Goal: Task Accomplishment & Management: Manage account settings

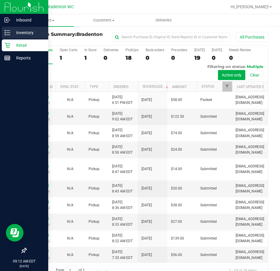
click at [9, 33] on icon at bounding box center [7, 33] width 6 height 6
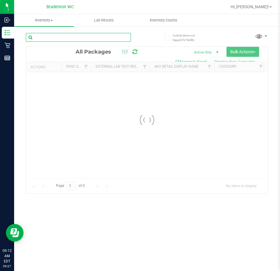
click at [68, 37] on input "text" at bounding box center [78, 37] width 105 height 9
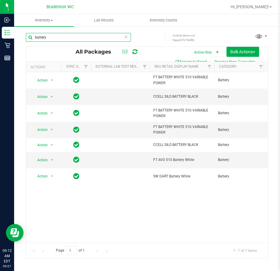
type input "battery"
click at [128, 212] on div "Action Action Edit attributes Global inventory Locate package Package audit log…" at bounding box center [147, 157] width 242 height 170
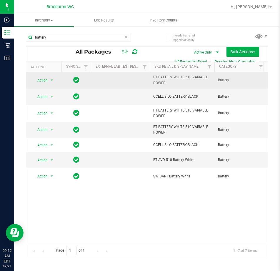
click at [42, 82] on span "Action" at bounding box center [40, 80] width 16 height 8
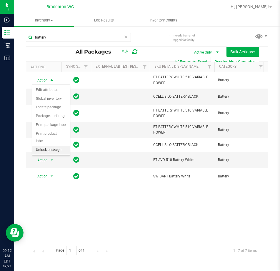
click at [53, 146] on li "Unlock package" at bounding box center [51, 149] width 38 height 9
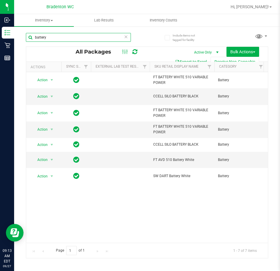
drag, startPoint x: 78, startPoint y: 37, endPoint x: -149, endPoint y: 43, distance: 226.6
click at [0, 43] on html "Inbound Inventory Retail Reports 09:13 AM EDT 09/27/2025 09/27 Bradenton WC Hi,…" at bounding box center [140, 135] width 280 height 271
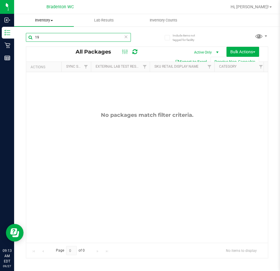
type input "1"
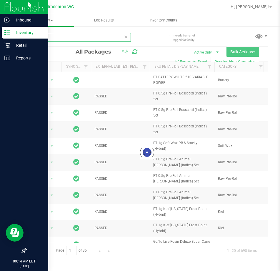
type input "battery"
click at [8, 127] on div at bounding box center [24, 155] width 48 height 180
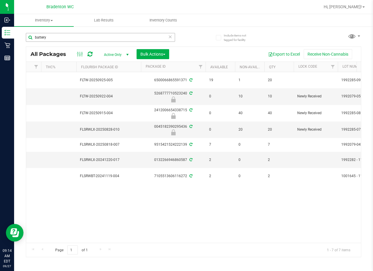
scroll to position [0, 224]
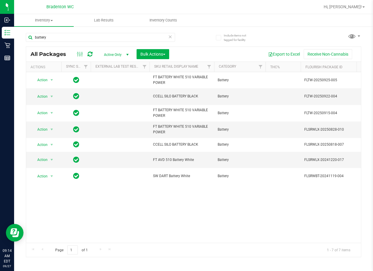
click at [170, 38] on icon at bounding box center [170, 36] width 4 height 7
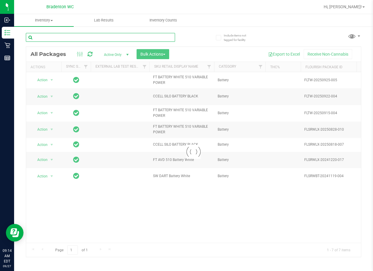
click at [128, 38] on input "text" at bounding box center [100, 37] width 149 height 9
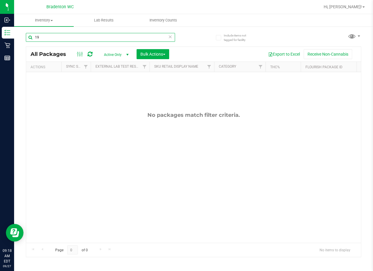
type input "1"
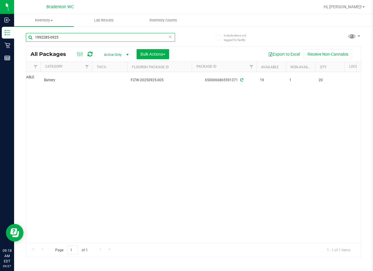
scroll to position [0, 173]
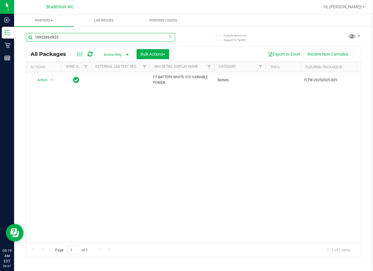
type input "1992285-0925"
click at [107, 115] on div "Action Action Create package Edit attributes Global inventory Locate package Lo…" at bounding box center [193, 157] width 335 height 170
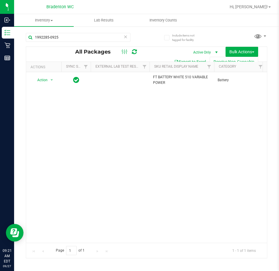
click at [125, 39] on icon at bounding box center [126, 36] width 4 height 7
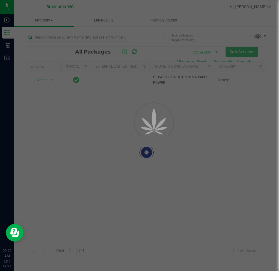
click at [104, 37] on div at bounding box center [139, 135] width 279 height 271
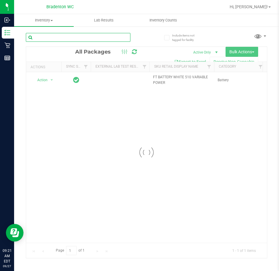
click at [54, 37] on input "text" at bounding box center [78, 37] width 105 height 9
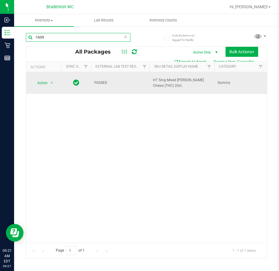
type input "-1609"
click at [53, 83] on span "select" at bounding box center [51, 83] width 7 height 8
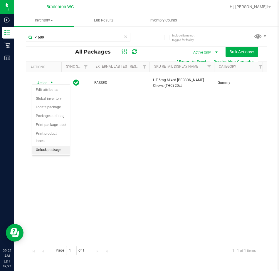
click at [56, 145] on li "Unlock package" at bounding box center [51, 149] width 38 height 9
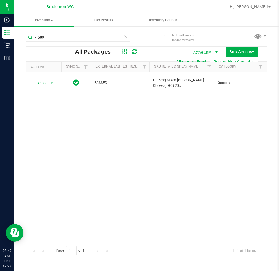
click at [124, 38] on icon at bounding box center [126, 36] width 4 height 7
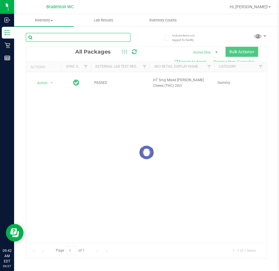
click at [97, 38] on input "text" at bounding box center [78, 37] width 105 height 9
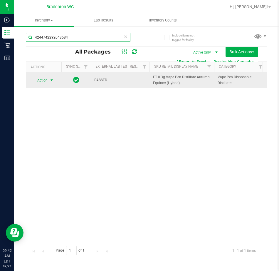
type input "4244742292048584"
click at [49, 81] on span "select" at bounding box center [51, 80] width 5 height 5
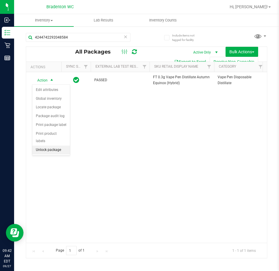
click at [56, 145] on li "Unlock package" at bounding box center [51, 149] width 38 height 9
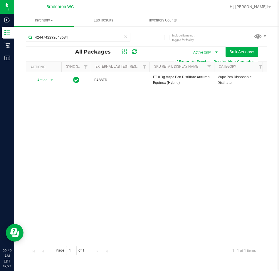
click at [125, 38] on icon at bounding box center [126, 36] width 4 height 7
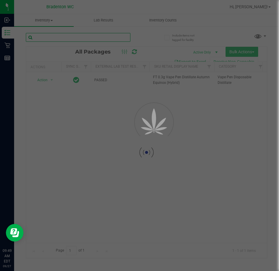
click at [103, 41] on input "text" at bounding box center [78, 37] width 105 height 9
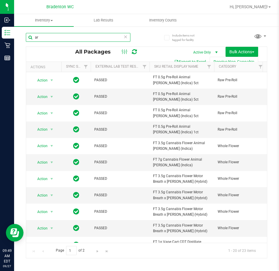
type input "a"
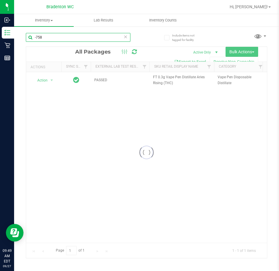
type input "-758"
click at [46, 82] on div at bounding box center [146, 152] width 241 height 211
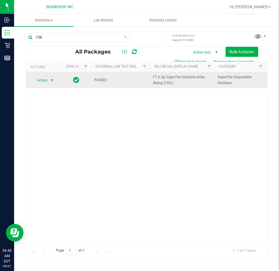
click at [51, 80] on span "select" at bounding box center [51, 80] width 5 height 5
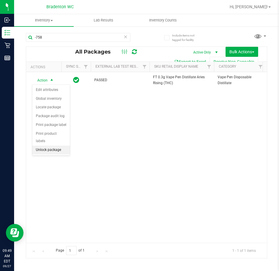
click at [49, 145] on li "Unlock package" at bounding box center [51, 149] width 38 height 9
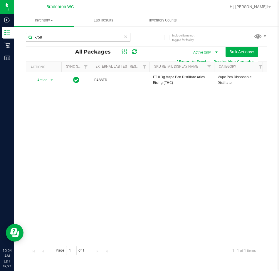
drag, startPoint x: 66, startPoint y: 31, endPoint x: 53, endPoint y: 33, distance: 13.7
click at [54, 33] on div "-758" at bounding box center [86, 37] width 121 height 19
drag, startPoint x: 50, startPoint y: 37, endPoint x: 38, endPoint y: 40, distance: 12.6
click at [38, 40] on input "-758" at bounding box center [78, 37] width 105 height 9
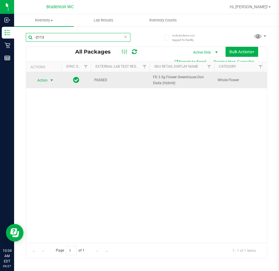
type input "-2113"
click at [48, 82] on span "select" at bounding box center [51, 80] width 7 height 8
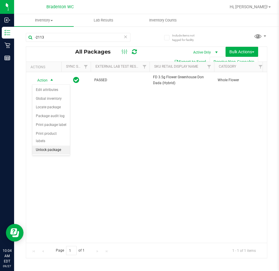
click at [54, 145] on li "Unlock package" at bounding box center [51, 149] width 38 height 9
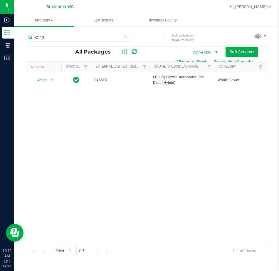
click at [127, 38] on icon at bounding box center [126, 36] width 4 height 7
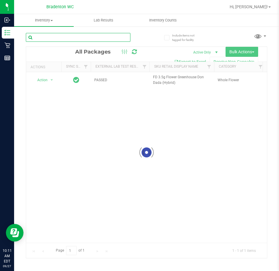
click at [114, 37] on input "text" at bounding box center [78, 37] width 105 height 9
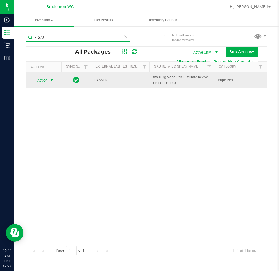
type input "-1573"
click at [47, 82] on span "Action" at bounding box center [40, 80] width 16 height 8
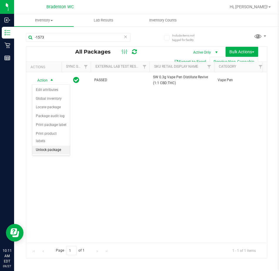
click at [53, 145] on li "Unlock package" at bounding box center [51, 149] width 38 height 9
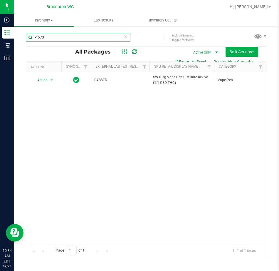
drag, startPoint x: 58, startPoint y: 35, endPoint x: -8, endPoint y: 40, distance: 65.4
click at [0, 40] on html "Inbound Inventory Retail Reports 10:34 AM EDT 09/27/2025 09/27 Bradenton WC Hi,…" at bounding box center [139, 135] width 279 height 271
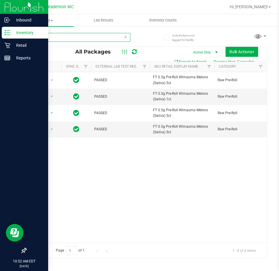
type input "w"
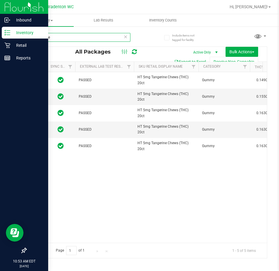
scroll to position [0, 16]
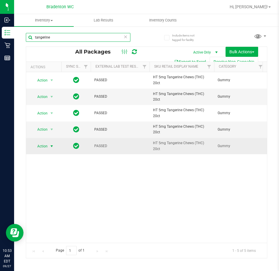
type input "tangerine"
click at [53, 147] on span "select" at bounding box center [51, 146] width 5 height 5
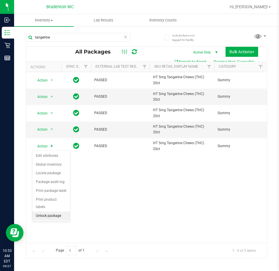
click at [51, 211] on li "Unlock package" at bounding box center [51, 215] width 38 height 9
click at [124, 37] on icon at bounding box center [126, 36] width 4 height 7
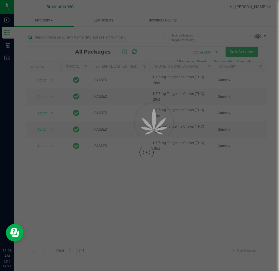
click at [103, 43] on div at bounding box center [139, 135] width 279 height 271
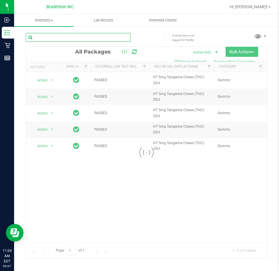
click at [58, 36] on input "text" at bounding box center [78, 37] width 105 height 9
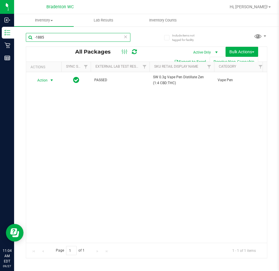
type input "-1885"
click at [45, 81] on span "Action" at bounding box center [40, 80] width 16 height 8
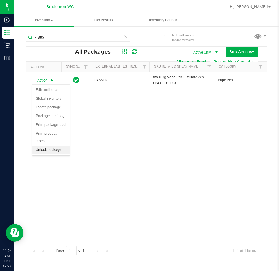
click at [48, 145] on li "Unlock package" at bounding box center [51, 149] width 38 height 9
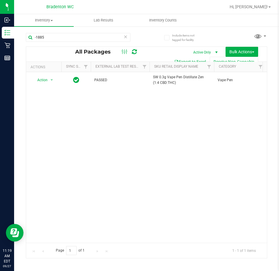
click at [124, 36] on icon at bounding box center [126, 36] width 4 height 7
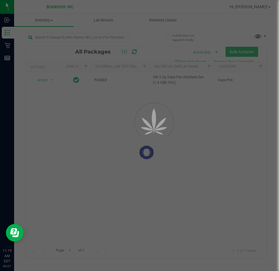
click at [120, 39] on div at bounding box center [139, 135] width 279 height 271
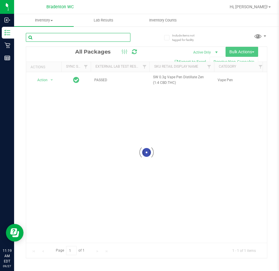
click at [68, 38] on input "text" at bounding box center [78, 37] width 105 height 9
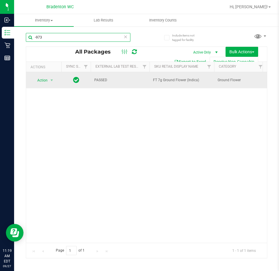
type input "-973"
click at [46, 81] on span "Action" at bounding box center [40, 80] width 16 height 8
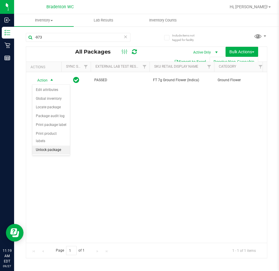
click at [54, 145] on li "Unlock package" at bounding box center [51, 149] width 38 height 9
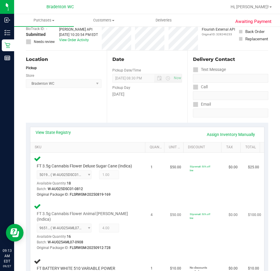
scroll to position [88, 0]
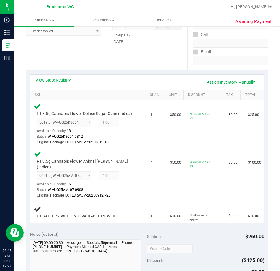
click at [87, 226] on div "View State Registry Assign Inventory Manually SKU Quantity Unit Price Discount …" at bounding box center [147, 148] width 242 height 157
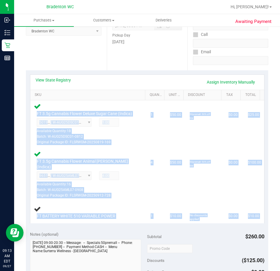
click at [87, 226] on div "View State Registry Assign Inventory Manually SKU Quantity Unit Price Discount …" at bounding box center [147, 148] width 242 height 157
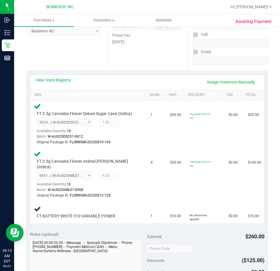
click at [142, 83] on div "View State Registry Assign Inventory Manually" at bounding box center [147, 82] width 223 height 10
click at [217, 82] on link "Assign Inventory Manually" at bounding box center [231, 82] width 56 height 10
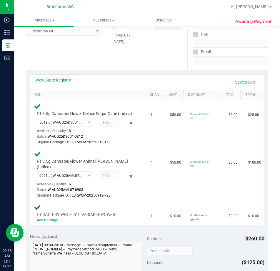
click at [42, 220] on link "Add Package" at bounding box center [47, 220] width 21 height 4
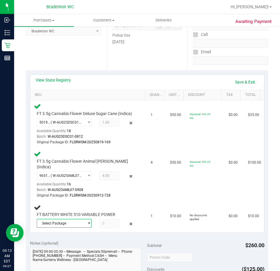
click at [66, 219] on span "Select Package" at bounding box center [60, 223] width 47 height 8
click at [76, 249] on span "( 1992285-0925 | orig: FLTW-20250925-005 )" at bounding box center [109, 247] width 71 height 4
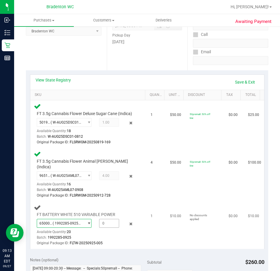
click at [101, 222] on span at bounding box center [109, 223] width 20 height 9
type input "1"
type input "1.0000"
click at [235, 80] on link "Save & Exit" at bounding box center [245, 82] width 28 height 10
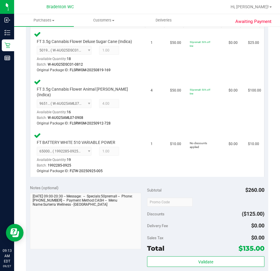
scroll to position [206, 0]
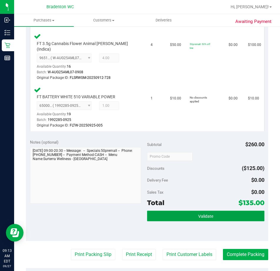
click at [198, 215] on span "Validate" at bounding box center [205, 216] width 15 height 5
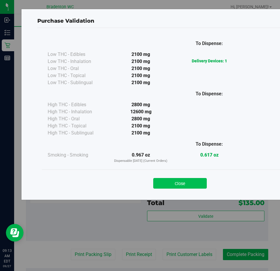
click at [175, 186] on button "Close" at bounding box center [179, 183] width 53 height 11
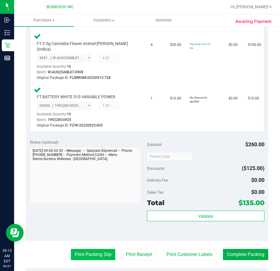
click at [72, 256] on button "Print Packing Slip" at bounding box center [93, 254] width 44 height 11
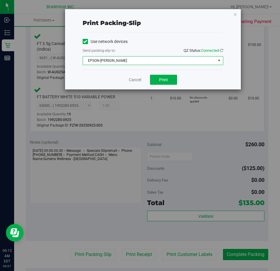
click at [170, 63] on span "EPSON-[PERSON_NAME]" at bounding box center [149, 60] width 133 height 8
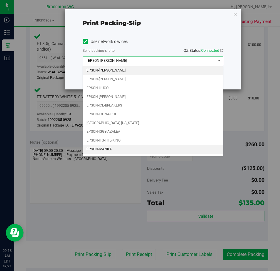
click at [123, 149] on li "EPSON-IVANKA" at bounding box center [153, 149] width 140 height 9
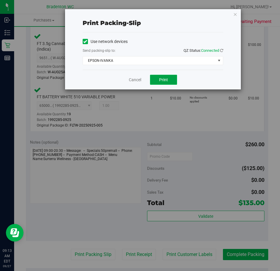
click at [173, 78] on button "Print" at bounding box center [163, 80] width 27 height 10
click at [130, 81] on link "Cancel" at bounding box center [135, 80] width 12 height 6
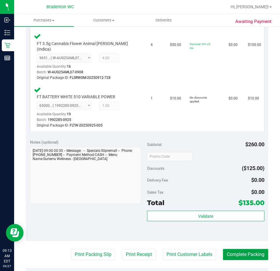
click at [244, 256] on button "Complete Packing" at bounding box center [245, 254] width 45 height 11
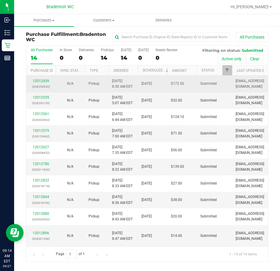
click at [43, 83] on div "12012439 (328253943)" at bounding box center [41, 83] width 22 height 11
click at [43, 82] on link "12012439" at bounding box center [41, 81] width 16 height 4
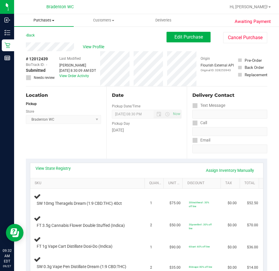
click at [43, 20] on span "Purchases" at bounding box center [44, 20] width 60 height 5
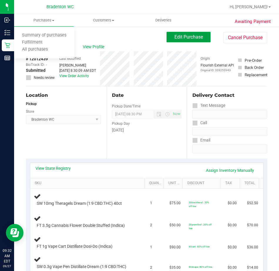
click at [175, 36] on span "Edit Purchase" at bounding box center [189, 37] width 29 height 6
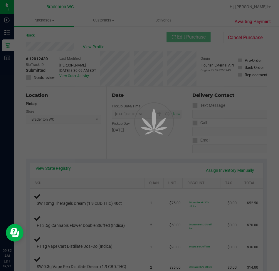
click at [32, 78] on div at bounding box center [139, 135] width 279 height 271
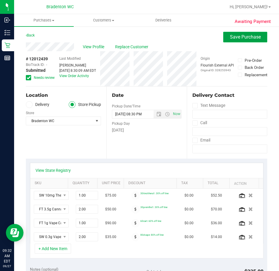
click at [238, 32] on button "Save Purchase" at bounding box center [245, 37] width 44 height 11
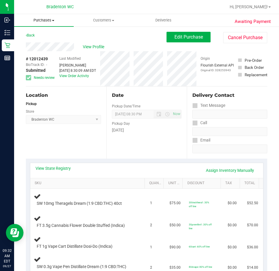
click at [46, 14] on uib-tab-heading "Purchases Summary of purchases Fulfillment All purchases" at bounding box center [44, 20] width 60 height 12
click at [50, 42] on li "Fulfillment" at bounding box center [44, 42] width 60 height 7
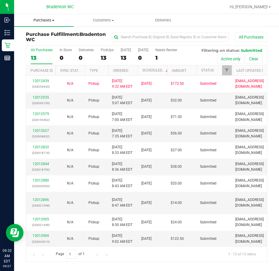
click at [41, 20] on span "Purchases" at bounding box center [44, 20] width 60 height 5
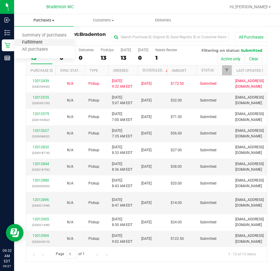
click at [41, 42] on span "Fulfillment" at bounding box center [32, 42] width 36 height 5
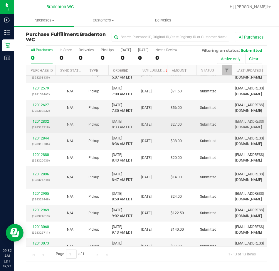
scroll to position [51, 0]
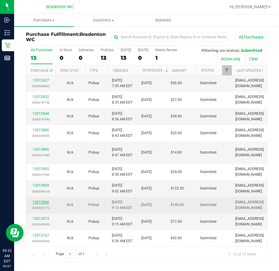
click at [43, 200] on link "12013060" at bounding box center [41, 202] width 16 height 4
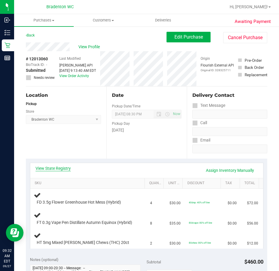
click at [55, 166] on link "View State Registry" at bounding box center [53, 168] width 35 height 6
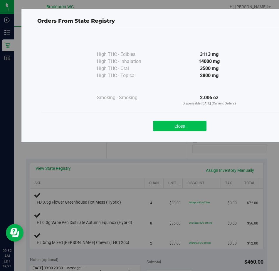
click at [175, 126] on button "Close" at bounding box center [179, 125] width 53 height 11
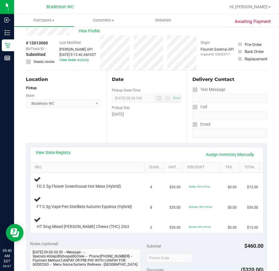
scroll to position [29, 0]
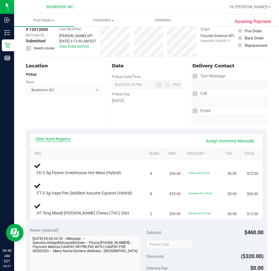
click at [58, 141] on link "View State Registry" at bounding box center [53, 139] width 35 height 6
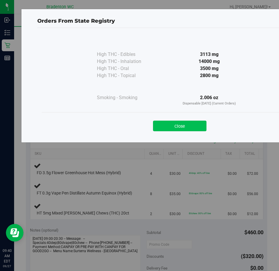
click at [181, 125] on button "Close" at bounding box center [179, 125] width 53 height 11
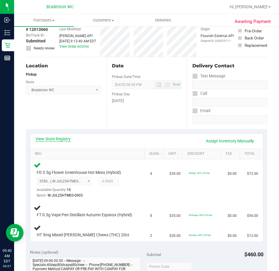
click at [63, 140] on link "View State Registry" at bounding box center [53, 139] width 35 height 6
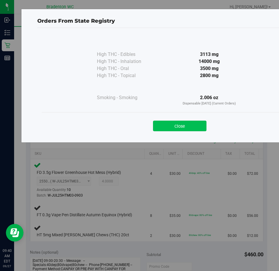
click at [186, 125] on button "Close" at bounding box center [179, 125] width 53 height 11
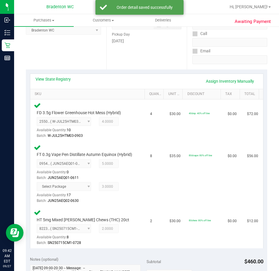
scroll to position [179, 0]
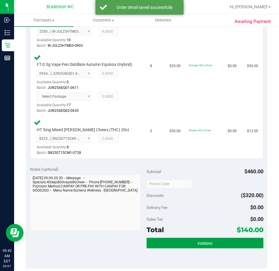
click at [175, 248] on button "Validate" at bounding box center [205, 242] width 117 height 11
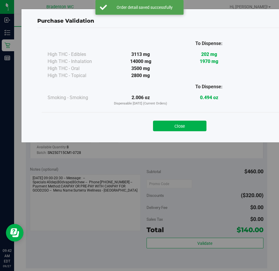
click at [173, 138] on div "Purchase Validation To Dispense: High THC - Edibles 3113 mg 202 mg 1970 mg" at bounding box center [179, 76] width 317 height 134
click at [170, 126] on button "Close" at bounding box center [179, 125] width 53 height 11
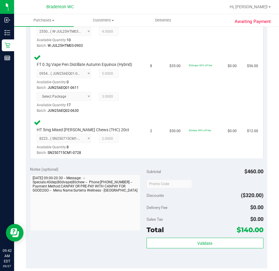
scroll to position [221, 0]
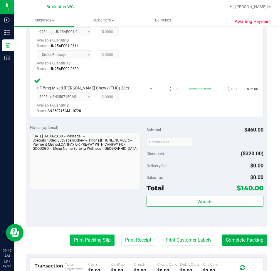
click at [88, 245] on button "Print Packing Slip" at bounding box center [92, 239] width 44 height 11
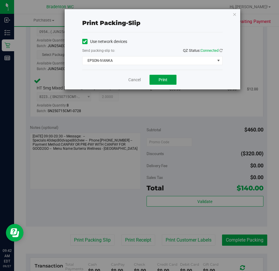
click at [168, 82] on button "Print" at bounding box center [163, 80] width 27 height 10
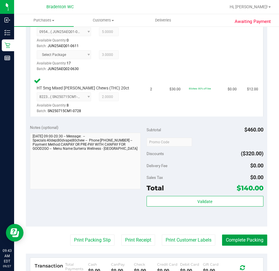
click at [237, 243] on button "Complete Packing" at bounding box center [244, 239] width 45 height 11
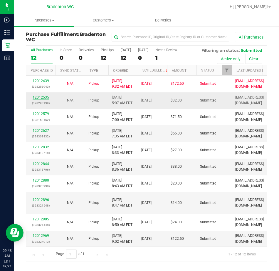
click at [43, 98] on link "12012535" at bounding box center [41, 97] width 16 height 4
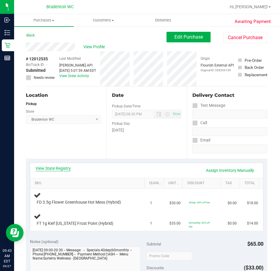
click at [66, 168] on link "View State Registry" at bounding box center [53, 168] width 35 height 6
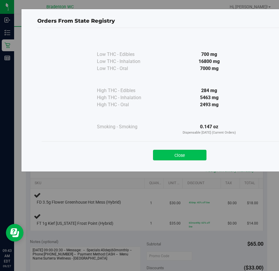
click at [178, 152] on button "Close" at bounding box center [179, 155] width 53 height 11
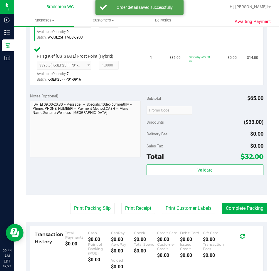
scroll to position [200, 0]
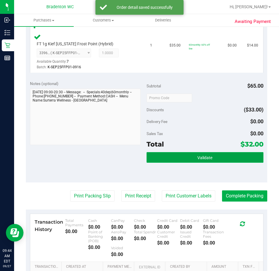
click at [180, 157] on button "Validate" at bounding box center [205, 157] width 117 height 11
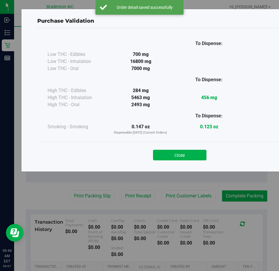
click at [177, 166] on div "Purchase Validation To Dispense: Low THC - Edibles 700 mg" at bounding box center [179, 90] width 317 height 163
click at [170, 153] on button "Close" at bounding box center [179, 155] width 53 height 11
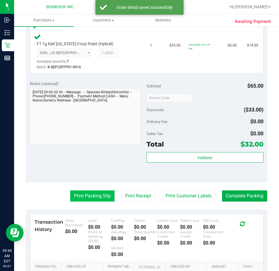
click at [85, 199] on button "Print Packing Slip" at bounding box center [92, 195] width 44 height 11
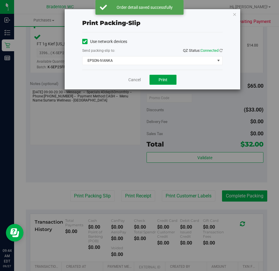
click at [165, 83] on button "Print" at bounding box center [163, 80] width 27 height 10
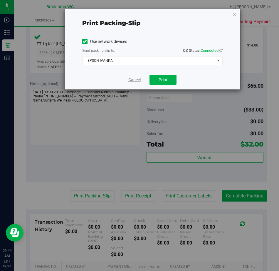
click at [133, 77] on link "Cancel" at bounding box center [134, 80] width 12 height 6
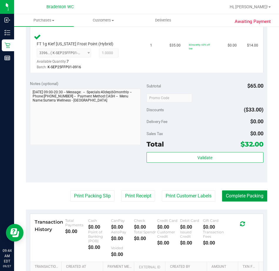
click at [236, 200] on button "Complete Packing" at bounding box center [244, 195] width 45 height 11
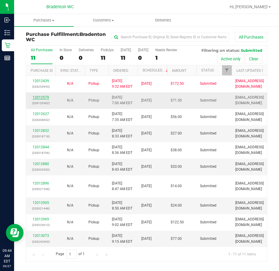
click at [43, 98] on link "12012579" at bounding box center [41, 97] width 16 height 4
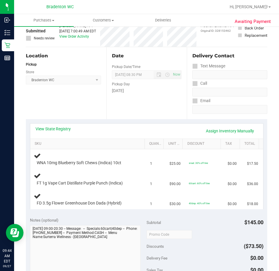
scroll to position [39, 0]
click at [59, 130] on link "View State Registry" at bounding box center [53, 129] width 35 height 6
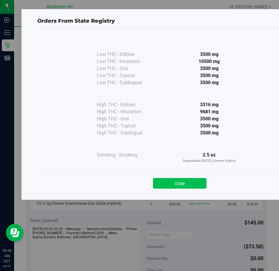
click at [167, 188] on button "Close" at bounding box center [179, 183] width 53 height 11
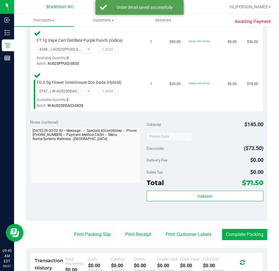
scroll to position [207, 0]
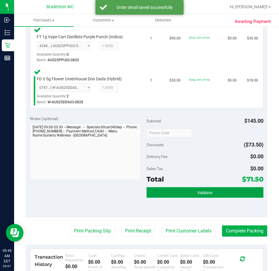
click at [178, 195] on button "Validate" at bounding box center [205, 192] width 117 height 11
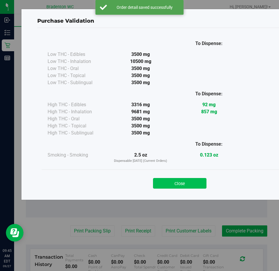
click at [169, 183] on button "Close" at bounding box center [179, 183] width 53 height 11
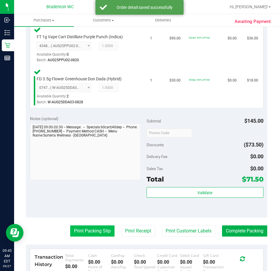
click at [88, 230] on button "Print Packing Slip" at bounding box center [92, 230] width 44 height 11
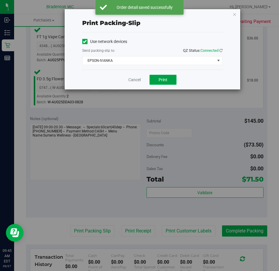
click at [164, 83] on button "Print" at bounding box center [163, 80] width 27 height 10
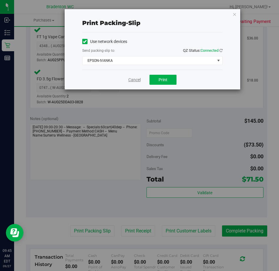
click at [135, 81] on link "Cancel" at bounding box center [134, 80] width 12 height 6
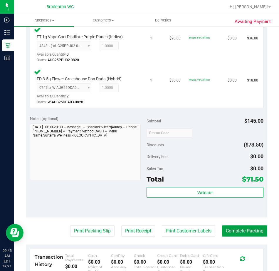
click at [244, 235] on button "Complete Packing" at bounding box center [244, 230] width 45 height 11
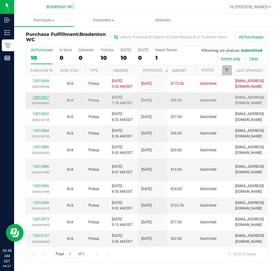
click at [37, 96] on link "12012627" at bounding box center [41, 97] width 16 height 4
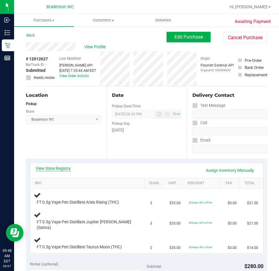
click at [55, 167] on link "View State Registry" at bounding box center [53, 168] width 35 height 6
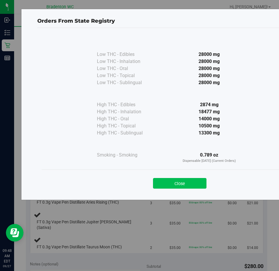
click at [179, 182] on button "Close" at bounding box center [179, 183] width 53 height 11
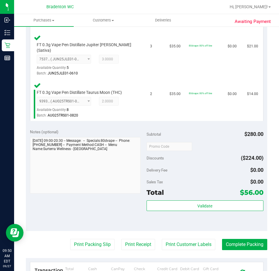
scroll to position [224, 0]
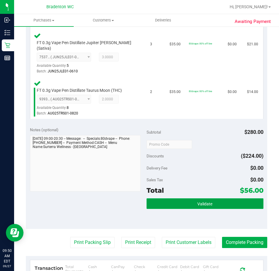
click at [187, 201] on button "Validate" at bounding box center [205, 203] width 117 height 11
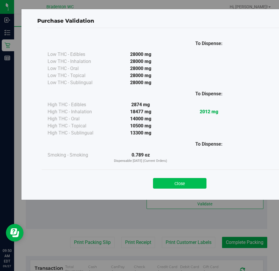
click at [181, 178] on button "Close" at bounding box center [179, 183] width 53 height 11
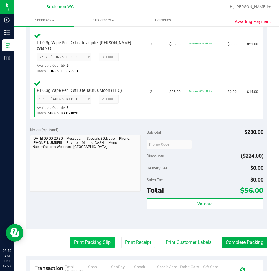
click at [96, 237] on button "Print Packing Slip" at bounding box center [92, 242] width 44 height 11
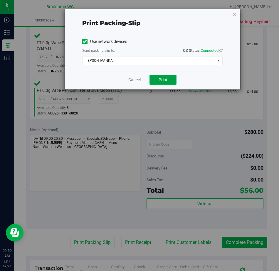
click at [169, 84] on button "Print" at bounding box center [163, 80] width 27 height 10
click at [133, 81] on link "Cancel" at bounding box center [134, 80] width 12 height 6
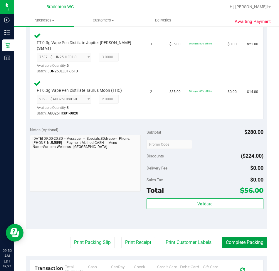
click at [236, 240] on button "Complete Packing" at bounding box center [244, 242] width 45 height 11
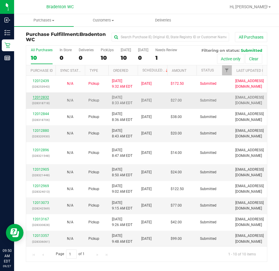
click at [46, 97] on link "12012832" at bounding box center [41, 97] width 16 height 4
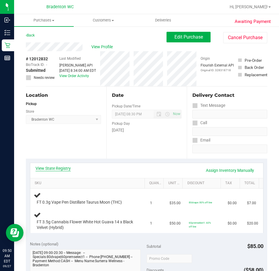
click at [49, 168] on link "View State Registry" at bounding box center [53, 168] width 35 height 6
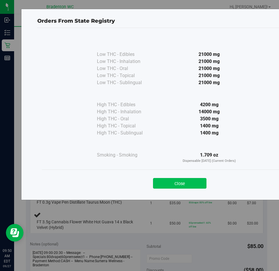
click at [179, 184] on button "Close" at bounding box center [179, 183] width 53 height 11
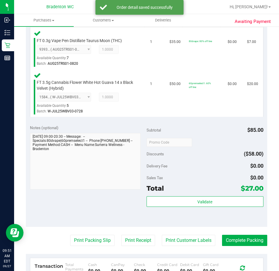
scroll to position [161, 0]
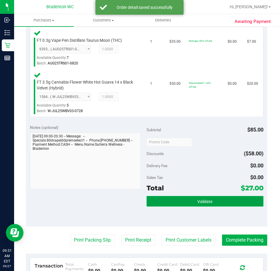
click at [172, 199] on button "Validate" at bounding box center [205, 201] width 117 height 11
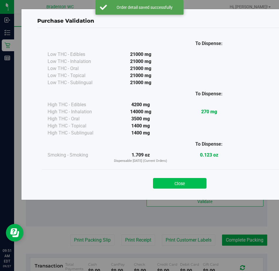
click at [178, 178] on button "Close" at bounding box center [179, 183] width 53 height 11
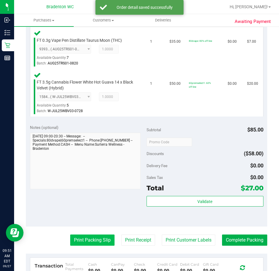
click at [86, 243] on button "Print Packing Slip" at bounding box center [92, 239] width 44 height 11
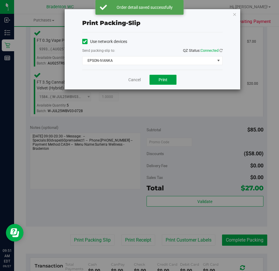
click at [163, 84] on button "Print" at bounding box center [163, 80] width 27 height 10
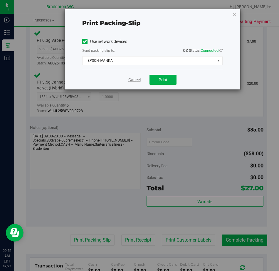
click at [129, 83] on link "Cancel" at bounding box center [134, 80] width 12 height 6
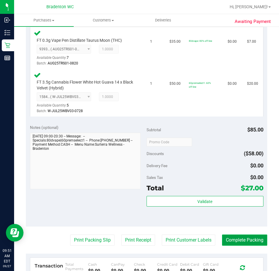
click at [240, 239] on button "Complete Packing" at bounding box center [244, 239] width 45 height 11
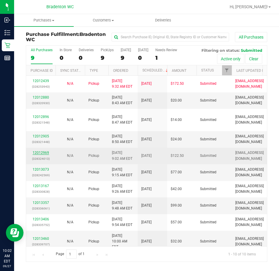
click at [46, 150] on link "12012969" at bounding box center [41, 152] width 16 height 4
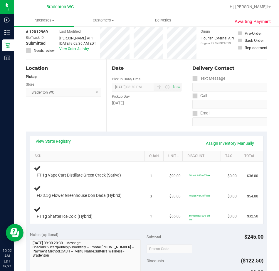
scroll to position [31, 0]
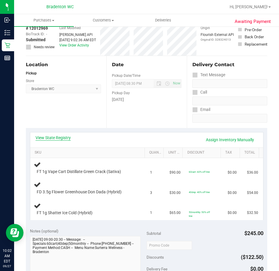
click at [58, 139] on link "View State Registry" at bounding box center [53, 138] width 35 height 6
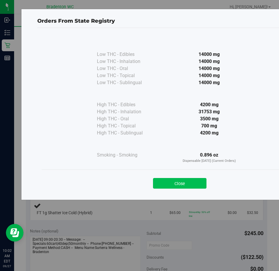
click at [183, 182] on button "Close" at bounding box center [179, 183] width 53 height 11
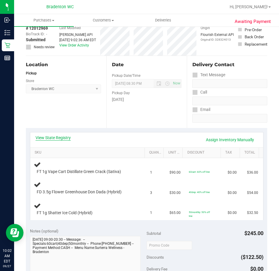
click at [67, 136] on link "View State Registry" at bounding box center [53, 138] width 35 height 6
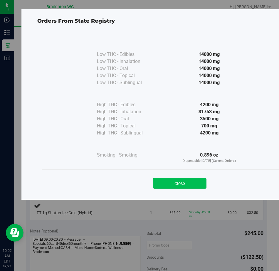
click at [181, 180] on button "Close" at bounding box center [179, 183] width 53 height 11
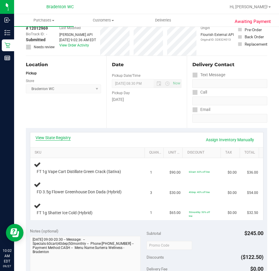
click at [64, 139] on link "View State Registry" at bounding box center [53, 138] width 35 height 6
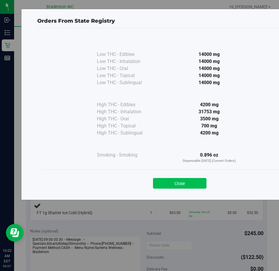
click at [178, 186] on button "Close" at bounding box center [179, 183] width 53 height 11
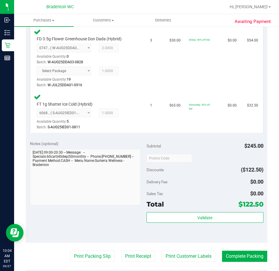
scroll to position [207, 0]
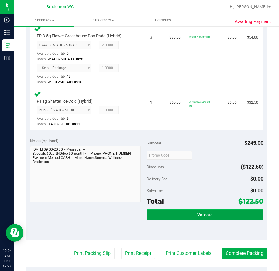
click at [191, 219] on button "Validate" at bounding box center [205, 214] width 117 height 11
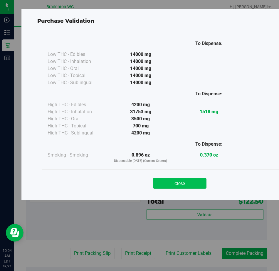
click at [187, 184] on button "Close" at bounding box center [179, 183] width 53 height 11
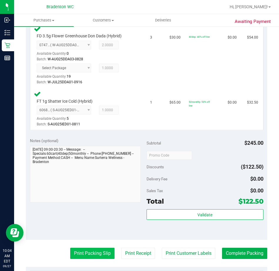
click at [92, 253] on button "Print Packing Slip" at bounding box center [92, 252] width 44 height 11
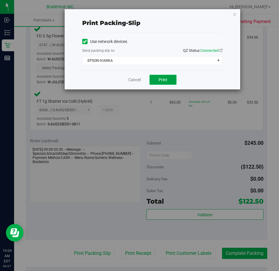
click at [160, 79] on span "Print" at bounding box center [163, 79] width 9 height 5
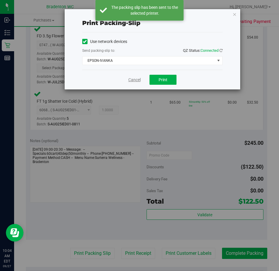
click at [128, 80] on link "Cancel" at bounding box center [134, 80] width 12 height 6
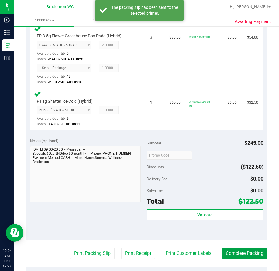
click at [239, 250] on button "Complete Packing" at bounding box center [244, 252] width 45 height 11
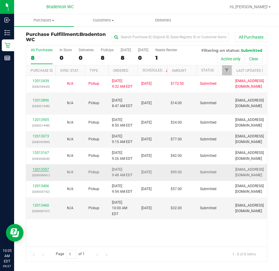
click at [42, 169] on link "12013357" at bounding box center [41, 169] width 16 height 4
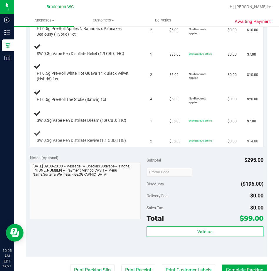
scroll to position [88, 0]
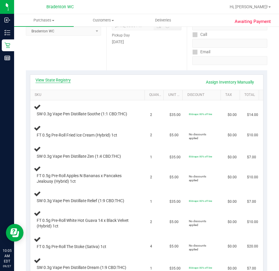
click at [69, 80] on link "View State Registry" at bounding box center [53, 80] width 35 height 6
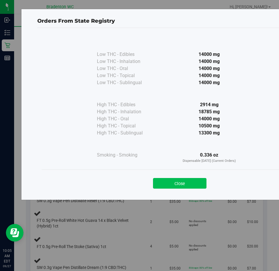
click at [182, 186] on button "Close" at bounding box center [179, 183] width 53 height 11
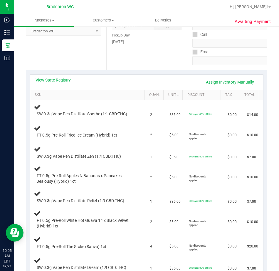
click at [50, 80] on link "View State Registry" at bounding box center [53, 80] width 35 height 6
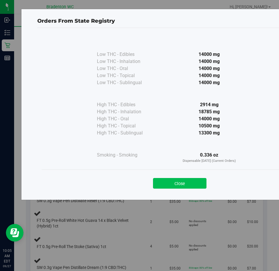
click at [199, 186] on button "Close" at bounding box center [179, 183] width 53 height 11
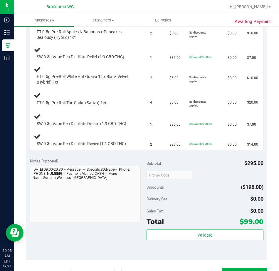
scroll to position [264, 0]
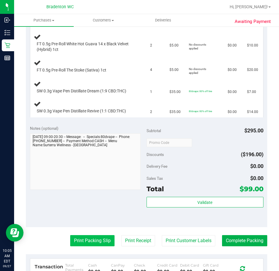
click at [90, 238] on button "Print Packing Slip" at bounding box center [92, 240] width 44 height 11
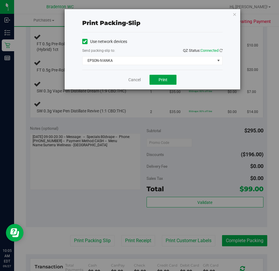
click at [162, 78] on span "Print" at bounding box center [163, 79] width 9 height 5
click at [133, 80] on link "Cancel" at bounding box center [134, 80] width 12 height 6
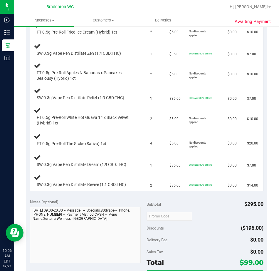
scroll to position [191, 0]
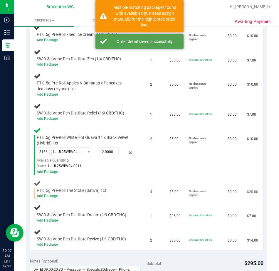
click at [51, 196] on link "Add Package" at bounding box center [47, 196] width 21 height 4
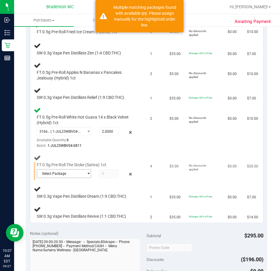
click at [86, 173] on span "select" at bounding box center [88, 173] width 4 height 5
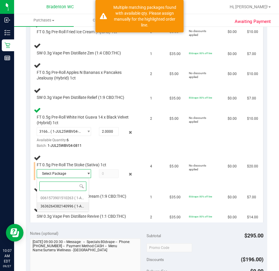
click at [71, 209] on li "3636264382140996 ( 1-APR25TSK01-0429 | orig: FLSRWGM-20250505-2292 )" at bounding box center [63, 206] width 52 height 8
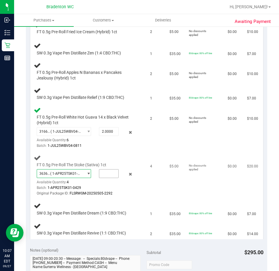
click at [108, 173] on input "text" at bounding box center [108, 173] width 19 height 8
type input "4"
click at [84, 196] on div at bounding box center [86, 196] width 98 height 0
type input "4.0000"
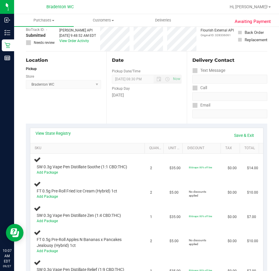
scroll to position [0, 0]
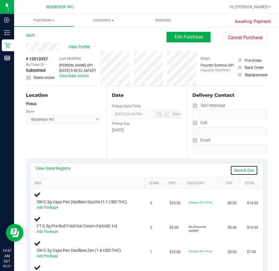
click at [242, 171] on link "Save & Exit" at bounding box center [244, 170] width 28 height 10
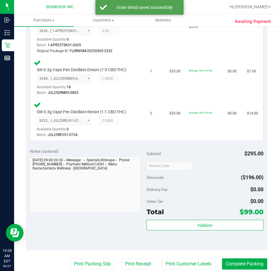
scroll to position [482, 0]
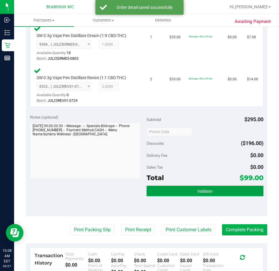
click at [169, 194] on button "Validate" at bounding box center [205, 190] width 117 height 11
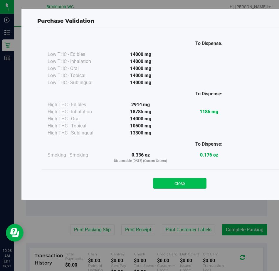
click at [173, 186] on button "Close" at bounding box center [179, 183] width 53 height 11
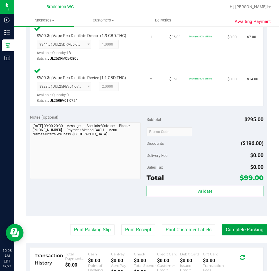
click at [237, 233] on button "Complete Packing" at bounding box center [244, 229] width 45 height 11
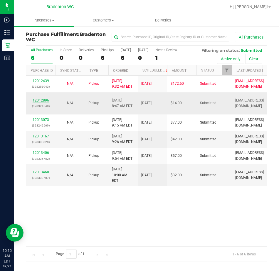
click at [47, 100] on link "12012896" at bounding box center [41, 100] width 16 height 4
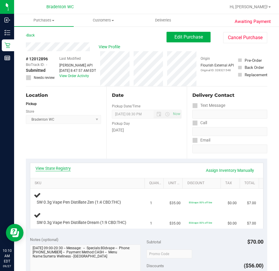
click at [61, 167] on link "View State Registry" at bounding box center [53, 168] width 35 height 6
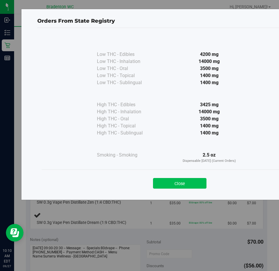
click at [185, 181] on button "Close" at bounding box center [179, 183] width 53 height 11
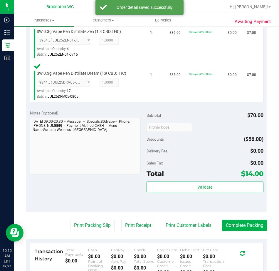
scroll to position [171, 0]
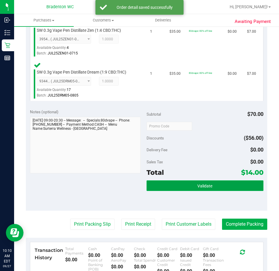
click at [203, 189] on button "Validate" at bounding box center [205, 185] width 117 height 11
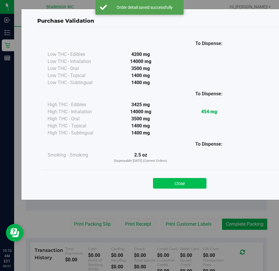
click at [182, 186] on button "Close" at bounding box center [179, 183] width 53 height 11
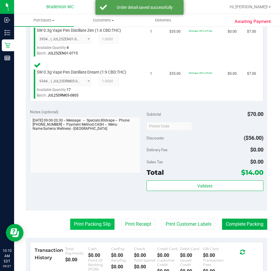
click at [85, 224] on button "Print Packing Slip" at bounding box center [92, 223] width 44 height 11
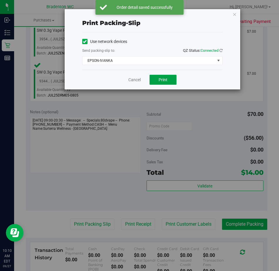
click at [169, 82] on button "Print" at bounding box center [163, 80] width 27 height 10
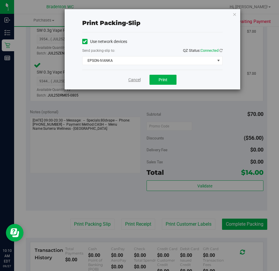
click at [131, 78] on link "Cancel" at bounding box center [134, 80] width 12 height 6
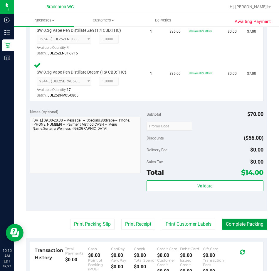
click at [240, 225] on button "Complete Packing" at bounding box center [244, 223] width 45 height 11
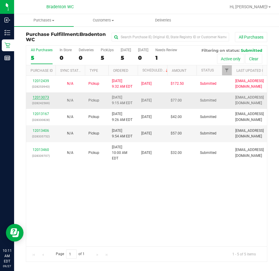
click at [41, 97] on link "12013073" at bounding box center [41, 97] width 16 height 4
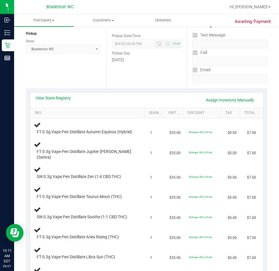
scroll to position [71, 0]
click at [59, 97] on link "View State Registry" at bounding box center [53, 98] width 35 height 6
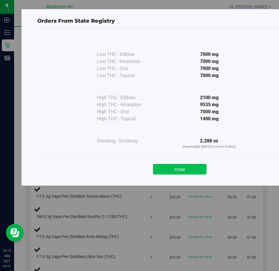
click at [200, 168] on button "Close" at bounding box center [179, 169] width 53 height 11
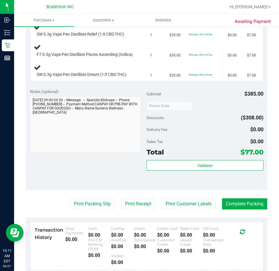
scroll to position [335, 0]
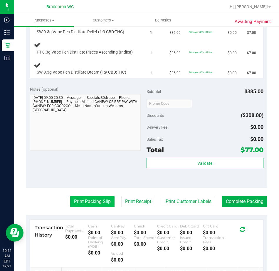
click at [93, 207] on button "Print Packing Slip" at bounding box center [92, 201] width 44 height 11
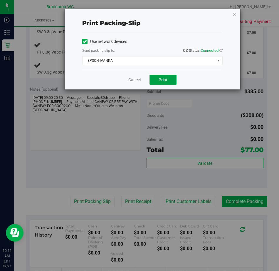
click at [159, 76] on button "Print" at bounding box center [163, 80] width 27 height 10
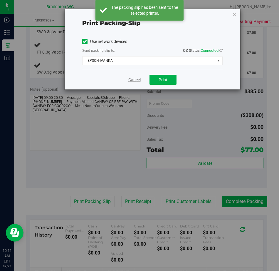
click at [135, 79] on link "Cancel" at bounding box center [134, 80] width 12 height 6
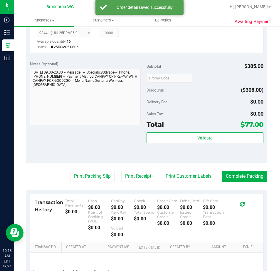
scroll to position [604, 0]
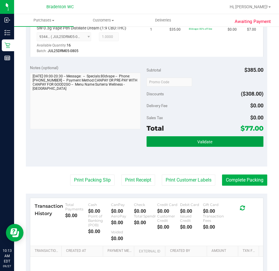
click at [189, 147] on button "Validate" at bounding box center [205, 141] width 117 height 11
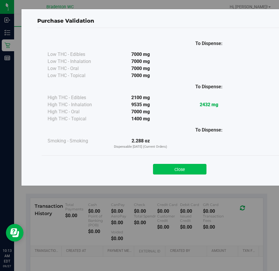
click at [182, 170] on button "Close" at bounding box center [179, 169] width 53 height 11
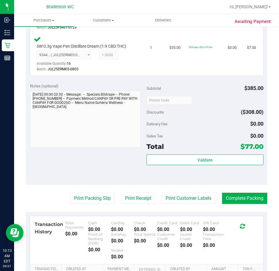
scroll to position [605, 0]
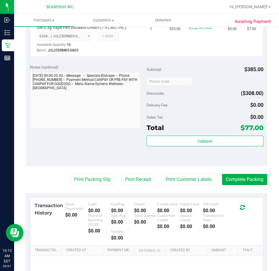
click at [164, 157] on div "Validate" at bounding box center [205, 148] width 117 height 26
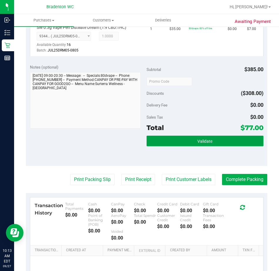
click at [192, 146] on button "Validate" at bounding box center [205, 140] width 117 height 11
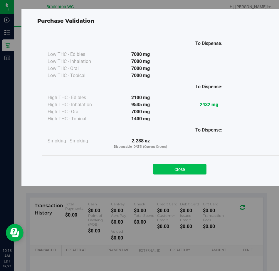
click at [176, 170] on button "Close" at bounding box center [179, 169] width 53 height 11
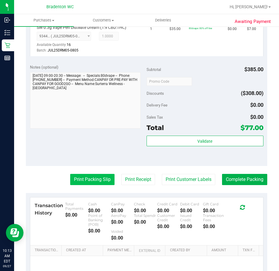
click at [95, 182] on button "Print Packing Slip" at bounding box center [92, 179] width 44 height 11
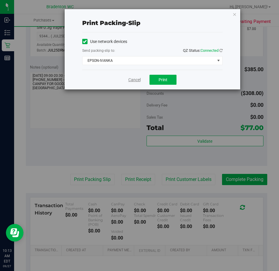
click at [136, 82] on link "Cancel" at bounding box center [134, 80] width 12 height 6
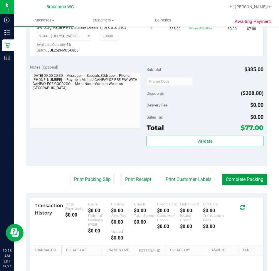
click at [252, 185] on button "Complete Packing" at bounding box center [244, 179] width 45 height 11
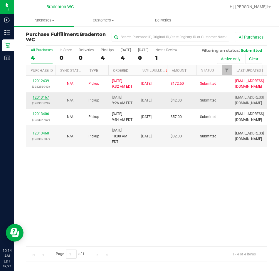
click at [43, 97] on link "12013167" at bounding box center [41, 97] width 16 height 4
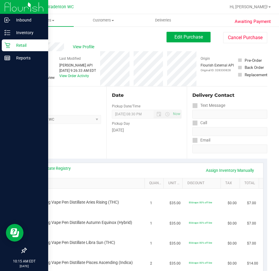
click at [11, 47] on p "Retail" at bounding box center [27, 45] width 35 height 7
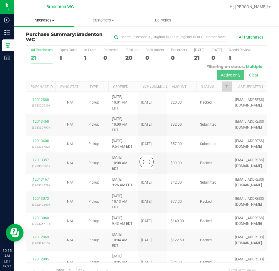
click at [41, 22] on span "Purchases" at bounding box center [44, 20] width 60 height 5
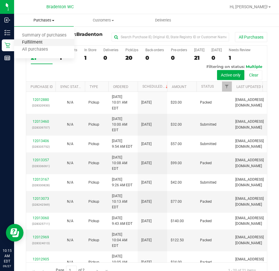
click at [39, 45] on span "Fulfillment" at bounding box center [32, 42] width 36 height 5
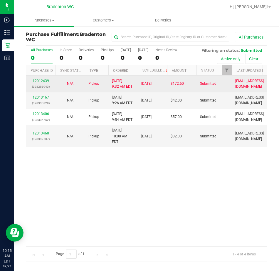
click at [41, 81] on link "12012439" at bounding box center [41, 81] width 16 height 4
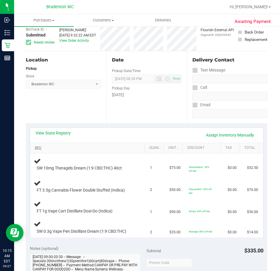
scroll to position [88, 0]
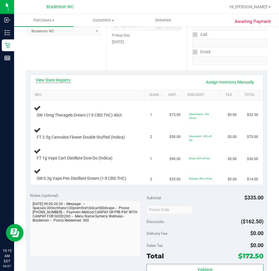
click at [62, 78] on link "View State Registry" at bounding box center [53, 80] width 35 height 6
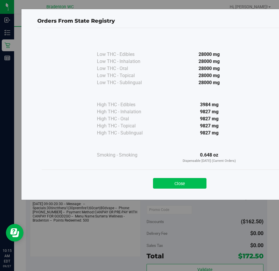
click at [199, 183] on button "Close" at bounding box center [179, 183] width 53 height 11
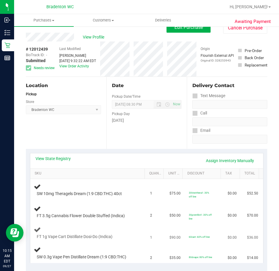
scroll to position [0, 0]
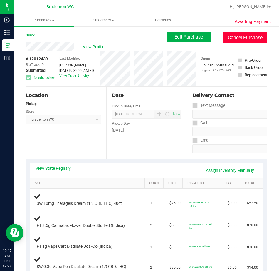
click at [233, 32] on button "Cancel Purchase" at bounding box center [245, 37] width 44 height 11
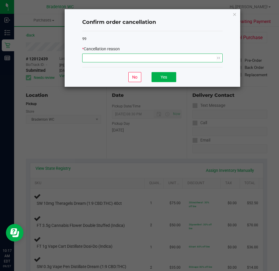
click at [144, 56] on span "NO DATA FOUND" at bounding box center [149, 58] width 133 height 8
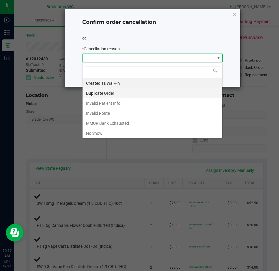
scroll to position [31, 0]
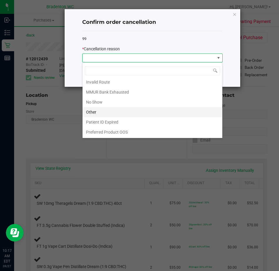
click at [112, 109] on li "Other" at bounding box center [153, 112] width 140 height 10
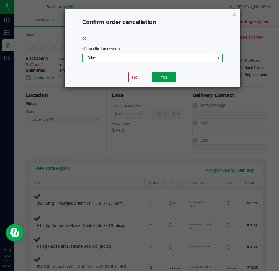
click at [156, 79] on button "Yes" at bounding box center [164, 77] width 25 height 10
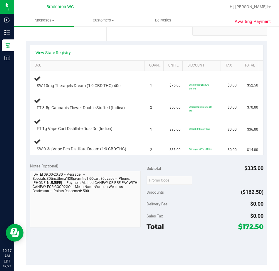
scroll to position [0, 0]
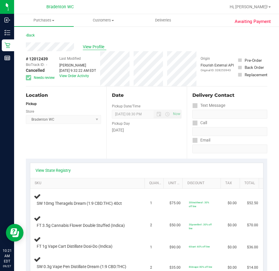
click at [93, 45] on span "View Profile" at bounding box center [95, 47] width 24 height 6
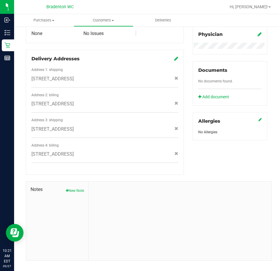
scroll to position [189, 0]
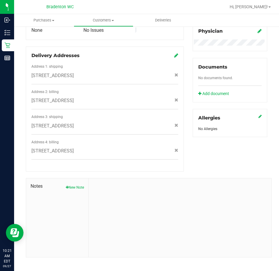
click at [74, 182] on span "Notes" at bounding box center [57, 185] width 53 height 7
click at [76, 186] on div "Notes New Note" at bounding box center [57, 217] width 63 height 79
click at [76, 182] on span "Notes" at bounding box center [57, 185] width 53 height 7
click at [73, 185] on button "New Note" at bounding box center [75, 187] width 18 height 5
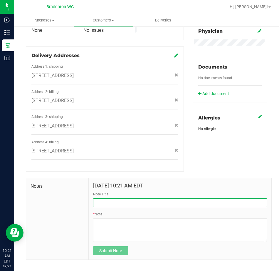
click at [114, 198] on input "Note Title" at bounding box center [180, 202] width 174 height 9
type input "500 loyalty points"
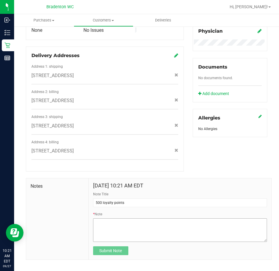
click at [120, 225] on textarea "* Note" at bounding box center [180, 230] width 174 height 24
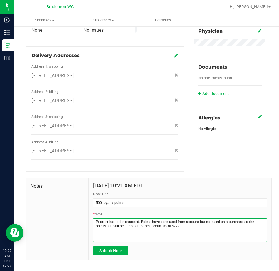
click at [159, 220] on textarea "* Note" at bounding box center [180, 230] width 174 height 24
click at [160, 220] on textarea "* Note" at bounding box center [180, 230] width 174 height 24
click at [187, 221] on textarea "* Note" at bounding box center [180, 230] width 174 height 24
click at [137, 218] on textarea "* Note" at bounding box center [180, 230] width 174 height 24
click at [257, 222] on textarea "* Note" at bounding box center [180, 230] width 174 height 24
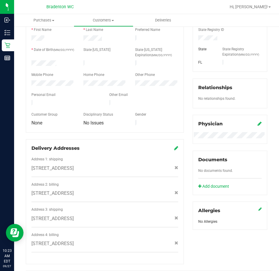
scroll to position [191, 0]
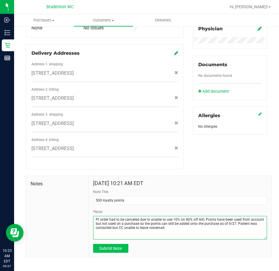
type textarea "Pt order had to be canceled due to unable to use 10% on 80% off AIO. Points hav…"
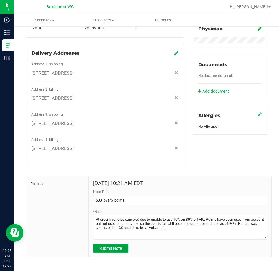
click at [123, 244] on button "Submit Note" at bounding box center [110, 248] width 35 height 9
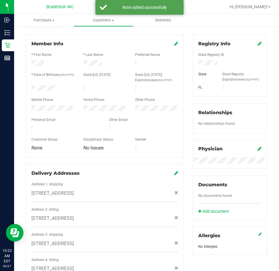
scroll to position [0, 0]
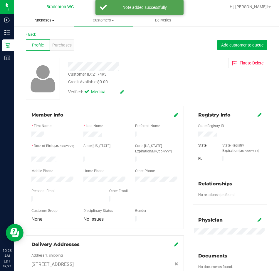
click at [44, 19] on span "Purchases" at bounding box center [44, 20] width 60 height 5
click at [43, 42] on span "Fulfillment" at bounding box center [32, 42] width 36 height 5
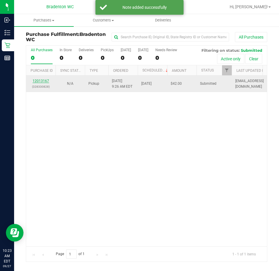
click at [43, 81] on link "12013167" at bounding box center [41, 81] width 16 height 4
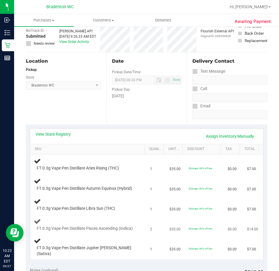
scroll to position [88, 0]
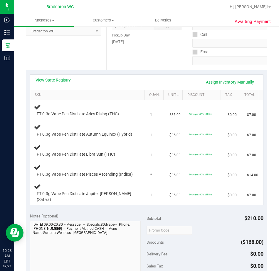
click at [61, 81] on link "View State Registry" at bounding box center [53, 80] width 35 height 6
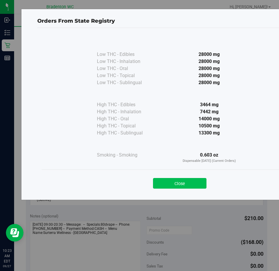
click at [171, 180] on button "Close" at bounding box center [179, 183] width 53 height 11
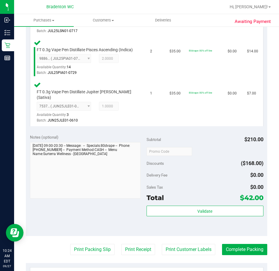
scroll to position [331, 0]
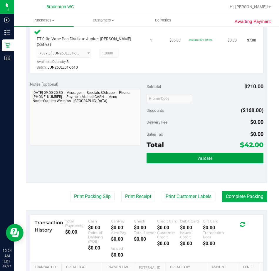
click at [192, 163] on button "Validate" at bounding box center [205, 157] width 117 height 11
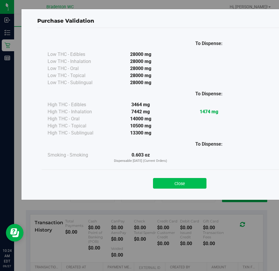
click at [178, 184] on button "Close" at bounding box center [179, 183] width 53 height 11
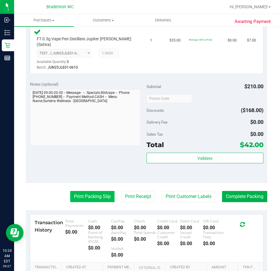
click at [84, 202] on button "Print Packing Slip" at bounding box center [92, 196] width 44 height 11
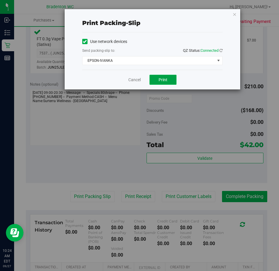
click at [159, 84] on button "Print" at bounding box center [163, 80] width 27 height 10
click at [130, 80] on link "Cancel" at bounding box center [134, 80] width 12 height 6
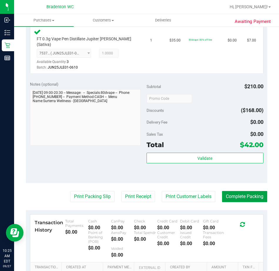
click at [237, 202] on button "Complete Packing" at bounding box center [244, 196] width 45 height 11
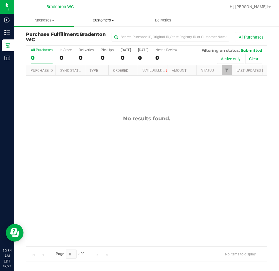
click at [93, 23] on span "Customers" at bounding box center [103, 20] width 59 height 5
click at [100, 36] on span "All customers" at bounding box center [95, 35] width 42 height 5
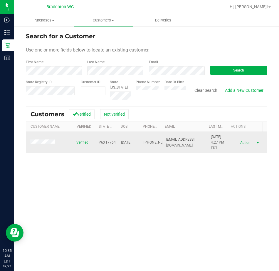
click at [240, 138] on span "Action" at bounding box center [244, 142] width 19 height 8
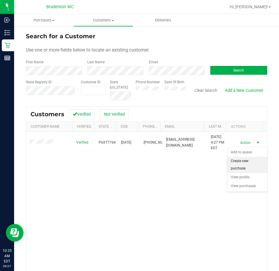
click at [239, 163] on li "Create new purchase" at bounding box center [247, 165] width 40 height 16
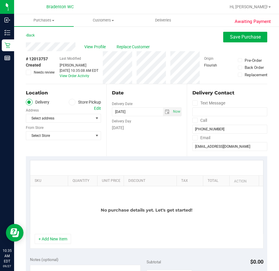
click at [69, 100] on span at bounding box center [72, 102] width 7 height 7
click at [0, 0] on input "Store Pickup" at bounding box center [0, 0] width 0 height 0
click at [66, 117] on span "Select Store" at bounding box center [59, 118] width 67 height 8
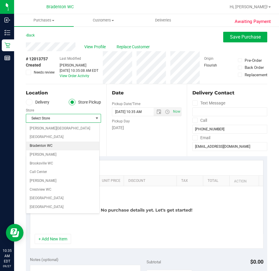
click at [53, 145] on li "Bradenton WC" at bounding box center [62, 145] width 73 height 9
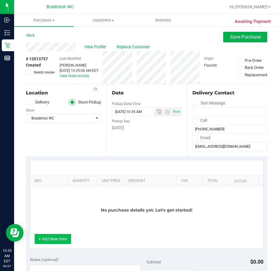
click at [58, 237] on button "+ Add New Item" at bounding box center [53, 239] width 36 height 10
click at [48, 236] on button "+ Add New Item" at bounding box center [53, 239] width 36 height 10
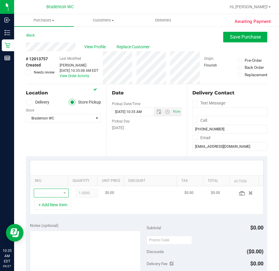
click at [48, 194] on span "NO DATA FOUND" at bounding box center [47, 193] width 27 height 8
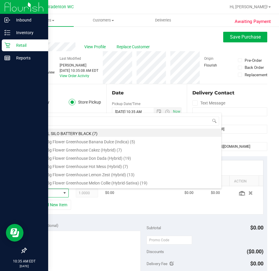
scroll to position [9, 22]
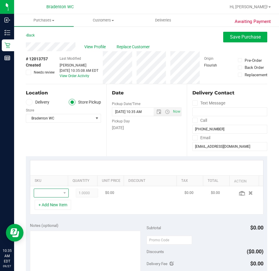
click at [48, 191] on span "NO DATA FOUND" at bounding box center [47, 193] width 27 height 8
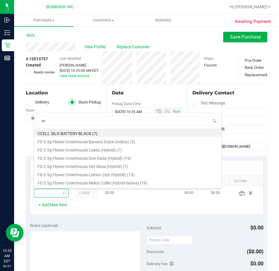
type input "wim"
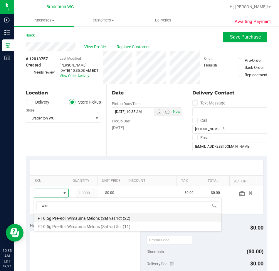
click at [103, 216] on li "FT 0.5g Pre-Roll Wimauma Melons (Sativa) 1ct (22)" at bounding box center [127, 217] width 187 height 8
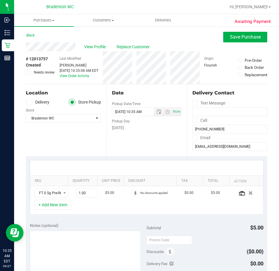
scroll to position [88, 0]
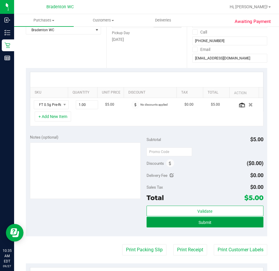
click at [176, 223] on button "Submit" at bounding box center [205, 222] width 117 height 11
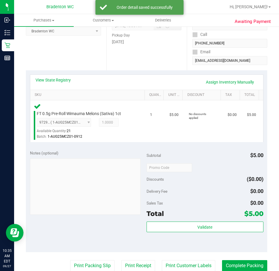
click at [170, 233] on div "Validate" at bounding box center [205, 234] width 117 height 26
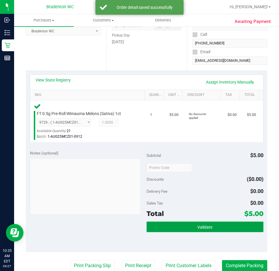
click at [174, 228] on button "Validate" at bounding box center [205, 226] width 117 height 11
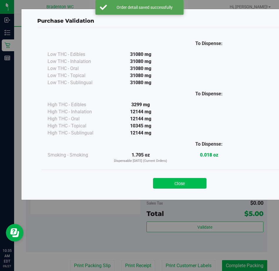
click at [171, 185] on button "Close" at bounding box center [179, 183] width 53 height 11
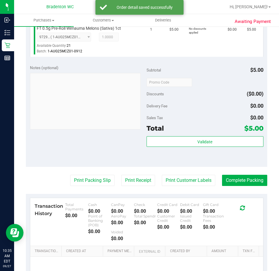
scroll to position [176, 0]
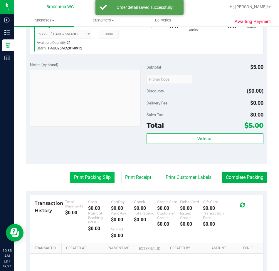
click at [96, 180] on button "Print Packing Slip" at bounding box center [92, 177] width 44 height 11
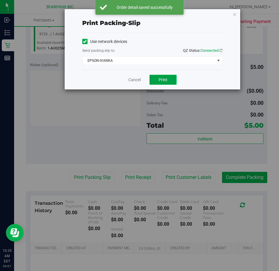
click at [174, 83] on button "Print" at bounding box center [163, 80] width 27 height 10
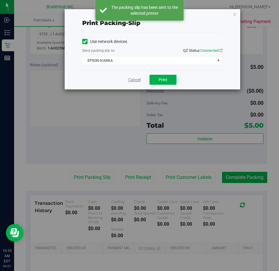
click at [128, 79] on div "Cancel Print" at bounding box center [152, 80] width 140 height 20
click at [140, 80] on link "Cancel" at bounding box center [134, 80] width 12 height 6
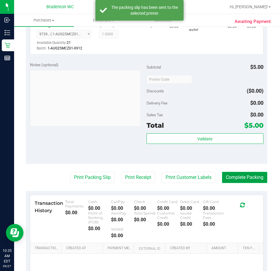
click at [239, 180] on button "Complete Packing" at bounding box center [244, 177] width 45 height 11
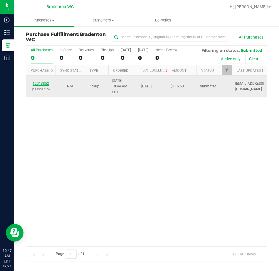
click at [46, 81] on link "12013852" at bounding box center [41, 83] width 16 height 4
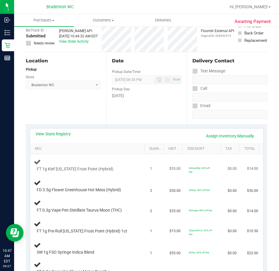
scroll to position [88, 0]
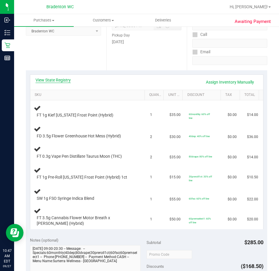
click at [66, 77] on link "View State Registry" at bounding box center [53, 80] width 35 height 6
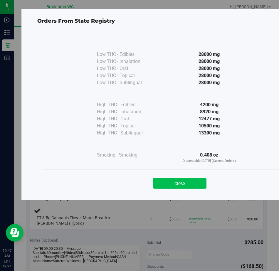
click at [172, 185] on button "Close" at bounding box center [179, 183] width 53 height 11
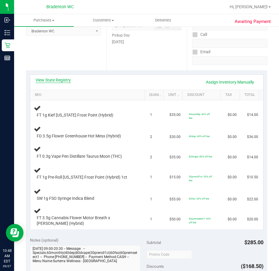
click at [56, 81] on link "View State Registry" at bounding box center [53, 80] width 35 height 6
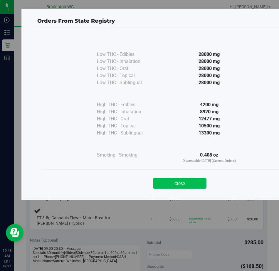
click at [192, 182] on button "Close" at bounding box center [179, 183] width 53 height 11
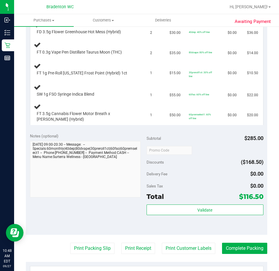
scroll to position [206, 0]
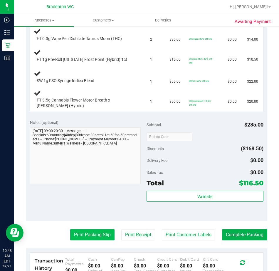
click at [93, 233] on button "Print Packing Slip" at bounding box center [92, 234] width 44 height 11
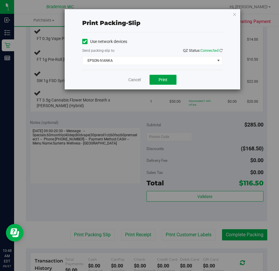
click at [166, 78] on span "Print" at bounding box center [163, 79] width 9 height 5
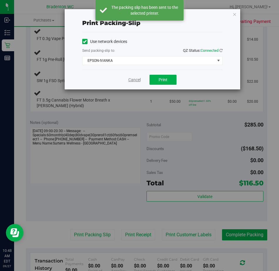
click at [137, 80] on link "Cancel" at bounding box center [134, 80] width 12 height 6
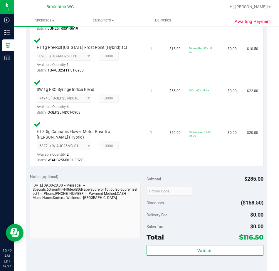
scroll to position [281, 0]
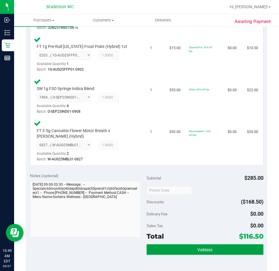
click at [176, 249] on button "Validate" at bounding box center [205, 249] width 117 height 11
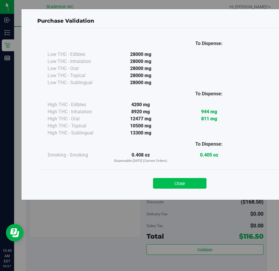
click at [180, 179] on button "Close" at bounding box center [179, 183] width 53 height 11
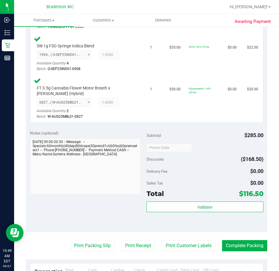
scroll to position [362, 0]
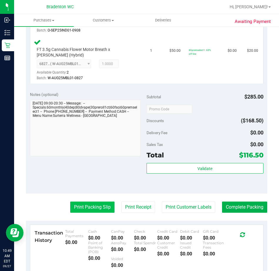
click at [81, 212] on button "Print Packing Slip" at bounding box center [92, 206] width 44 height 11
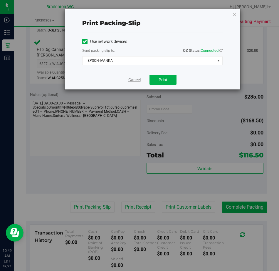
click at [133, 80] on link "Cancel" at bounding box center [134, 80] width 12 height 6
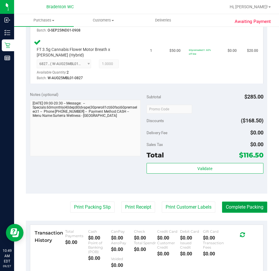
click at [235, 209] on button "Complete Packing" at bounding box center [244, 206] width 45 height 11
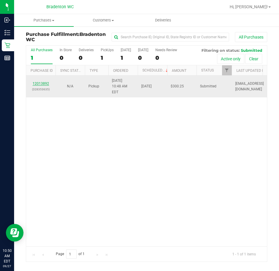
click at [37, 81] on link "12013892" at bounding box center [41, 83] width 16 height 4
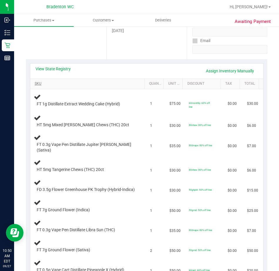
scroll to position [88, 0]
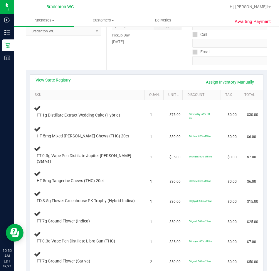
click at [54, 81] on link "View State Registry" at bounding box center [53, 80] width 35 height 6
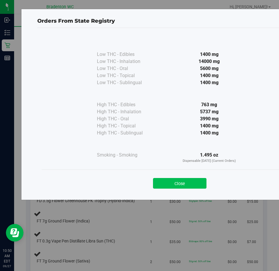
click at [196, 180] on button "Close" at bounding box center [179, 183] width 53 height 11
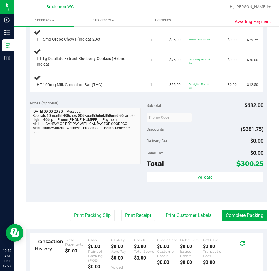
scroll to position [436, 0]
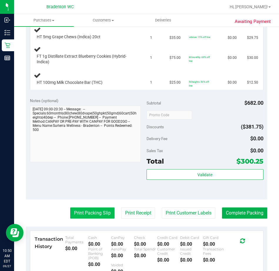
click at [92, 209] on button "Print Packing Slip" at bounding box center [92, 212] width 44 height 11
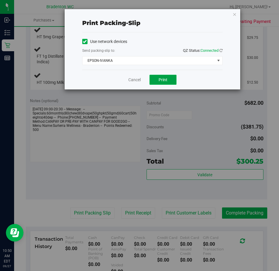
click at [160, 84] on button "Print" at bounding box center [163, 80] width 27 height 10
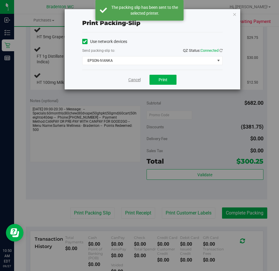
click at [130, 80] on link "Cancel" at bounding box center [134, 80] width 12 height 6
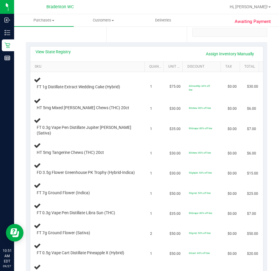
scroll to position [56, 0]
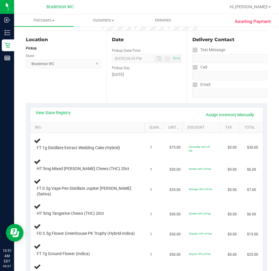
click at [55, 110] on div "View State Registry Assign Inventory Manually" at bounding box center [146, 114] width 233 height 15
click at [55, 115] on link "View State Registry" at bounding box center [53, 113] width 35 height 6
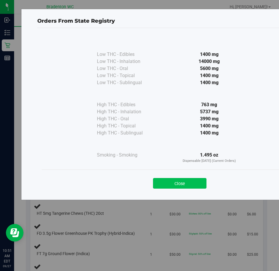
click at [185, 183] on button "Close" at bounding box center [179, 183] width 53 height 11
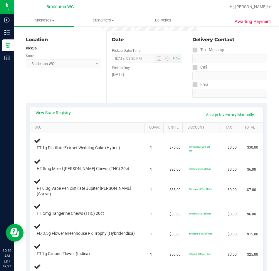
click at [59, 116] on div "View State Registry Assign Inventory Manually" at bounding box center [147, 115] width 222 height 10
click at [61, 109] on div "View State Registry Assign Inventory Manually" at bounding box center [146, 114] width 233 height 15
click at [60, 112] on link "View State Registry" at bounding box center [53, 113] width 35 height 6
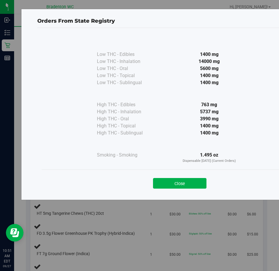
drag, startPoint x: 187, startPoint y: 182, endPoint x: 98, endPoint y: 192, distance: 89.6
click at [186, 182] on button "Close" at bounding box center [179, 183] width 53 height 11
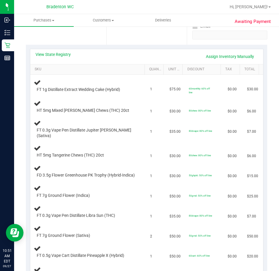
scroll to position [85, 0]
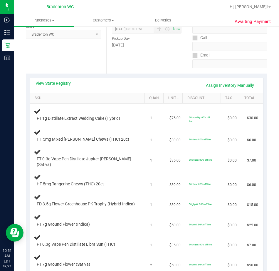
click at [55, 87] on div "View State Registry Assign Inventory Manually" at bounding box center [147, 85] width 222 height 10
click at [55, 83] on link "View State Registry" at bounding box center [53, 83] width 35 height 6
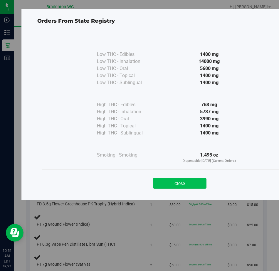
click at [177, 180] on button "Close" at bounding box center [179, 183] width 53 height 11
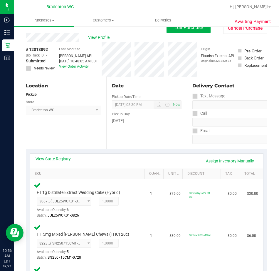
scroll to position [9, 0]
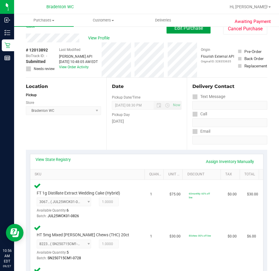
click at [194, 29] on span "Edit Purchase" at bounding box center [189, 28] width 29 height 6
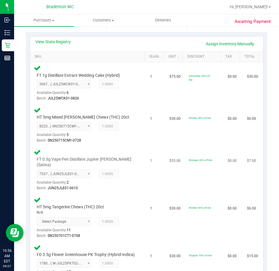
scroll to position [214, 0]
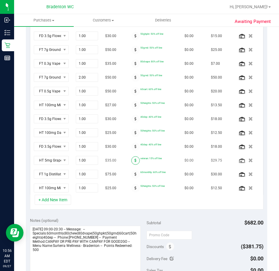
click at [131, 160] on span at bounding box center [135, 160] width 9 height 9
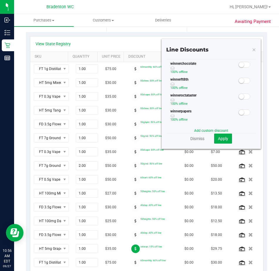
scroll to position [267, 0]
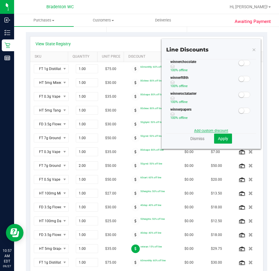
click at [211, 130] on link "Add custom discount" at bounding box center [211, 130] width 34 height 4
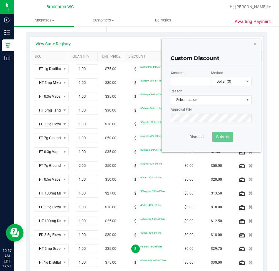
click at [219, 76] on div "Method Dollar ($)" at bounding box center [231, 78] width 41 height 16
click at [221, 82] on span "Dollar ($)" at bounding box center [228, 81] width 33 height 8
click at [224, 103] on li "Percentage (%)" at bounding box center [227, 102] width 40 height 10
click at [200, 82] on input "text" at bounding box center [191, 81] width 41 height 9
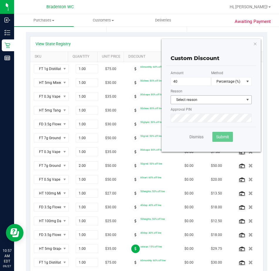
type input "40.00"
click at [198, 103] on span "Select reason" at bounding box center [207, 99] width 73 height 8
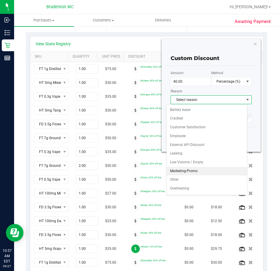
click at [195, 172] on li "Marketing-Promo" at bounding box center [207, 171] width 81 height 9
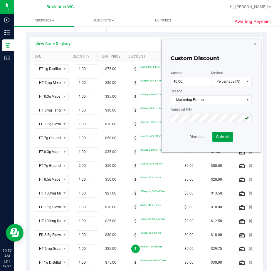
click at [218, 138] on span "Submit" at bounding box center [222, 136] width 13 height 5
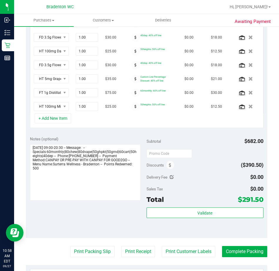
scroll to position [323, 0]
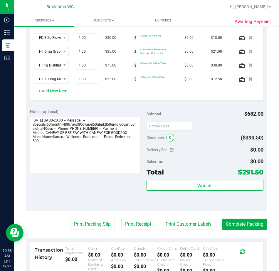
click at [171, 137] on span at bounding box center [170, 137] width 8 height 8
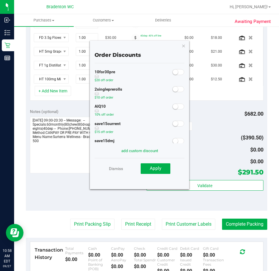
click at [175, 108] on span at bounding box center [178, 106] width 12 height 6
click at [159, 169] on span "Apply" at bounding box center [155, 167] width 11 height 5
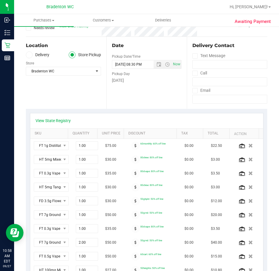
scroll to position [0, 0]
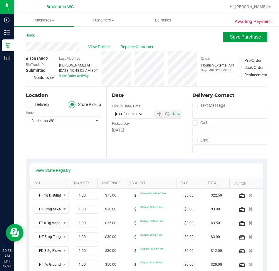
click at [254, 38] on span "Save Purchase" at bounding box center [245, 37] width 31 height 6
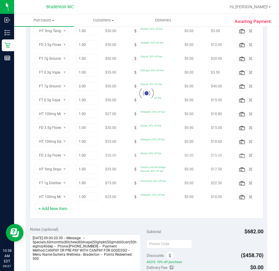
scroll to position [201, 0]
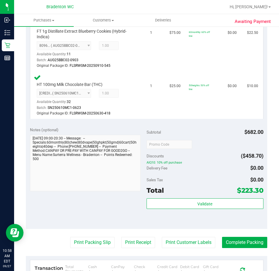
scroll to position [906, 0]
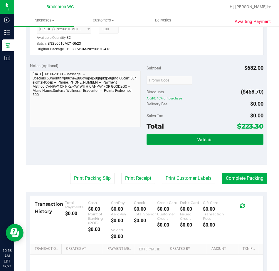
click at [190, 135] on button "Validate" at bounding box center [205, 139] width 117 height 11
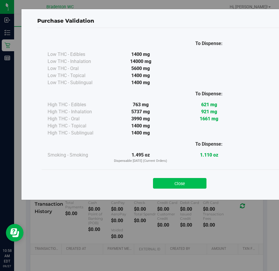
click at [185, 184] on button "Close" at bounding box center [179, 183] width 53 height 11
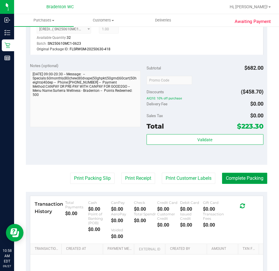
click at [252, 178] on button "Complete Packing" at bounding box center [244, 177] width 45 height 11
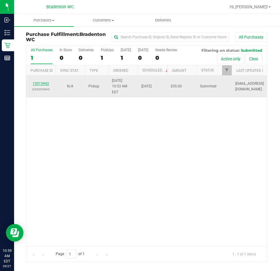
click at [42, 82] on link "12013942" at bounding box center [41, 83] width 16 height 4
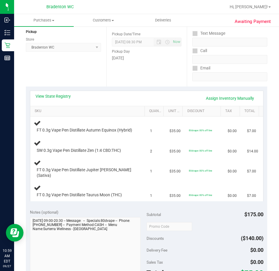
scroll to position [88, 0]
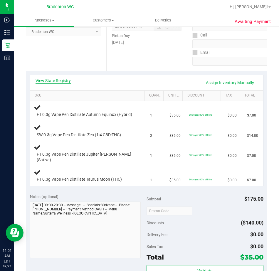
click at [62, 81] on link "View State Registry" at bounding box center [53, 81] width 35 height 6
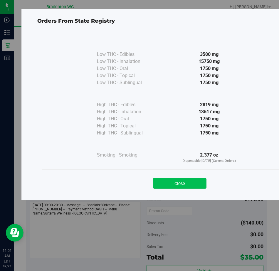
click at [188, 185] on button "Close" at bounding box center [179, 183] width 53 height 11
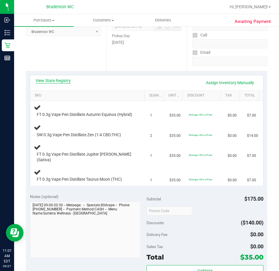
click at [66, 83] on link "View State Registry" at bounding box center [53, 81] width 35 height 6
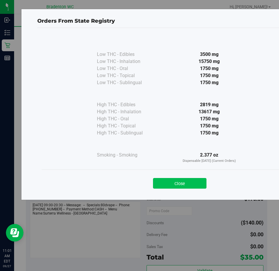
click at [189, 185] on button "Close" at bounding box center [179, 183] width 53 height 11
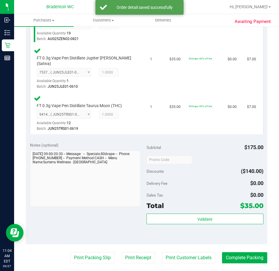
scroll to position [253, 0]
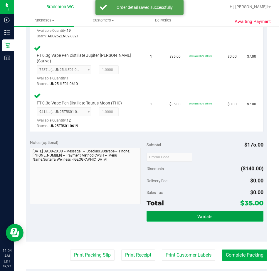
click at [178, 212] on button "Validate" at bounding box center [205, 216] width 117 height 11
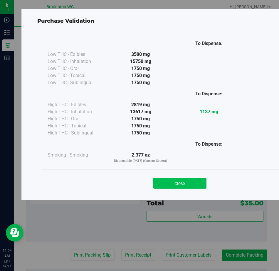
click at [179, 188] on button "Close" at bounding box center [179, 183] width 53 height 11
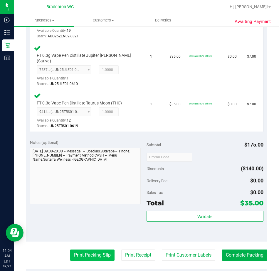
click at [83, 256] on button "Print Packing Slip" at bounding box center [92, 254] width 44 height 11
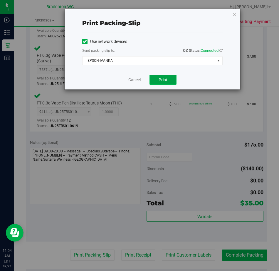
click at [161, 75] on button "Print" at bounding box center [163, 80] width 27 height 10
click at [135, 79] on link "Cancel" at bounding box center [134, 80] width 12 height 6
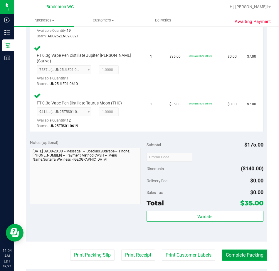
click at [243, 259] on button "Complete Packing" at bounding box center [244, 254] width 45 height 11
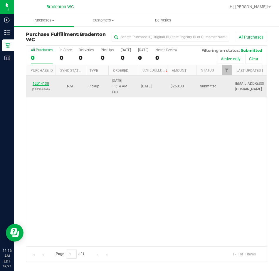
click at [42, 81] on link "12014130" at bounding box center [41, 83] width 16 height 4
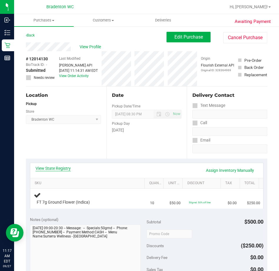
click at [57, 168] on link "View State Registry" at bounding box center [53, 168] width 35 height 6
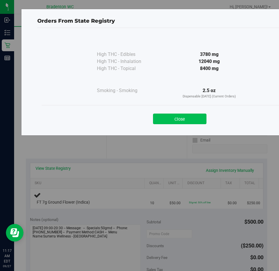
click at [176, 120] on button "Close" at bounding box center [179, 118] width 53 height 11
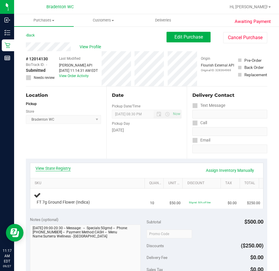
click at [59, 169] on link "View State Registry" at bounding box center [53, 168] width 35 height 6
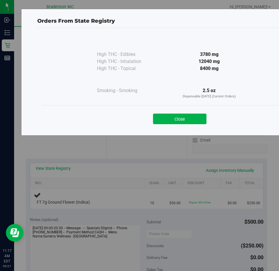
click at [198, 125] on div "Close" at bounding box center [180, 117] width 276 height 24
click at [187, 118] on button "Close" at bounding box center [179, 118] width 53 height 11
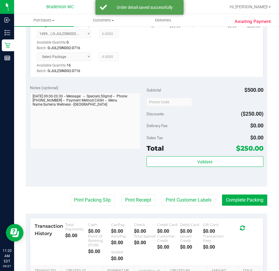
scroll to position [178, 0]
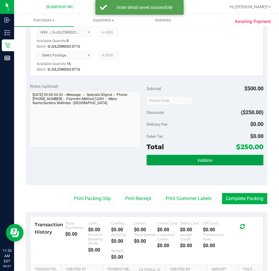
click at [186, 162] on button "Validate" at bounding box center [205, 160] width 117 height 11
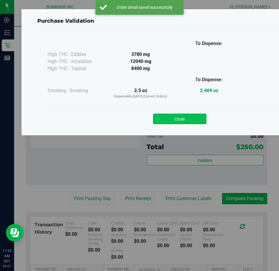
click at [179, 121] on button "Close" at bounding box center [179, 118] width 53 height 11
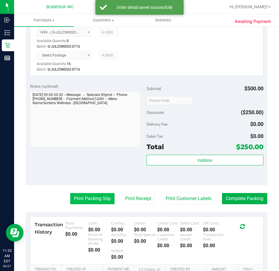
click at [89, 202] on button "Print Packing Slip" at bounding box center [92, 198] width 44 height 11
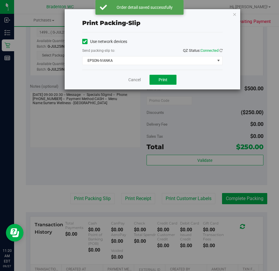
click at [157, 83] on button "Print" at bounding box center [163, 80] width 27 height 10
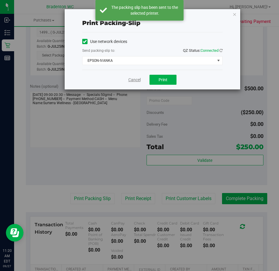
click at [132, 79] on link "Cancel" at bounding box center [134, 80] width 12 height 6
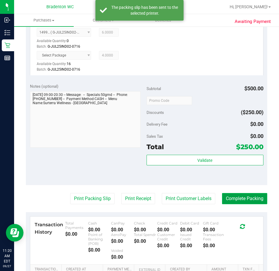
click at [248, 204] on button "Complete Packing" at bounding box center [244, 198] width 45 height 11
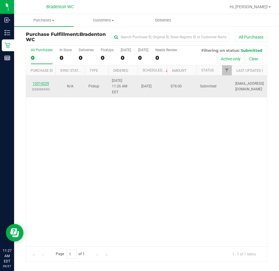
click at [44, 81] on link "12014229" at bounding box center [41, 83] width 16 height 4
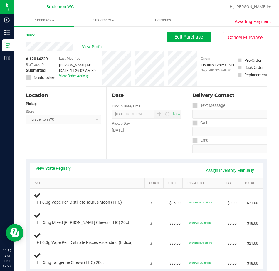
click at [69, 167] on link "View State Registry" at bounding box center [53, 168] width 35 height 6
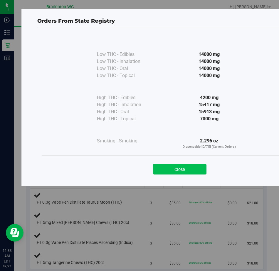
click at [187, 168] on button "Close" at bounding box center [179, 169] width 53 height 11
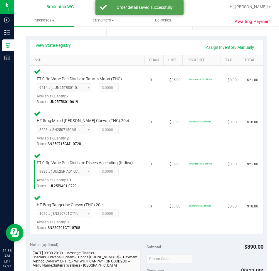
scroll to position [183, 0]
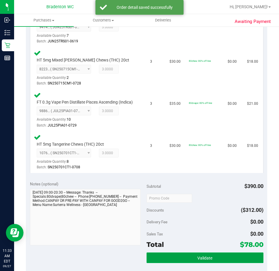
click at [197, 260] on span "Validate" at bounding box center [204, 257] width 15 height 5
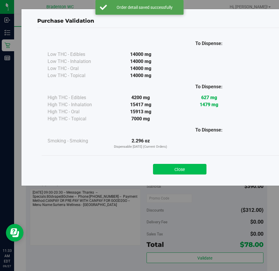
click at [179, 172] on button "Close" at bounding box center [179, 169] width 53 height 11
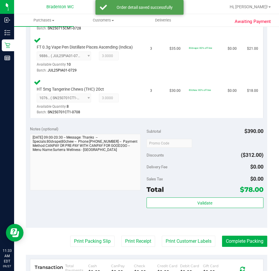
scroll to position [262, 0]
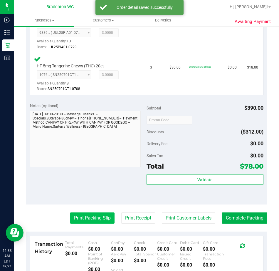
click at [80, 223] on button "Print Packing Slip" at bounding box center [92, 217] width 44 height 11
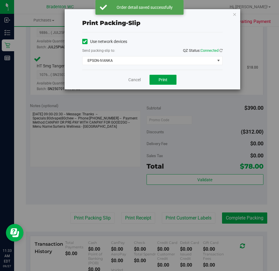
click at [167, 83] on button "Print" at bounding box center [163, 80] width 27 height 10
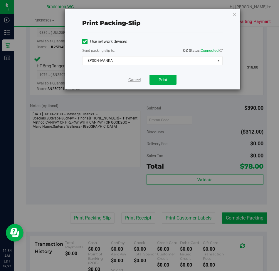
click at [136, 79] on link "Cancel" at bounding box center [134, 80] width 12 height 6
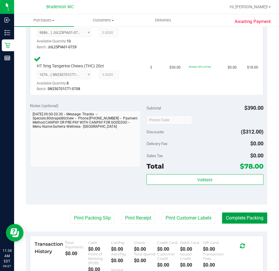
click at [234, 223] on button "Complete Packing" at bounding box center [244, 217] width 45 height 11
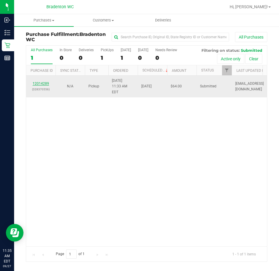
click at [44, 81] on link "12014289" at bounding box center [41, 83] width 16 height 4
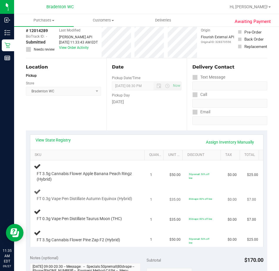
scroll to position [88, 0]
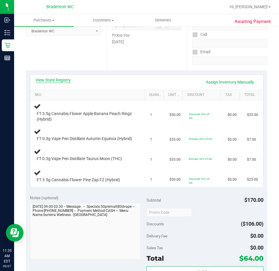
click at [55, 79] on link "View State Registry" at bounding box center [53, 80] width 35 height 6
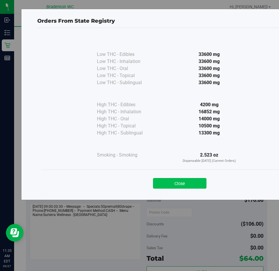
click at [196, 185] on button "Close" at bounding box center [179, 183] width 53 height 11
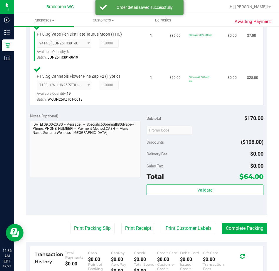
scroll to position [259, 0]
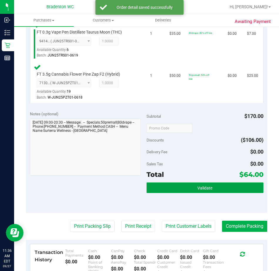
click at [171, 188] on button "Validate" at bounding box center [205, 187] width 117 height 11
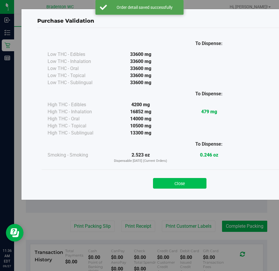
click at [178, 180] on button "Close" at bounding box center [179, 183] width 53 height 11
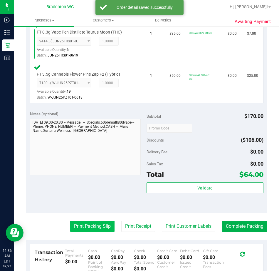
click at [83, 232] on button "Print Packing Slip" at bounding box center [92, 225] width 44 height 11
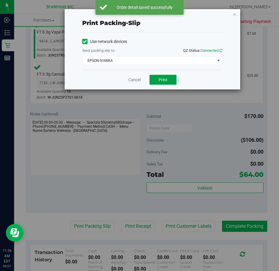
click at [163, 82] on button "Print" at bounding box center [163, 80] width 27 height 10
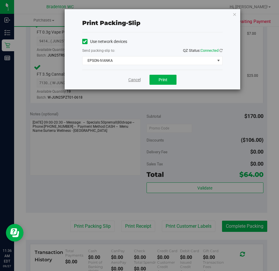
click at [139, 80] on link "Cancel" at bounding box center [134, 80] width 12 height 6
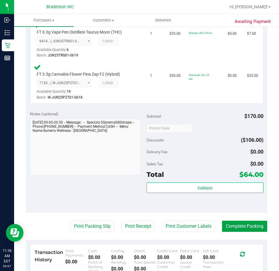
click at [234, 229] on button "Complete Packing" at bounding box center [244, 225] width 45 height 11
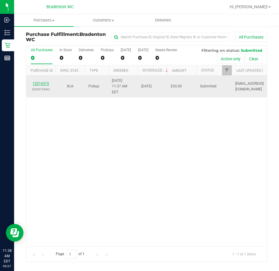
click at [43, 81] on link "12014319" at bounding box center [41, 83] width 16 height 4
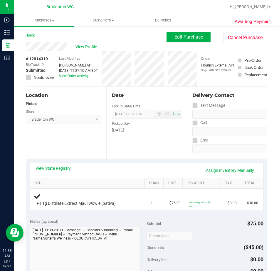
click at [60, 167] on link "View State Registry" at bounding box center [53, 168] width 35 height 6
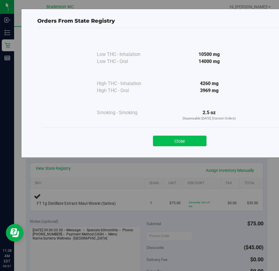
click at [177, 140] on button "Close" at bounding box center [179, 140] width 53 height 11
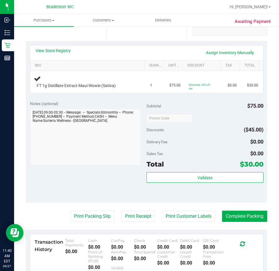
scroll to position [29, 0]
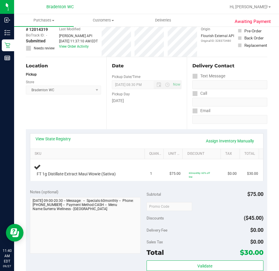
click at [54, 135] on div "View State Registry Assign Inventory Manually" at bounding box center [146, 140] width 233 height 15
click at [53, 139] on link "View State Registry" at bounding box center [53, 139] width 35 height 6
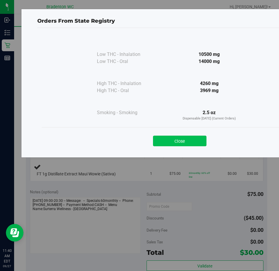
click at [181, 145] on button "Close" at bounding box center [179, 140] width 53 height 11
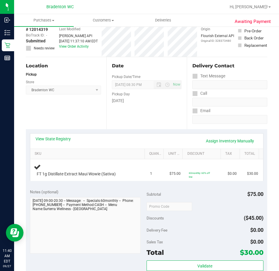
click at [59, 134] on div "View State Registry Assign Inventory Manually" at bounding box center [146, 140] width 233 height 15
click at [59, 136] on link "View State Registry" at bounding box center [53, 139] width 35 height 6
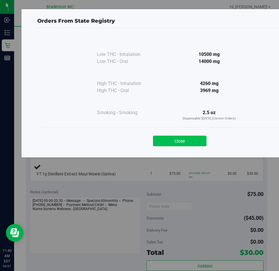
click at [178, 138] on button "Close" at bounding box center [179, 140] width 53 height 11
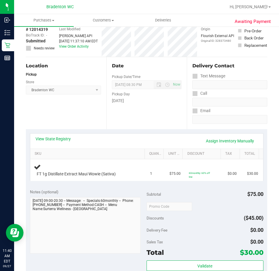
click at [178, 138] on div "View State Registry Assign Inventory Manually" at bounding box center [147, 141] width 222 height 10
click at [100, 180] on td "FT 1g Distillate Extract Maui Wowie (Sativa)" at bounding box center [88, 170] width 117 height 22
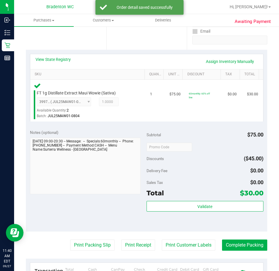
scroll to position [152, 0]
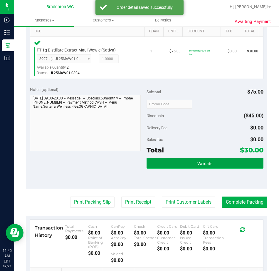
click at [184, 167] on button "Validate" at bounding box center [205, 163] width 117 height 11
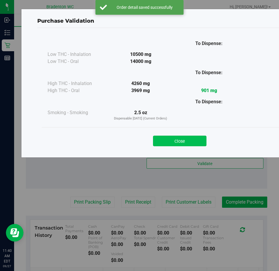
click at [185, 140] on button "Close" at bounding box center [179, 140] width 53 height 11
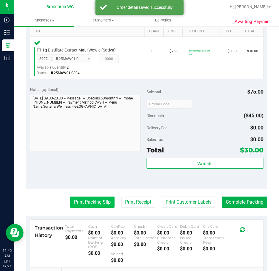
click at [83, 201] on button "Print Packing Slip" at bounding box center [92, 201] width 44 height 11
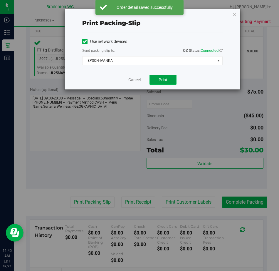
click at [165, 80] on span "Print" at bounding box center [163, 79] width 9 height 5
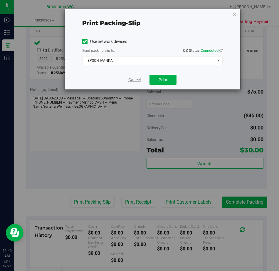
click at [133, 79] on link "Cancel" at bounding box center [134, 80] width 12 height 6
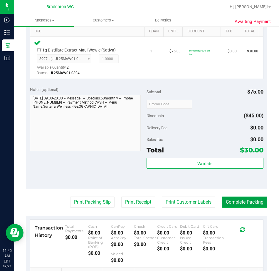
click at [227, 196] on button "Complete Packing" at bounding box center [244, 201] width 45 height 11
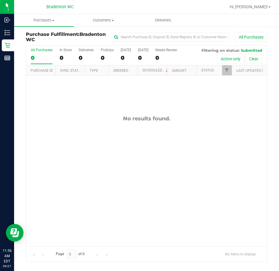
click at [96, 144] on div "No results found." at bounding box center [146, 181] width 241 height 210
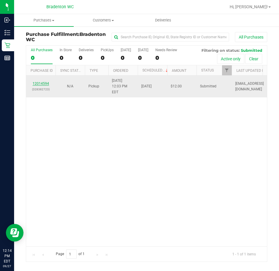
click at [33, 81] on link "12014594" at bounding box center [41, 83] width 16 height 4
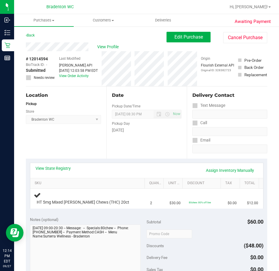
click at [68, 173] on div "View State Registry Assign Inventory Manually" at bounding box center [147, 170] width 222 height 10
click at [68, 169] on link "View State Registry" at bounding box center [53, 168] width 35 height 6
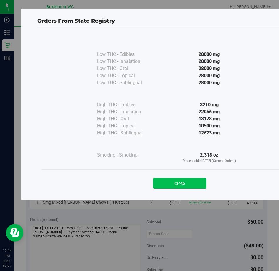
click at [177, 185] on button "Close" at bounding box center [179, 183] width 53 height 11
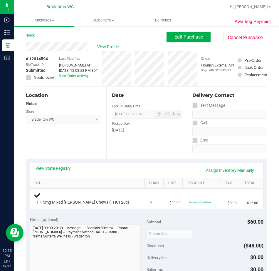
click at [54, 168] on link "View State Registry" at bounding box center [53, 168] width 35 height 6
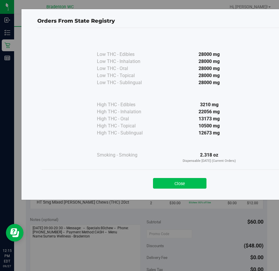
click at [191, 185] on button "Close" at bounding box center [179, 183] width 53 height 11
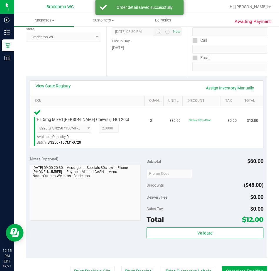
scroll to position [152, 0]
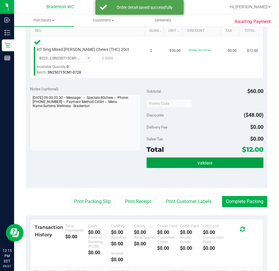
click at [180, 164] on button "Validate" at bounding box center [205, 162] width 117 height 11
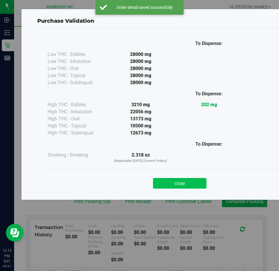
click at [194, 181] on button "Close" at bounding box center [179, 183] width 53 height 11
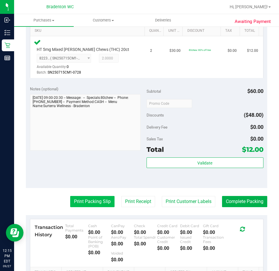
click at [94, 205] on button "Print Packing Slip" at bounding box center [92, 201] width 44 height 11
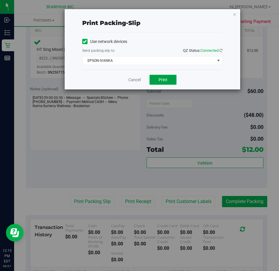
click at [167, 84] on button "Print" at bounding box center [163, 80] width 27 height 10
click at [133, 81] on link "Cancel" at bounding box center [134, 80] width 12 height 6
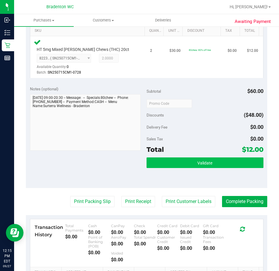
click at [203, 162] on span "Validate" at bounding box center [204, 162] width 15 height 5
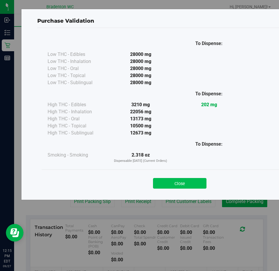
click at [176, 183] on button "Close" at bounding box center [179, 183] width 53 height 11
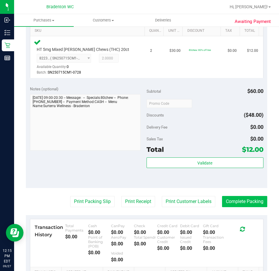
click at [245, 207] on button "Complete Packing" at bounding box center [244, 201] width 45 height 11
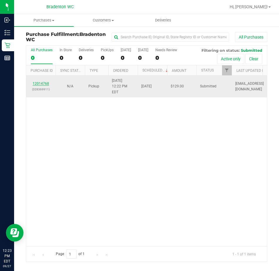
click at [43, 81] on link "12014768" at bounding box center [41, 83] width 16 height 4
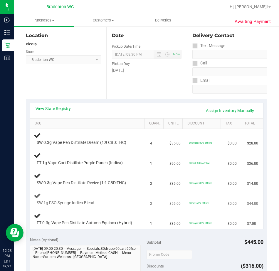
scroll to position [59, 0]
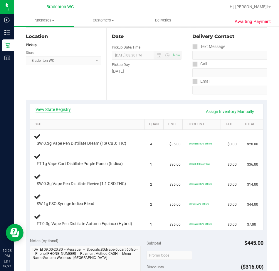
click at [62, 109] on link "View State Registry" at bounding box center [53, 109] width 35 height 6
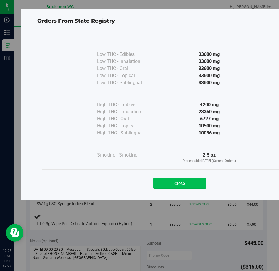
click at [194, 182] on button "Close" at bounding box center [179, 183] width 53 height 11
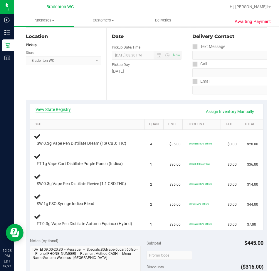
click at [61, 107] on link "View State Registry" at bounding box center [53, 109] width 35 height 6
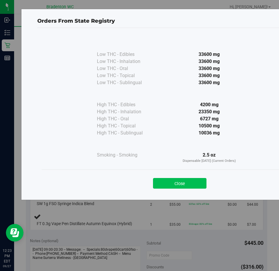
click at [192, 183] on button "Close" at bounding box center [179, 183] width 53 height 11
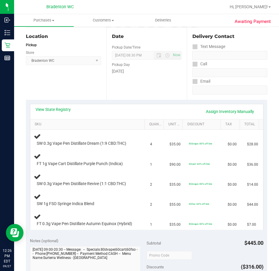
click at [87, 88] on div "Location Pickup Store Bradenton WC Select Store Bonita Springs WC Boynton Beach…" at bounding box center [66, 64] width 81 height 72
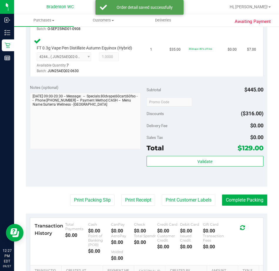
scroll to position [321, 0]
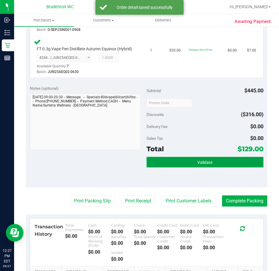
click at [172, 165] on button "Validate" at bounding box center [205, 162] width 117 height 11
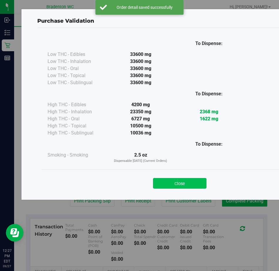
click at [178, 182] on button "Close" at bounding box center [179, 183] width 53 height 11
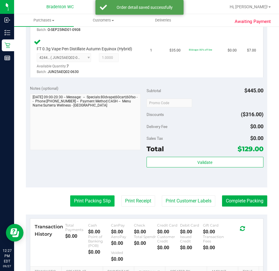
click at [77, 203] on button "Print Packing Slip" at bounding box center [92, 200] width 44 height 11
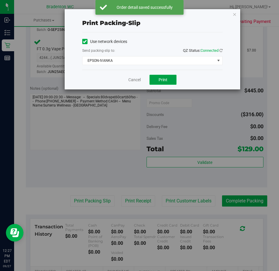
click at [164, 83] on button "Print" at bounding box center [163, 80] width 27 height 10
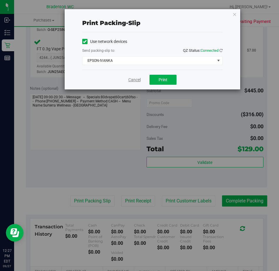
click at [139, 80] on link "Cancel" at bounding box center [134, 80] width 12 height 6
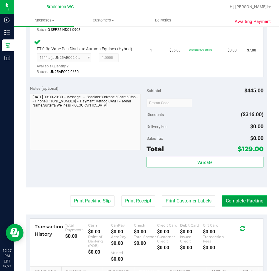
click at [232, 206] on button "Complete Packing" at bounding box center [244, 200] width 45 height 11
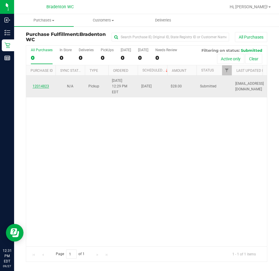
click at [42, 84] on link "12014823" at bounding box center [41, 86] width 16 height 4
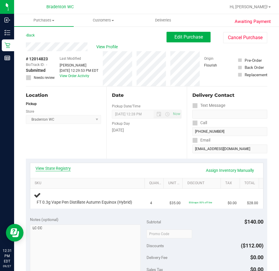
click at [51, 169] on link "View State Registry" at bounding box center [53, 168] width 35 height 6
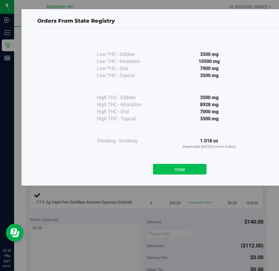
click at [178, 167] on button "Close" at bounding box center [179, 169] width 53 height 11
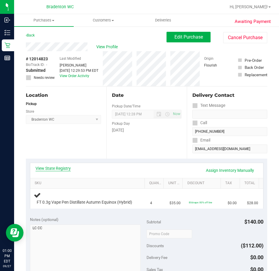
click at [65, 170] on link "View State Registry" at bounding box center [53, 168] width 35 height 6
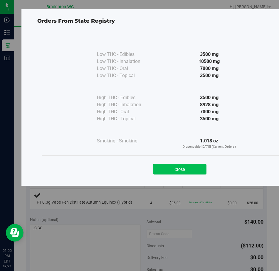
click at [190, 170] on button "Close" at bounding box center [179, 169] width 53 height 11
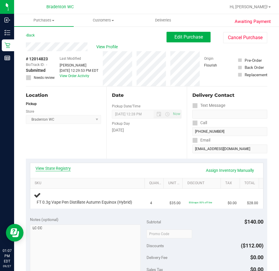
click at [59, 170] on link "View State Registry" at bounding box center [53, 168] width 35 height 6
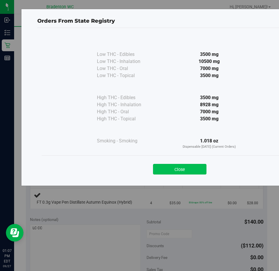
click at [191, 165] on button "Close" at bounding box center [179, 169] width 53 height 11
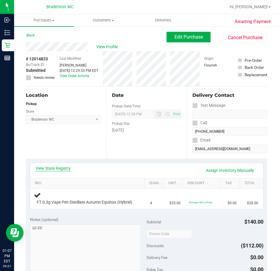
click at [49, 169] on link "View State Registry" at bounding box center [53, 168] width 35 height 6
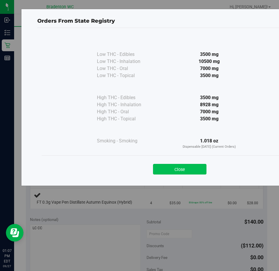
click at [183, 168] on button "Close" at bounding box center [179, 169] width 53 height 11
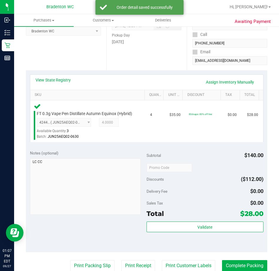
scroll to position [90, 0]
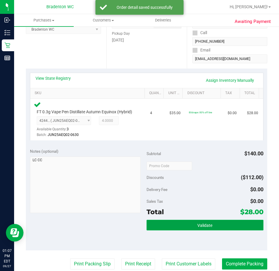
click at [169, 230] on button "Validate" at bounding box center [205, 224] width 117 height 11
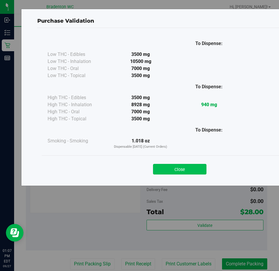
click at [176, 167] on button "Close" at bounding box center [179, 169] width 53 height 11
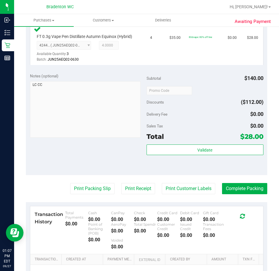
scroll to position [169, 0]
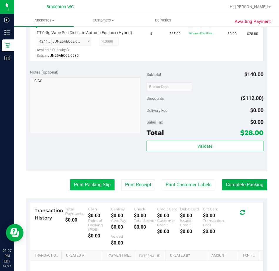
click at [86, 186] on button "Print Packing Slip" at bounding box center [92, 184] width 44 height 11
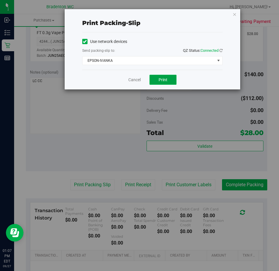
click at [160, 82] on button "Print" at bounding box center [163, 80] width 27 height 10
click at [131, 81] on link "Cancel" at bounding box center [134, 80] width 12 height 6
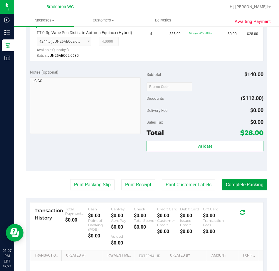
click at [228, 190] on button "Complete Packing" at bounding box center [244, 184] width 45 height 11
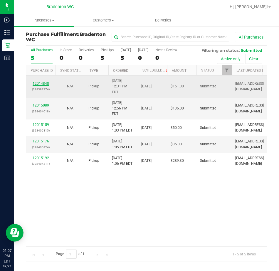
click at [44, 82] on link "12014848" at bounding box center [41, 83] width 16 height 4
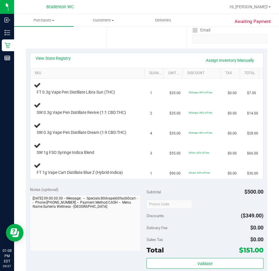
scroll to position [113, 0]
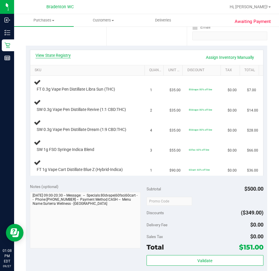
click at [68, 55] on link "View State Registry" at bounding box center [53, 55] width 35 height 6
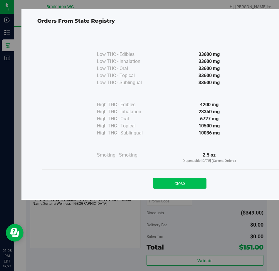
click at [187, 184] on button "Close" at bounding box center [179, 183] width 53 height 11
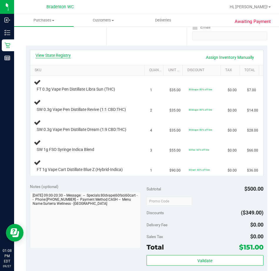
click at [54, 55] on link "View State Registry" at bounding box center [53, 55] width 35 height 6
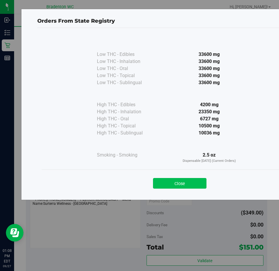
click at [188, 182] on button "Close" at bounding box center [179, 183] width 53 height 11
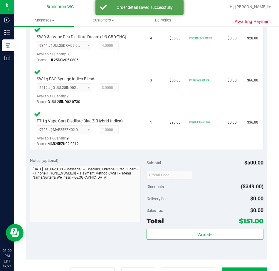
scroll to position [248, 0]
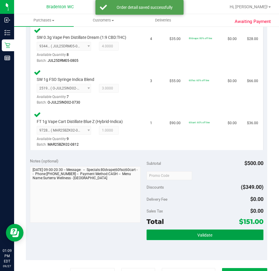
click at [188, 240] on button "Validate" at bounding box center [205, 234] width 117 height 11
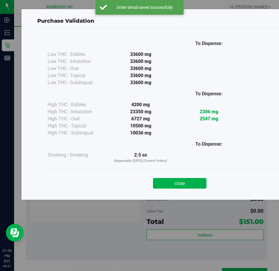
click at [188, 196] on div "Purchase Validation To Dispense: Low THC - Edibles 33600 mg" at bounding box center [179, 104] width 317 height 191
click at [170, 178] on button "Close" at bounding box center [179, 183] width 53 height 11
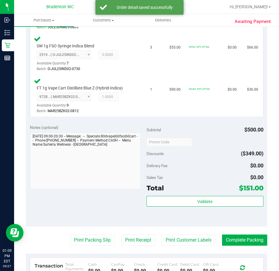
scroll to position [291, 0]
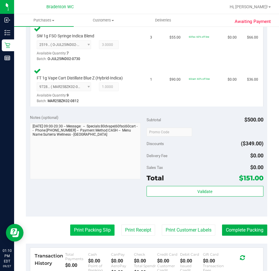
click at [74, 229] on button "Print Packing Slip" at bounding box center [92, 229] width 44 height 11
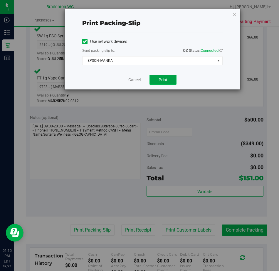
click at [166, 81] on span "Print" at bounding box center [163, 79] width 9 height 5
click at [139, 80] on link "Cancel" at bounding box center [134, 80] width 12 height 6
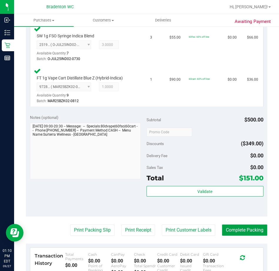
click at [233, 232] on button "Complete Packing" at bounding box center [244, 229] width 45 height 11
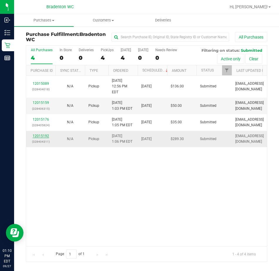
click at [44, 134] on link "12015192" at bounding box center [41, 136] width 16 height 4
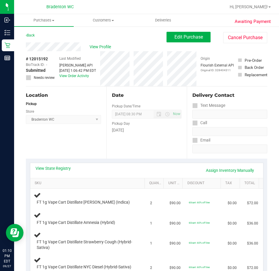
scroll to position [88, 0]
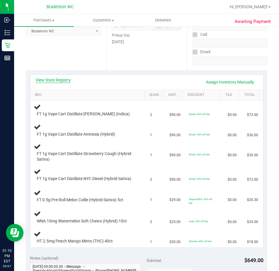
click at [64, 83] on link "View State Registry" at bounding box center [53, 80] width 35 height 6
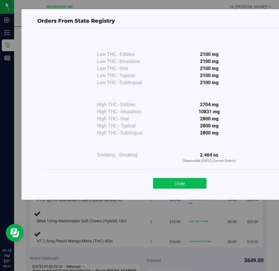
click at [189, 185] on button "Close" at bounding box center [179, 183] width 53 height 11
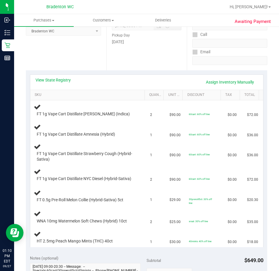
click at [64, 71] on div "View State Registry Assign Inventory Manually SKU Quantity Unit Price Discount …" at bounding box center [147, 160] width 242 height 180
click at [59, 77] on link "View State Registry" at bounding box center [53, 80] width 35 height 6
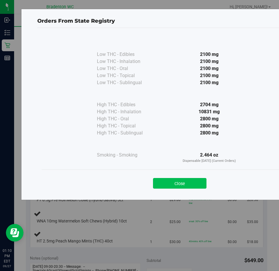
click at [180, 180] on button "Close" at bounding box center [179, 183] width 53 height 11
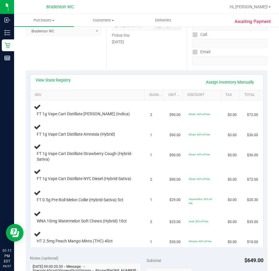
click at [66, 71] on div "View State Registry Assign Inventory Manually SKU Quantity Unit Price Discount …" at bounding box center [147, 160] width 242 height 180
click at [63, 82] on link "View State Registry" at bounding box center [53, 80] width 35 height 6
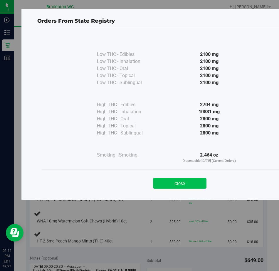
click at [192, 183] on button "Close" at bounding box center [179, 183] width 53 height 11
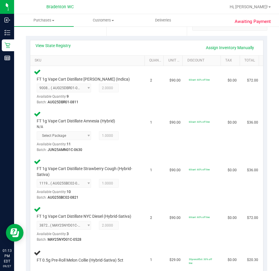
scroll to position [29, 0]
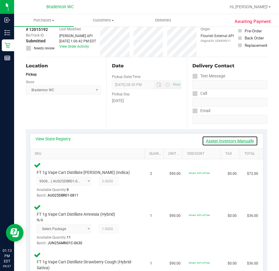
click at [227, 142] on link "Assign Inventory Manually" at bounding box center [230, 141] width 56 height 10
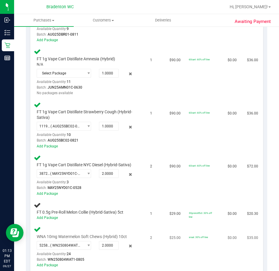
scroll to position [264, 0]
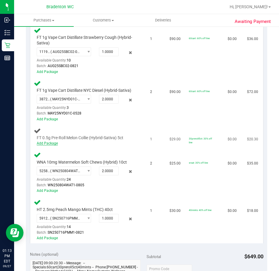
click at [50, 145] on link "Add Package" at bounding box center [47, 143] width 21 height 4
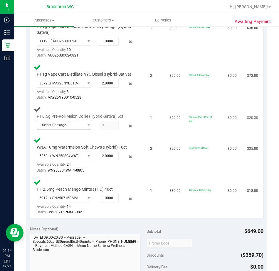
click at [83, 129] on span "select" at bounding box center [86, 125] width 7 height 8
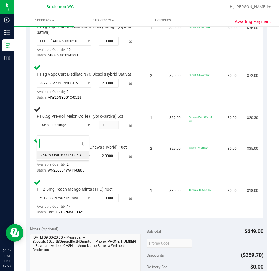
click at [68, 154] on span "2640590507833151" at bounding box center [57, 155] width 33 height 4
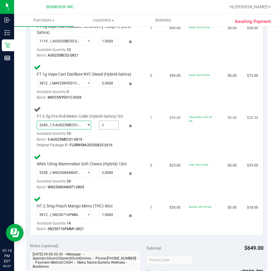
click at [110, 128] on span at bounding box center [109, 124] width 20 height 9
type input "1"
type input "1.0000"
click at [108, 147] on span "FLSRWGM-20250825-2616" at bounding box center [91, 145] width 43 height 4
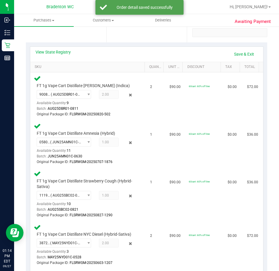
scroll to position [88, 0]
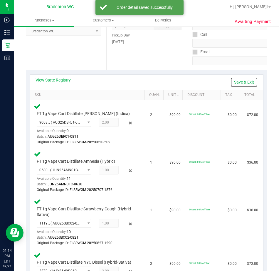
click at [239, 81] on link "Save & Exit" at bounding box center [244, 82] width 28 height 10
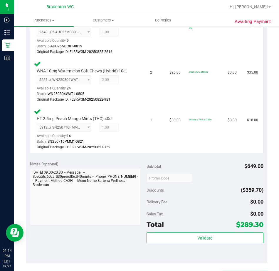
scroll to position [374, 0]
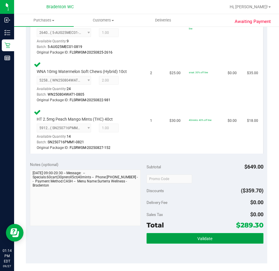
click at [170, 238] on button "Validate" at bounding box center [205, 238] width 117 height 11
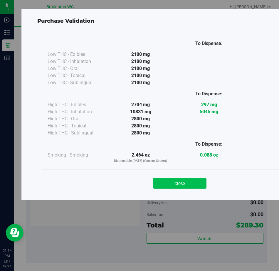
click at [170, 182] on button "Close" at bounding box center [179, 183] width 53 height 11
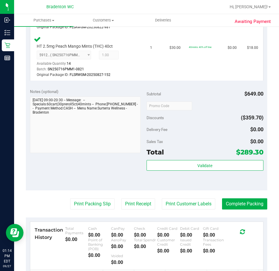
scroll to position [465, 0]
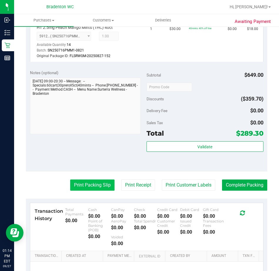
click at [78, 186] on button "Print Packing Slip" at bounding box center [92, 184] width 44 height 11
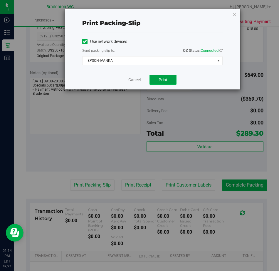
click at [159, 83] on button "Print" at bounding box center [163, 80] width 27 height 10
click at [130, 81] on link "Cancel" at bounding box center [134, 80] width 12 height 6
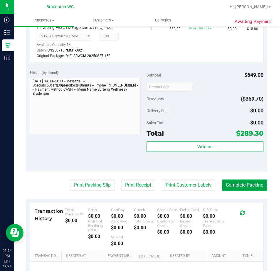
click at [233, 185] on button "Complete Packing" at bounding box center [244, 184] width 45 height 11
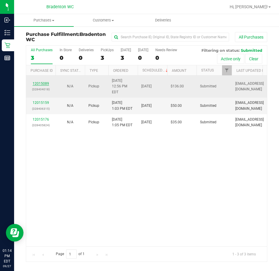
click at [45, 81] on link "12015089" at bounding box center [41, 83] width 16 height 4
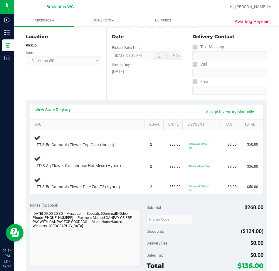
scroll to position [59, 0]
click at [66, 110] on link "View State Registry" at bounding box center [53, 109] width 35 height 6
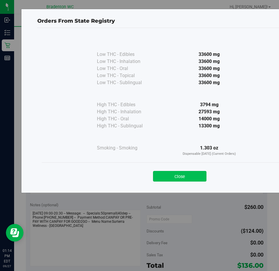
click at [185, 177] on button "Close" at bounding box center [179, 176] width 53 height 11
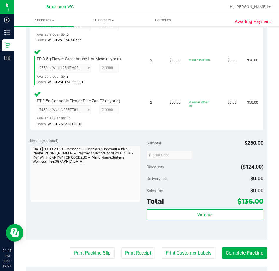
scroll to position [186, 0]
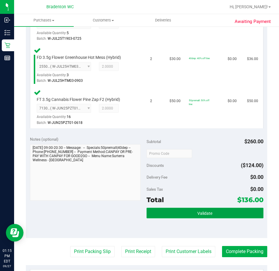
click at [174, 213] on button "Validate" at bounding box center [205, 212] width 117 height 11
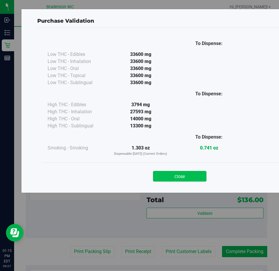
click at [184, 180] on button "Close" at bounding box center [179, 176] width 53 height 11
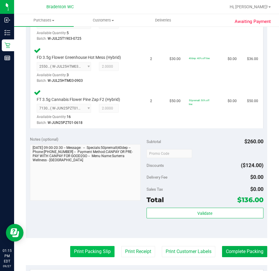
click at [79, 256] on button "Print Packing Slip" at bounding box center [92, 251] width 44 height 11
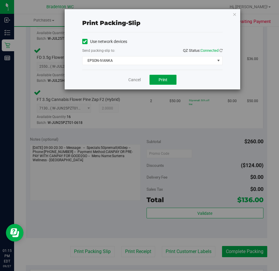
click at [170, 83] on button "Print" at bounding box center [163, 80] width 27 height 10
click at [133, 78] on link "Cancel" at bounding box center [134, 80] width 12 height 6
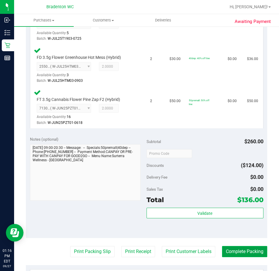
click at [226, 255] on button "Complete Packing" at bounding box center [244, 251] width 45 height 11
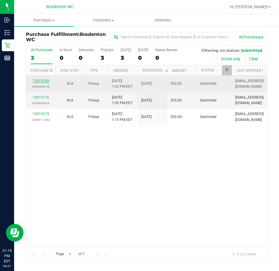
click at [42, 79] on link "12015159" at bounding box center [41, 81] width 16 height 4
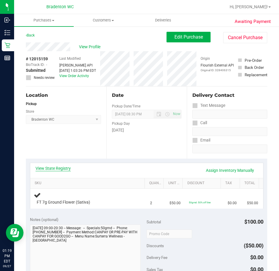
click at [69, 168] on link "View State Registry" at bounding box center [53, 168] width 35 height 6
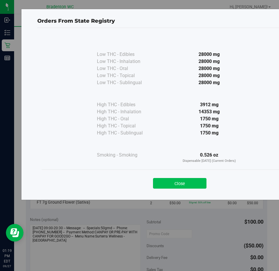
click at [184, 182] on button "Close" at bounding box center [179, 183] width 53 height 11
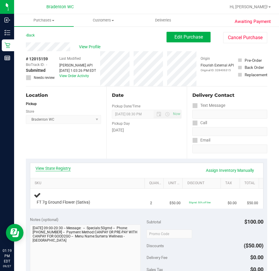
click at [57, 167] on link "View State Registry" at bounding box center [53, 168] width 35 height 6
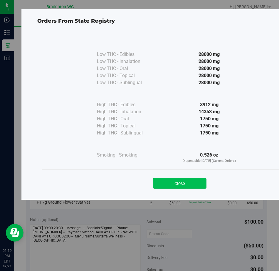
click at [176, 183] on button "Close" at bounding box center [179, 183] width 53 height 11
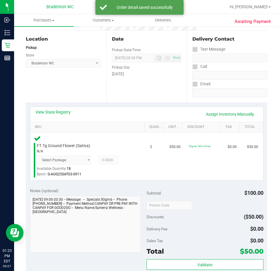
scroll to position [169, 0]
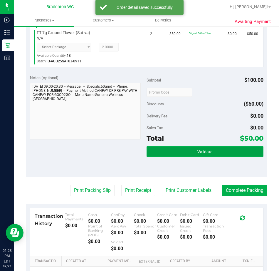
click at [192, 154] on button "Validate" at bounding box center [205, 151] width 117 height 11
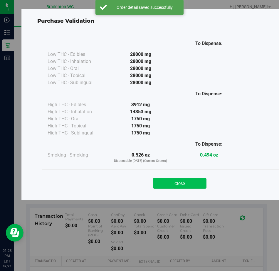
click at [178, 178] on button "Close" at bounding box center [179, 183] width 53 height 11
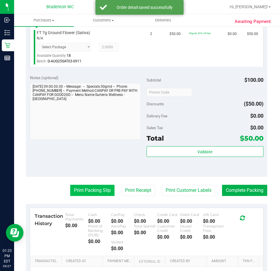
click at [94, 193] on button "Print Packing Slip" at bounding box center [92, 190] width 44 height 11
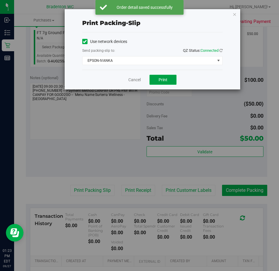
click at [164, 78] on span "Print" at bounding box center [163, 79] width 9 height 5
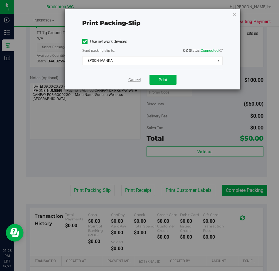
click at [129, 82] on link "Cancel" at bounding box center [134, 80] width 12 height 6
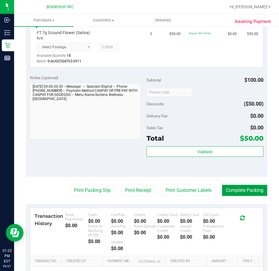
click at [237, 192] on button "Complete Packing" at bounding box center [244, 190] width 45 height 11
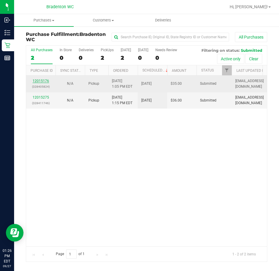
click at [35, 81] on link "12015176" at bounding box center [41, 81] width 16 height 4
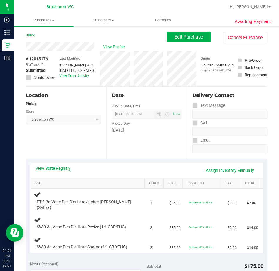
click at [54, 168] on link "View State Registry" at bounding box center [53, 168] width 35 height 6
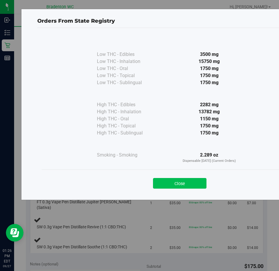
click at [187, 183] on button "Close" at bounding box center [179, 183] width 53 height 11
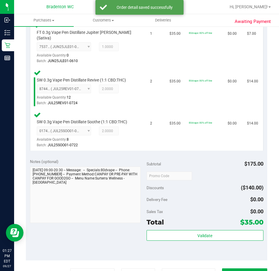
scroll to position [188, 0]
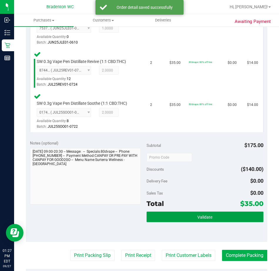
click at [165, 216] on button "Validate" at bounding box center [205, 216] width 117 height 11
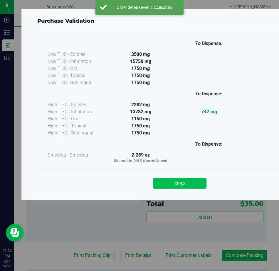
click at [172, 183] on button "Close" at bounding box center [179, 183] width 53 height 11
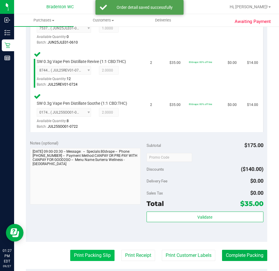
click at [84, 253] on button "Print Packing Slip" at bounding box center [92, 254] width 44 height 11
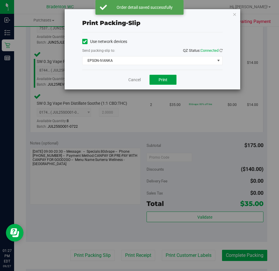
click at [165, 83] on button "Print" at bounding box center [163, 80] width 27 height 10
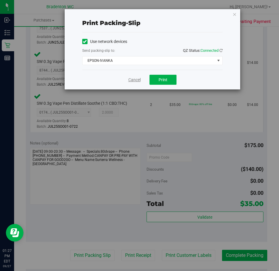
click at [134, 81] on link "Cancel" at bounding box center [134, 80] width 12 height 6
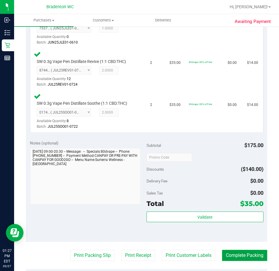
click at [230, 249] on button "Complete Packing" at bounding box center [244, 254] width 45 height 11
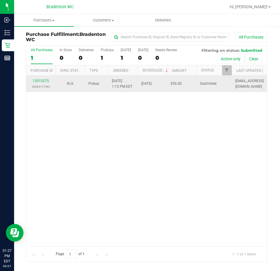
click at [45, 83] on div "12015275 (328411746)" at bounding box center [41, 83] width 22 height 11
click at [35, 81] on link "12015275" at bounding box center [41, 81] width 16 height 4
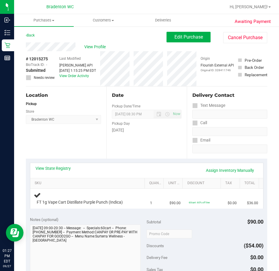
click at [47, 168] on link "View State Registry" at bounding box center [53, 168] width 35 height 6
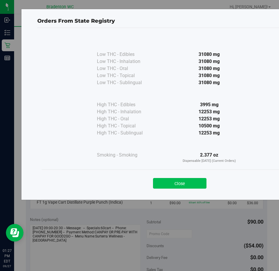
click at [199, 185] on button "Close" at bounding box center [179, 183] width 53 height 11
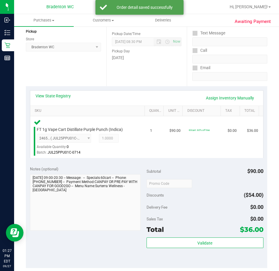
scroll to position [163, 0]
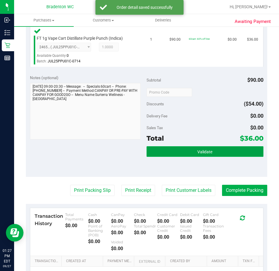
click at [192, 147] on button "Validate" at bounding box center [205, 151] width 117 height 11
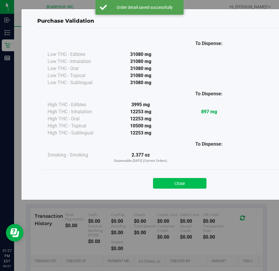
click at [176, 187] on button "Close" at bounding box center [179, 183] width 53 height 11
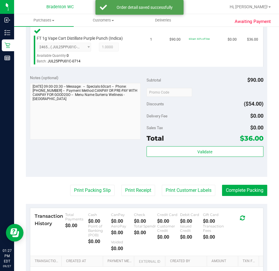
click at [84, 179] on purchase-details "Back Edit Purchase Cancel Purchase View Profile # 12015275 BioTrack ID: - Submi…" at bounding box center [147, 98] width 242 height 461
click at [86, 186] on button "Print Packing Slip" at bounding box center [92, 190] width 44 height 11
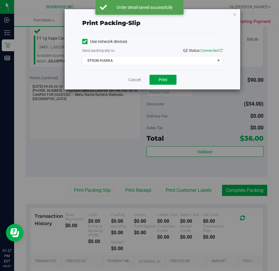
click at [164, 79] on span "Print" at bounding box center [163, 79] width 9 height 5
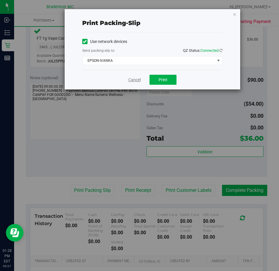
click at [137, 82] on link "Cancel" at bounding box center [134, 80] width 12 height 6
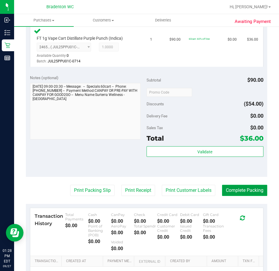
click at [228, 195] on button "Complete Packing" at bounding box center [244, 190] width 45 height 11
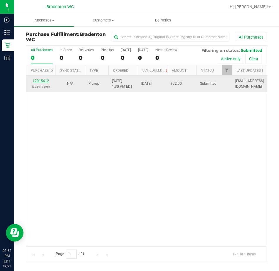
click at [44, 82] on link "12015412" at bounding box center [41, 81] width 16 height 4
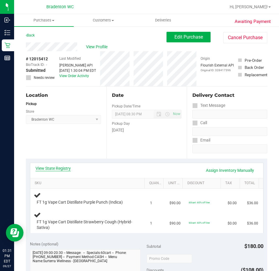
click at [59, 168] on link "View State Registry" at bounding box center [53, 168] width 35 height 6
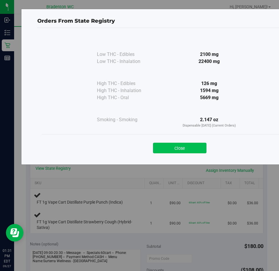
click at [174, 150] on button "Close" at bounding box center [179, 148] width 53 height 11
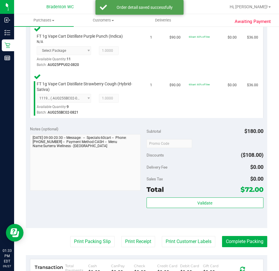
scroll to position [165, 0]
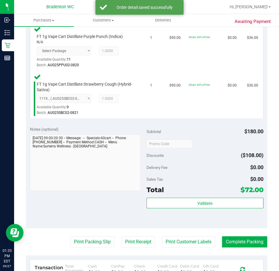
click at [200, 214] on div "Validate" at bounding box center [205, 210] width 117 height 26
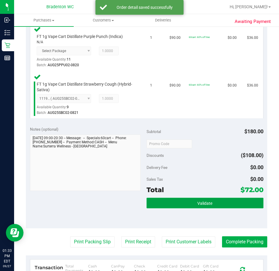
click at [222, 202] on button "Validate" at bounding box center [205, 202] width 117 height 11
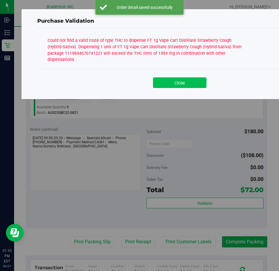
click at [178, 77] on button "Close" at bounding box center [179, 82] width 53 height 11
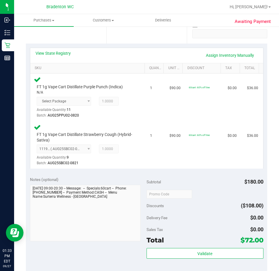
scroll to position [115, 0]
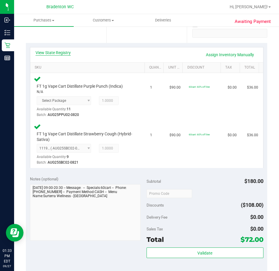
click at [58, 51] on link "View State Registry" at bounding box center [53, 53] width 35 height 6
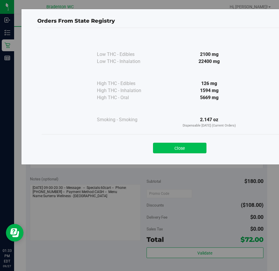
click at [182, 144] on button "Close" at bounding box center [179, 148] width 53 height 11
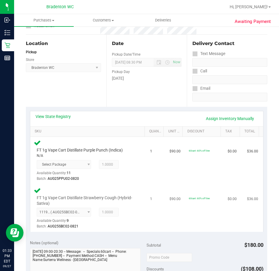
scroll to position [118, 0]
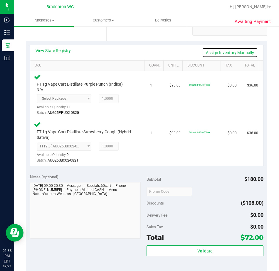
click at [229, 56] on link "Assign Inventory Manually" at bounding box center [230, 53] width 56 height 10
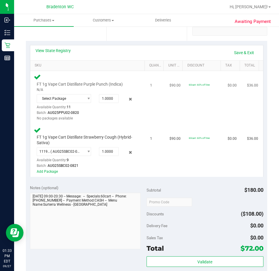
click at [128, 102] on icon at bounding box center [131, 99] width 6 height 7
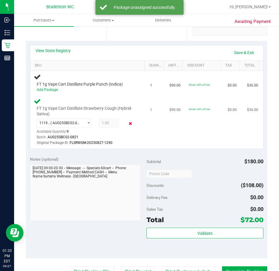
click at [128, 124] on icon at bounding box center [131, 123] width 6 height 7
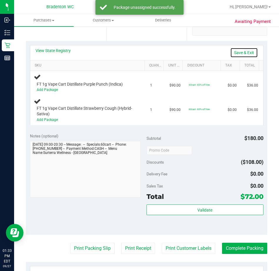
click at [236, 51] on link "Save & Exit" at bounding box center [244, 53] width 28 height 10
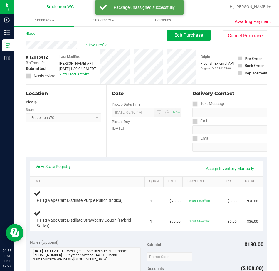
scroll to position [0, 0]
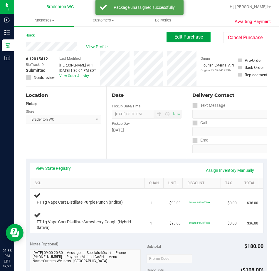
click at [170, 33] on button "Edit Purchase" at bounding box center [189, 37] width 44 height 11
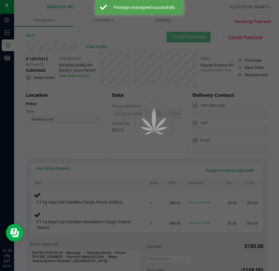
click at [40, 78] on div at bounding box center [139, 135] width 279 height 271
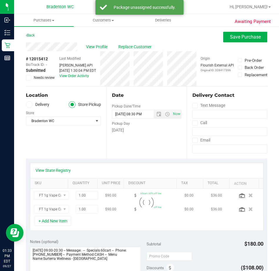
click at [37, 78] on span "Needs review" at bounding box center [44, 77] width 21 height 5
click at [0, 0] on input "Needs review" at bounding box center [0, 0] width 0 height 0
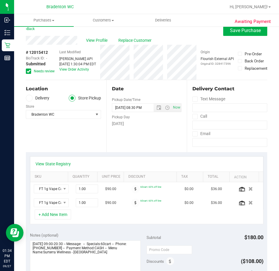
scroll to position [8, 0]
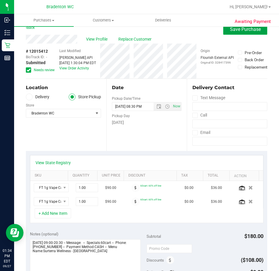
click at [229, 32] on button "Save Purchase" at bounding box center [245, 29] width 44 height 11
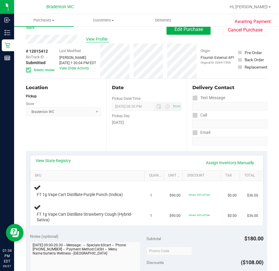
click at [98, 40] on span "View Profile" at bounding box center [98, 39] width 24 height 6
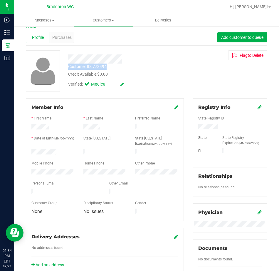
drag, startPoint x: 115, startPoint y: 63, endPoint x: 68, endPoint y: 67, distance: 46.3
click at [68, 67] on div "Customer ID: 773494 Credit Available: $0.00" at bounding box center [126, 70] width 125 height 14
copy div "Customer ID: 773494"
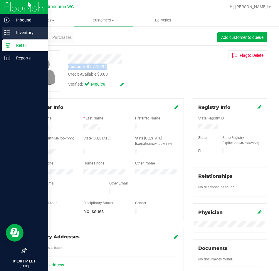
click at [46, 22] on span "Purchases" at bounding box center [44, 20] width 60 height 5
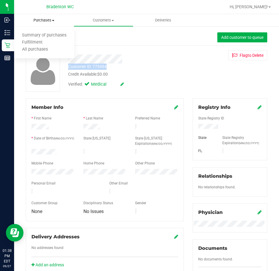
click at [42, 43] on span "Fulfillment" at bounding box center [32, 42] width 36 height 5
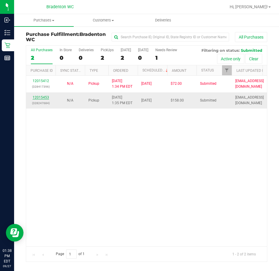
click at [37, 96] on link "12015453" at bounding box center [41, 97] width 16 height 4
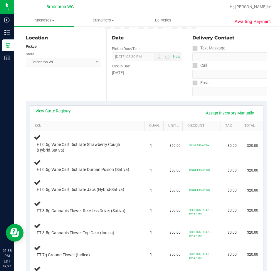
scroll to position [118, 0]
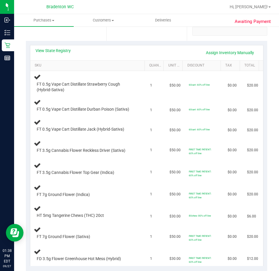
click at [54, 55] on div "View State Registry Assign Inventory Manually" at bounding box center [147, 53] width 222 height 10
click at [57, 46] on div "View State Registry Assign Inventory Manually" at bounding box center [146, 52] width 233 height 15
click at [56, 53] on div "View State Registry Assign Inventory Manually" at bounding box center [147, 53] width 222 height 10
click at [56, 51] on link "View State Registry" at bounding box center [53, 51] width 35 height 6
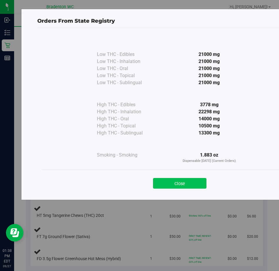
click at [177, 182] on button "Close" at bounding box center [179, 183] width 53 height 11
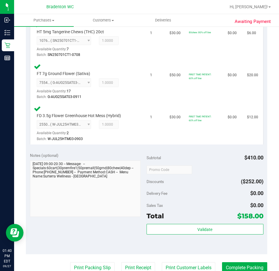
scroll to position [429, 0]
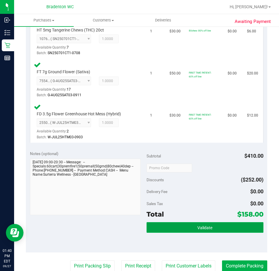
click at [190, 223] on button "Validate" at bounding box center [205, 227] width 117 height 11
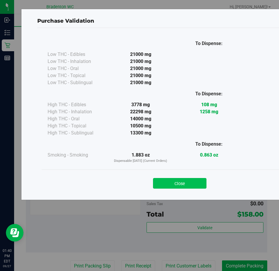
click at [171, 185] on button "Close" at bounding box center [179, 183] width 53 height 11
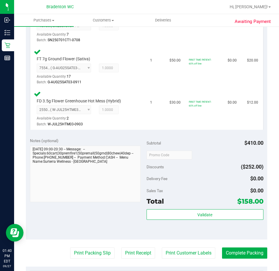
scroll to position [473, 0]
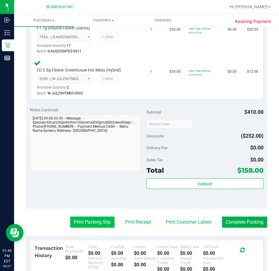
click at [82, 223] on button "Print Packing Slip" at bounding box center [92, 221] width 44 height 11
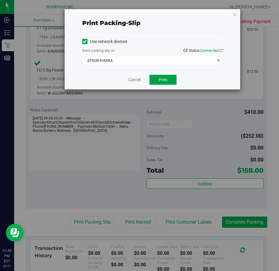
click at [164, 79] on span "Print" at bounding box center [163, 79] width 9 height 5
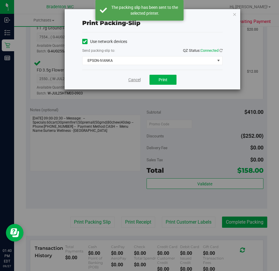
click at [132, 79] on link "Cancel" at bounding box center [134, 80] width 12 height 6
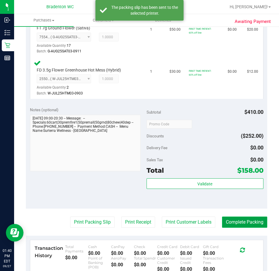
click at [236, 218] on button "Complete Packing" at bounding box center [244, 221] width 45 height 11
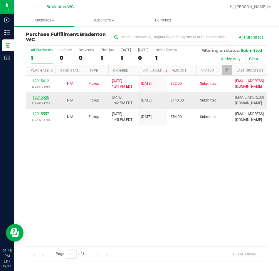
click at [38, 97] on link "12015526" at bounding box center [41, 97] width 16 height 4
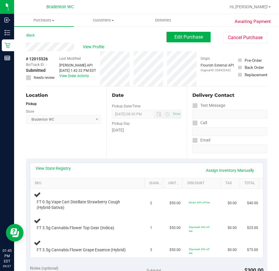
scroll to position [59, 0]
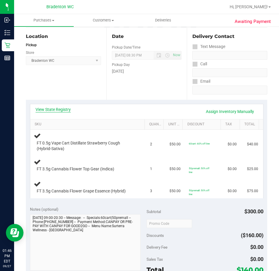
click at [61, 110] on link "View State Registry" at bounding box center [53, 109] width 35 height 6
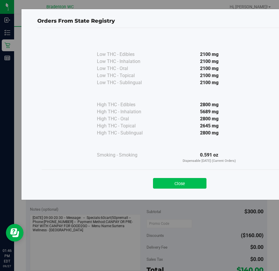
click at [182, 187] on button "Close" at bounding box center [179, 183] width 53 height 11
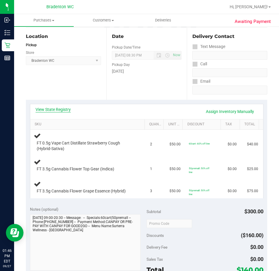
click at [65, 109] on link "View State Registry" at bounding box center [53, 109] width 35 height 6
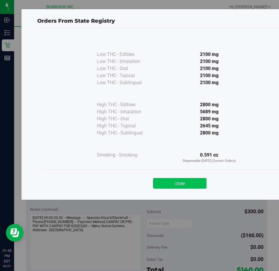
click at [190, 182] on button "Close" at bounding box center [179, 183] width 53 height 11
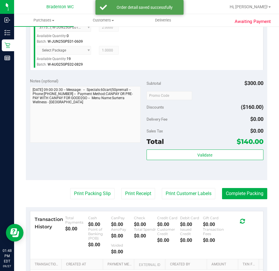
scroll to position [284, 0]
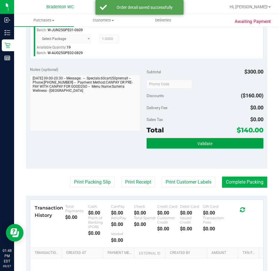
click at [174, 148] on button "Validate" at bounding box center [205, 143] width 117 height 11
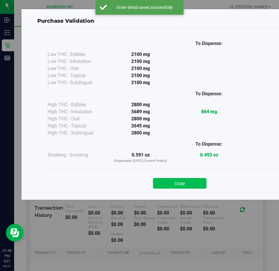
click at [178, 181] on button "Close" at bounding box center [179, 183] width 53 height 11
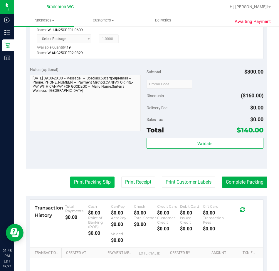
click at [89, 180] on button "Print Packing Slip" at bounding box center [92, 181] width 44 height 11
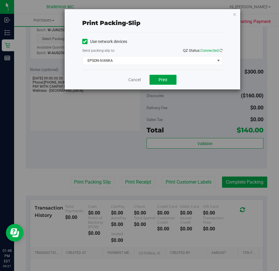
click at [168, 83] on button "Print" at bounding box center [163, 80] width 27 height 10
click at [131, 80] on link "Cancel" at bounding box center [134, 80] width 12 height 6
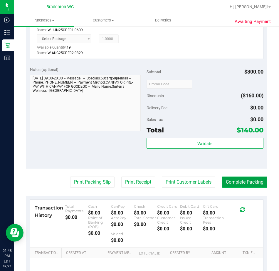
click at [225, 177] on button "Complete Packing" at bounding box center [244, 181] width 45 height 11
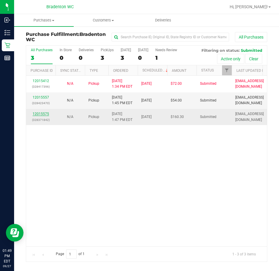
click at [46, 112] on link "12015575" at bounding box center [41, 114] width 16 height 4
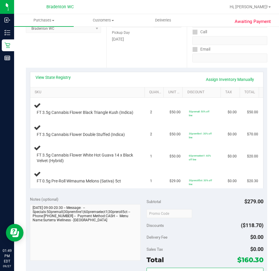
scroll to position [91, 0]
click at [53, 75] on link "View State Registry" at bounding box center [53, 77] width 35 height 6
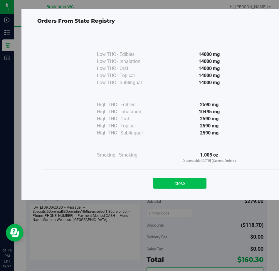
click at [180, 187] on button "Close" at bounding box center [179, 183] width 53 height 11
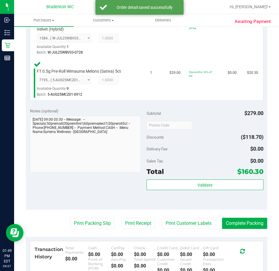
scroll to position [263, 0]
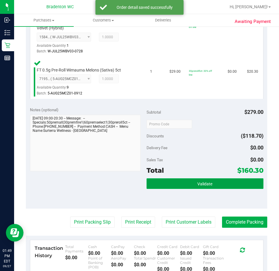
click at [190, 189] on button "Validate" at bounding box center [205, 183] width 117 height 11
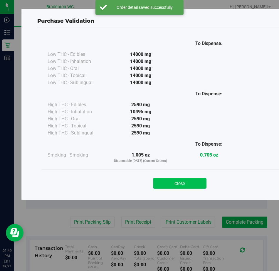
click at [179, 180] on button "Close" at bounding box center [179, 183] width 53 height 11
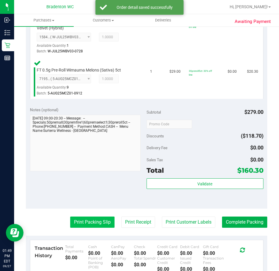
click at [94, 223] on button "Print Packing Slip" at bounding box center [92, 221] width 44 height 11
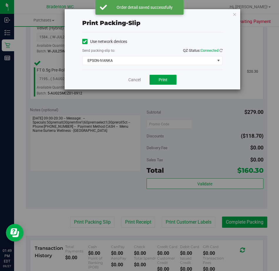
click at [168, 82] on button "Print" at bounding box center [163, 80] width 27 height 10
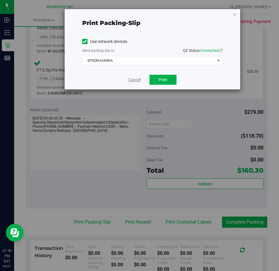
click at [135, 79] on link "Cancel" at bounding box center [134, 80] width 12 height 6
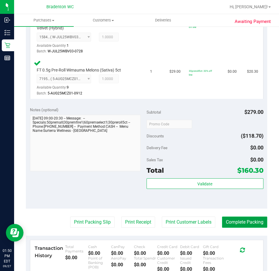
click at [222, 223] on button "Complete Packing" at bounding box center [244, 221] width 45 height 11
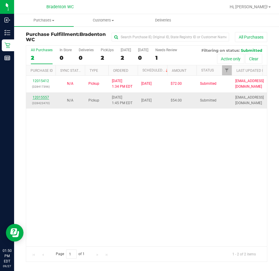
click at [44, 98] on link "12015557" at bounding box center [41, 97] width 16 height 4
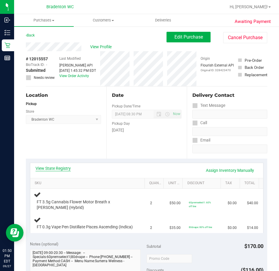
click at [43, 168] on link "View State Registry" at bounding box center [53, 168] width 35 height 6
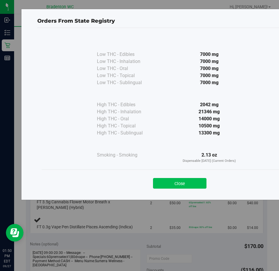
click at [177, 181] on button "Close" at bounding box center [179, 183] width 53 height 11
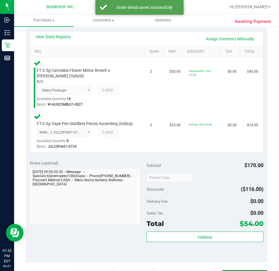
scroll to position [137, 0]
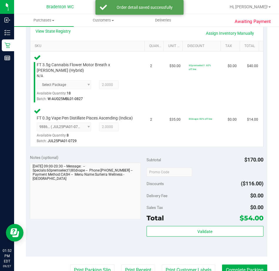
click at [186, 247] on div "Validate" at bounding box center [205, 239] width 117 height 26
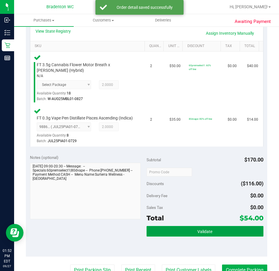
click at [182, 236] on button "Validate" at bounding box center [205, 231] width 117 height 11
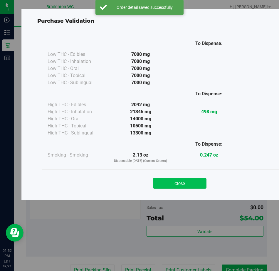
click at [172, 179] on button "Close" at bounding box center [179, 183] width 53 height 11
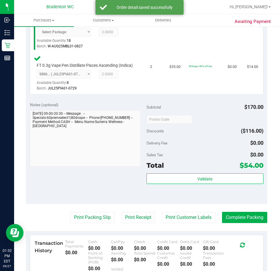
scroll to position [204, 0]
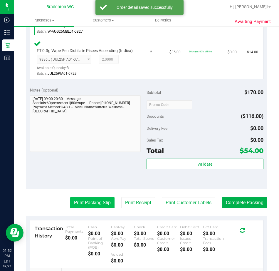
click at [87, 208] on button "Print Packing Slip" at bounding box center [92, 202] width 44 height 11
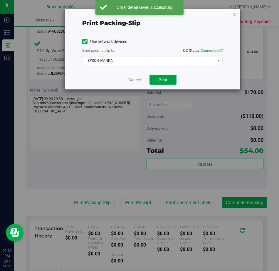
click at [174, 80] on button "Print" at bounding box center [163, 80] width 27 height 10
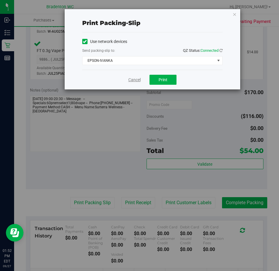
click at [132, 78] on link "Cancel" at bounding box center [134, 80] width 12 height 6
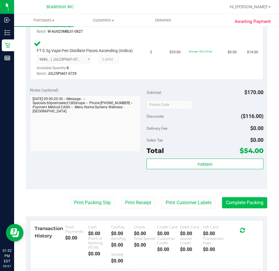
click at [226, 205] on button "Complete Packing" at bounding box center [244, 202] width 45 height 11
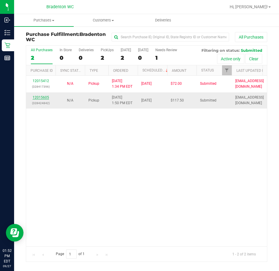
click at [43, 98] on link "12015605" at bounding box center [41, 97] width 16 height 4
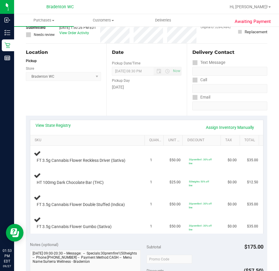
scroll to position [43, 0]
click at [59, 125] on link "View State Registry" at bounding box center [53, 125] width 35 height 6
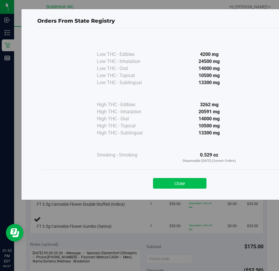
click at [182, 187] on button "Close" at bounding box center [179, 183] width 53 height 11
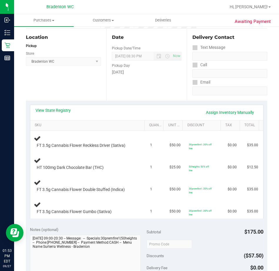
scroll to position [61, 0]
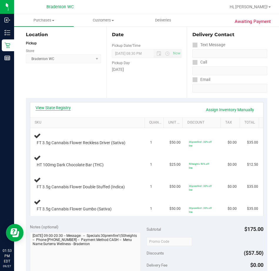
click at [61, 110] on link "View State Registry" at bounding box center [53, 108] width 35 height 6
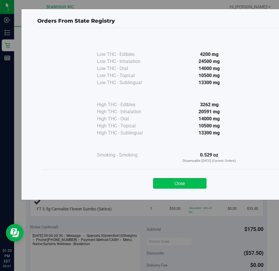
click at [184, 187] on button "Close" at bounding box center [179, 183] width 53 height 11
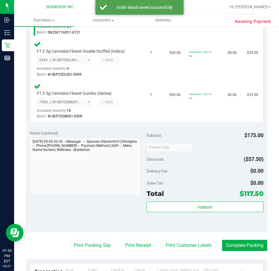
scroll to position [234, 0]
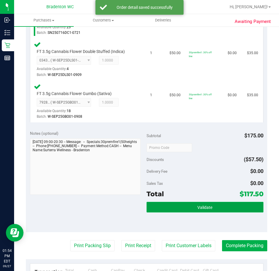
click at [191, 204] on button "Validate" at bounding box center [205, 207] width 117 height 11
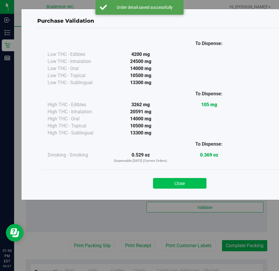
click at [183, 183] on button "Close" at bounding box center [179, 183] width 53 height 11
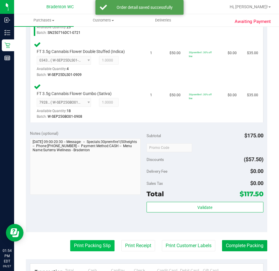
click at [94, 241] on button "Print Packing Slip" at bounding box center [92, 245] width 44 height 11
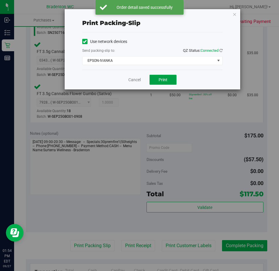
click at [164, 84] on button "Print" at bounding box center [163, 80] width 27 height 10
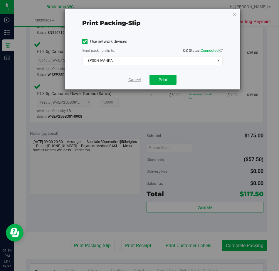
click at [131, 80] on link "Cancel" at bounding box center [134, 80] width 12 height 6
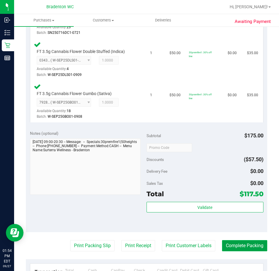
click at [228, 241] on button "Complete Packing" at bounding box center [244, 245] width 45 height 11
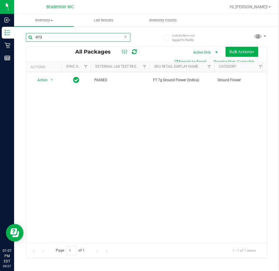
drag, startPoint x: 56, startPoint y: 40, endPoint x: 21, endPoint y: 38, distance: 35.9
click at [21, 38] on div "Include items not tagged for facility -973 All Packages Active Only Active Only…" at bounding box center [146, 115] width 265 height 179
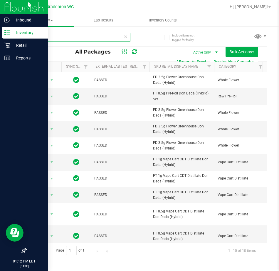
type input "d"
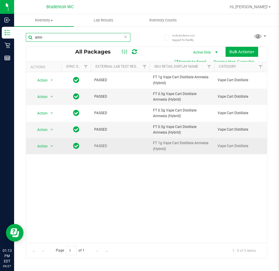
type input "amn"
click at [43, 146] on span "Action" at bounding box center [40, 146] width 16 height 8
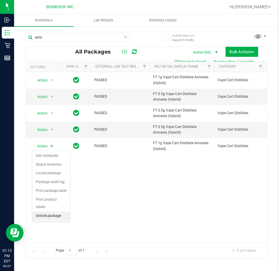
click at [53, 211] on li "Unlock package" at bounding box center [51, 215] width 38 height 9
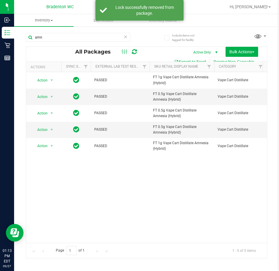
click at [124, 37] on icon at bounding box center [126, 36] width 4 height 7
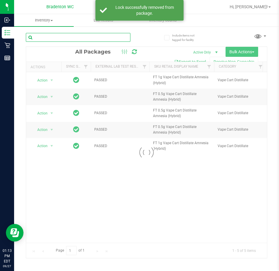
click at [112, 40] on input "text" at bounding box center [78, 37] width 105 height 9
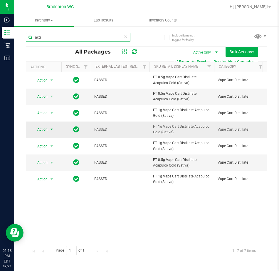
type input "acg"
click at [51, 129] on span "select" at bounding box center [51, 129] width 5 height 5
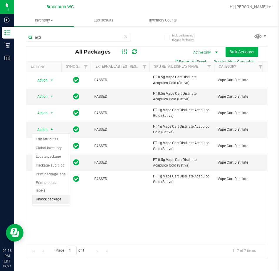
click at [48, 195] on li "Unlock package" at bounding box center [51, 199] width 38 height 9
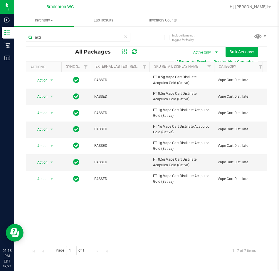
click at [127, 39] on icon at bounding box center [126, 36] width 4 height 7
click at [100, 37] on input "text" at bounding box center [78, 37] width 105 height 9
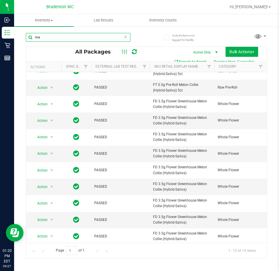
type input "m"
type input "-"
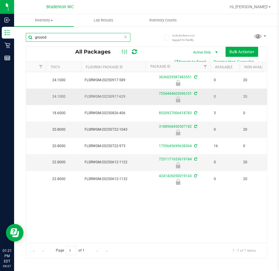
scroll to position [0, 225]
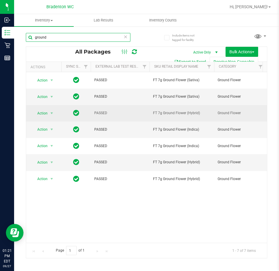
type input "ground"
click at [48, 106] on td "Action Action Create package Edit attributes Global inventory Locate package Lo…" at bounding box center [43, 113] width 35 height 16
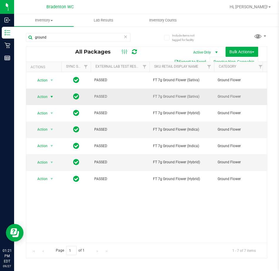
click at [51, 96] on span "select" at bounding box center [51, 96] width 5 height 5
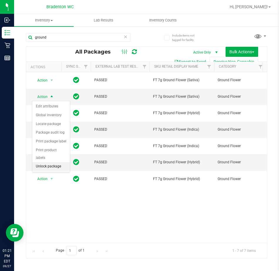
click at [59, 162] on li "Unlock package" at bounding box center [51, 166] width 38 height 9
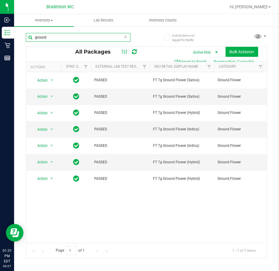
click at [72, 37] on input "ground" at bounding box center [78, 37] width 105 height 9
click at [126, 38] on icon at bounding box center [126, 36] width 4 height 7
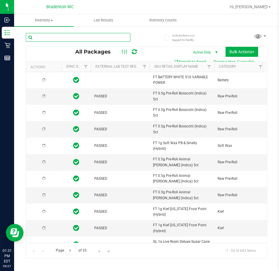
click at [51, 37] on input "text" at bounding box center [78, 37] width 105 height 9
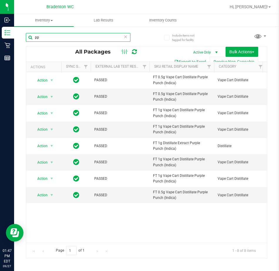
type input "p"
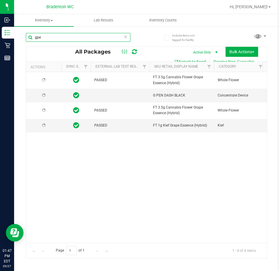
type input "gpe"
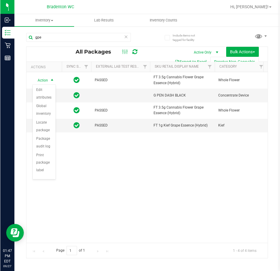
scroll to position [42, 0]
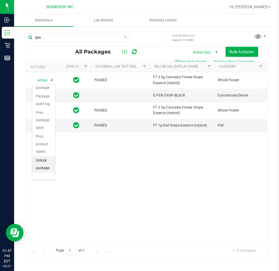
click at [44, 167] on li "Unlock package" at bounding box center [43, 164] width 23 height 16
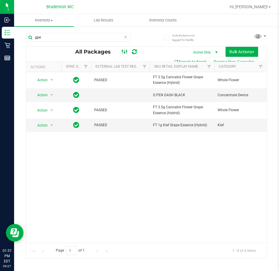
click at [122, 50] on ellipse at bounding box center [122, 50] width 1 height 1
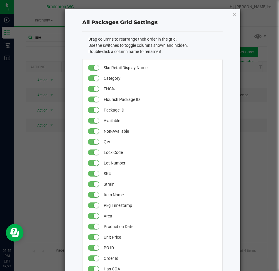
click at [129, 43] on li "Use the switches to toggle columns shown and hidden." at bounding box center [155, 45] width 134 height 6
click at [234, 14] on icon "button" at bounding box center [235, 14] width 4 height 7
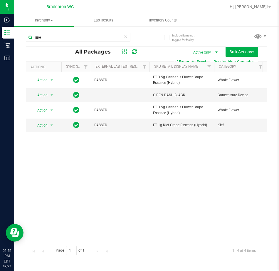
click at [125, 37] on icon at bounding box center [126, 36] width 4 height 7
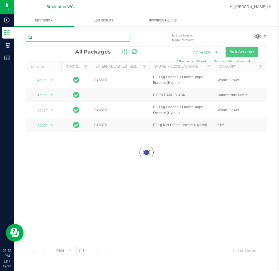
click at [115, 38] on input "text" at bounding box center [78, 37] width 105 height 9
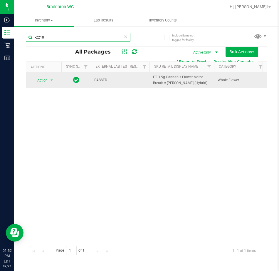
type input "-2210"
click at [47, 81] on span "Action" at bounding box center [40, 80] width 16 height 8
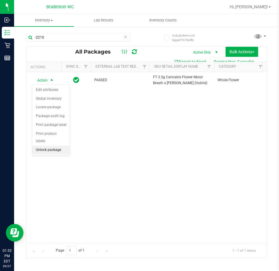
click at [56, 145] on li "Unlock package" at bounding box center [51, 149] width 38 height 9
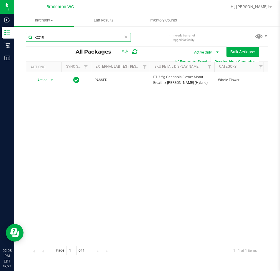
click at [65, 37] on input "-2210" at bounding box center [78, 37] width 105 height 9
type input "-"
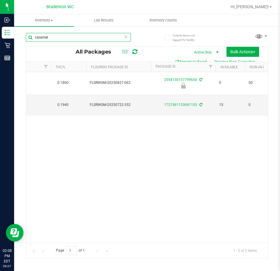
scroll to position [0, 213]
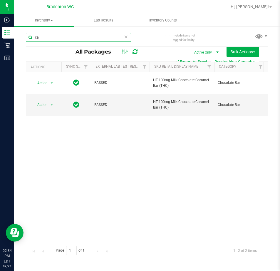
type input "c"
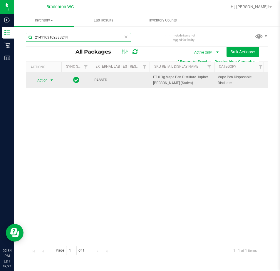
type input "2141163102883244"
click at [52, 81] on span "select" at bounding box center [51, 80] width 5 height 5
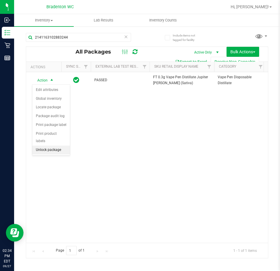
click at [50, 145] on li "Unlock package" at bounding box center [51, 149] width 38 height 9
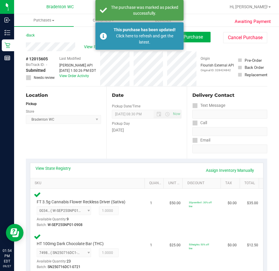
scroll to position [234, 0]
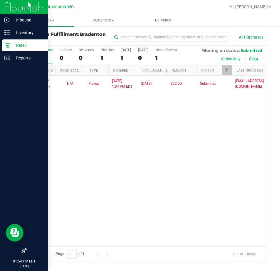
click at [8, 48] on icon at bounding box center [7, 45] width 6 height 6
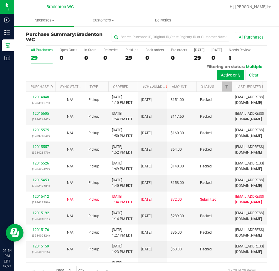
click at [168, 32] on div "All Purchases" at bounding box center [186, 37] width 161 height 10
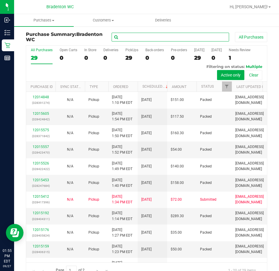
click at [163, 41] on input "text" at bounding box center [171, 37] width 118 height 9
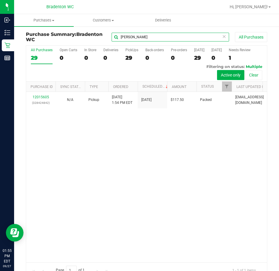
type input "thomas"
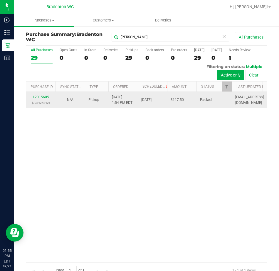
click at [44, 97] on link "12015605" at bounding box center [41, 97] width 16 height 4
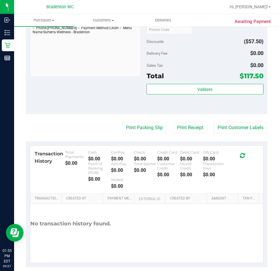
scroll to position [311, 0]
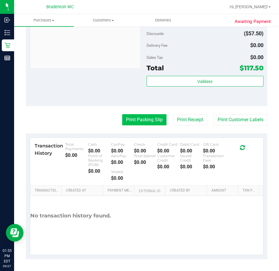
click at [143, 125] on button "Print Packing Slip" at bounding box center [144, 119] width 44 height 11
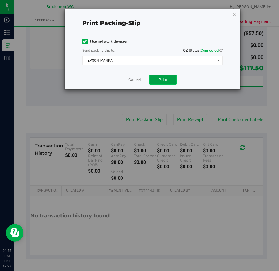
click at [170, 82] on button "Print" at bounding box center [163, 80] width 27 height 10
click at [136, 79] on link "Cancel" at bounding box center [134, 80] width 12 height 6
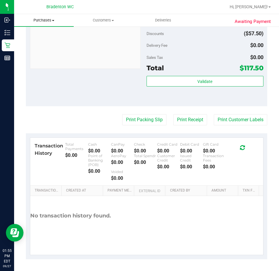
click at [36, 21] on span "Purchases" at bounding box center [44, 20] width 60 height 5
click at [48, 41] on span "Fulfillment" at bounding box center [32, 42] width 36 height 5
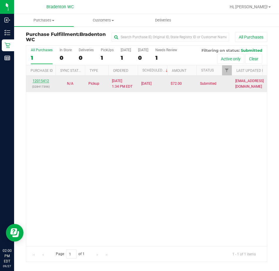
click at [47, 79] on link "12015412" at bounding box center [41, 81] width 16 height 4
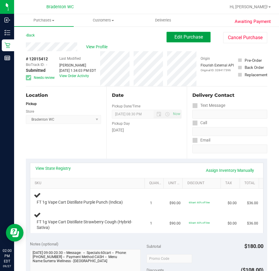
click at [175, 34] on span "Edit Purchase" at bounding box center [189, 37] width 29 height 6
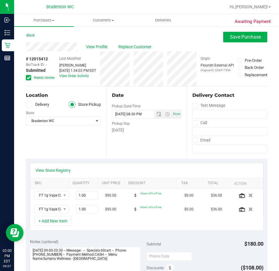
click at [45, 76] on span "Needs review" at bounding box center [44, 77] width 21 height 5
click at [0, 0] on input "Needs review" at bounding box center [0, 0] width 0 height 0
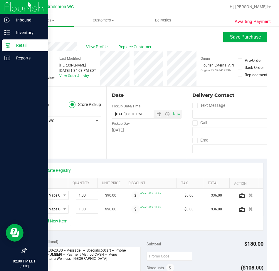
drag, startPoint x: 9, startPoint y: 206, endPoint x: 1, endPoint y: 204, distance: 8.3
click at [9, 206] on div at bounding box center [24, 155] width 48 height 180
click at [1, 203] on div at bounding box center [24, 155] width 48 height 180
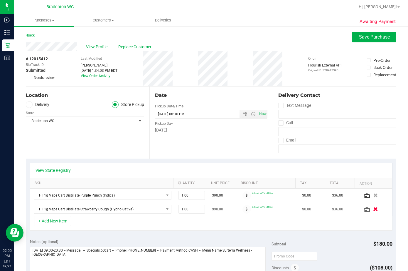
click at [279, 209] on icon "button" at bounding box center [375, 209] width 5 height 4
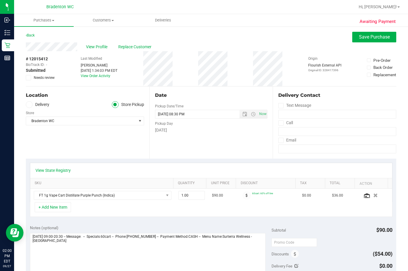
click at [97, 208] on div "+ Add New Item" at bounding box center [211, 209] width 363 height 15
click at [48, 209] on button "+ Add New Item" at bounding box center [53, 207] width 36 height 10
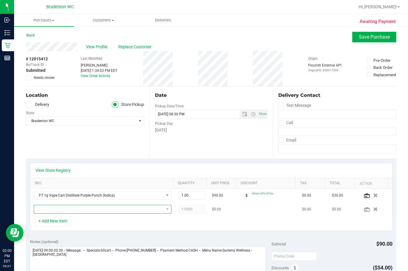
click at [54, 206] on span "NO DATA FOUND" at bounding box center [99, 209] width 130 height 8
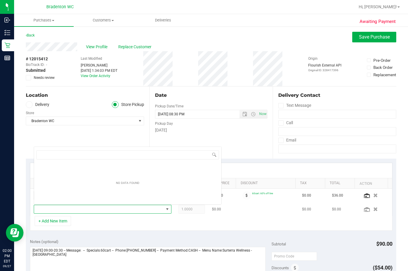
scroll to position [9, 133]
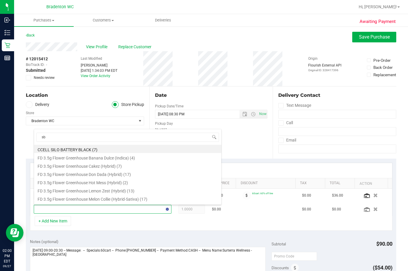
type input "sbc"
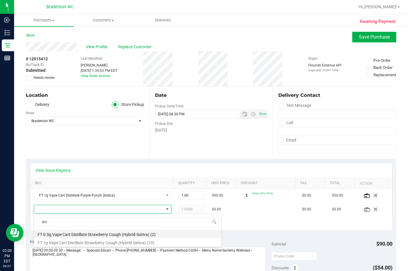
click at [92, 234] on li "FT 0.5g Vape Cart Distillate Strawberry Cough (Hybrid-Sativa) (2)" at bounding box center [127, 233] width 187 height 8
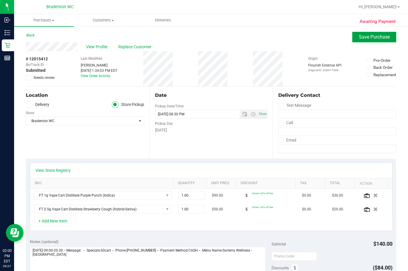
click at [279, 37] on span "Save Purchase" at bounding box center [374, 37] width 31 height 6
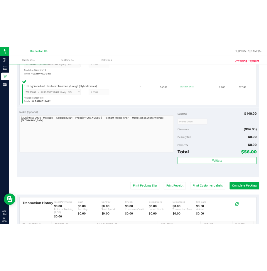
scroll to position [185, 0]
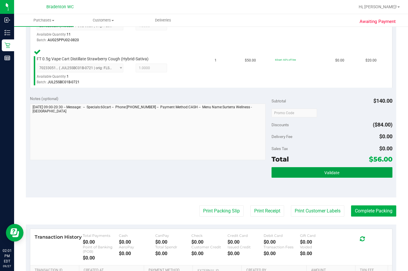
click at [279, 177] on button "Validate" at bounding box center [332, 172] width 121 height 11
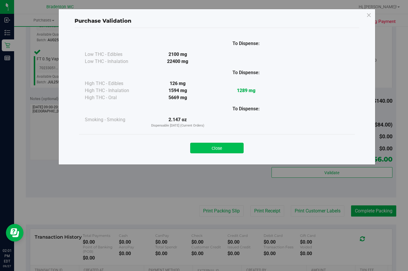
click at [206, 145] on button "Close" at bounding box center [216, 148] width 53 height 11
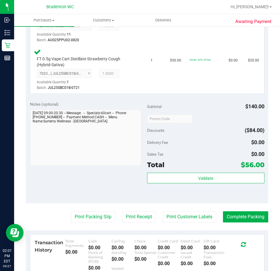
click at [80, 223] on purchase-details "Back Edit Purchase Cancel Purchase View Profile # 12015412 BioTrack ID: - Submi…" at bounding box center [147, 101] width 242 height 509
click at [81, 220] on button "Print Packing Slip" at bounding box center [93, 216] width 44 height 11
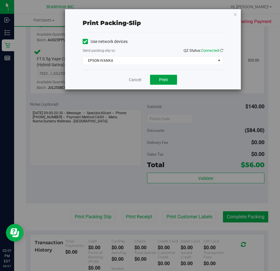
click at [169, 80] on button "Print" at bounding box center [163, 80] width 27 height 10
click at [134, 77] on link "Cancel" at bounding box center [135, 80] width 12 height 6
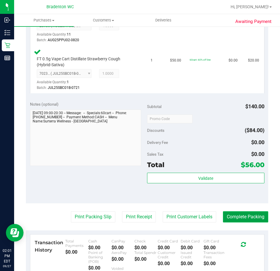
click at [229, 214] on button "Complete Packing" at bounding box center [245, 216] width 45 height 11
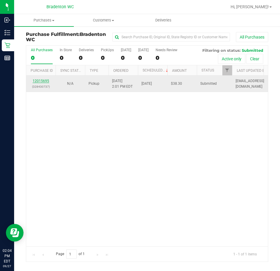
click at [45, 81] on link "12015695" at bounding box center [41, 81] width 16 height 4
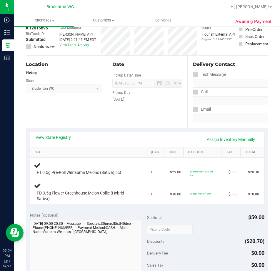
scroll to position [31, 0]
click at [62, 135] on link "View State Registry" at bounding box center [53, 137] width 35 height 6
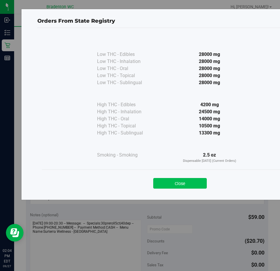
click at [164, 187] on button "Close" at bounding box center [179, 183] width 53 height 11
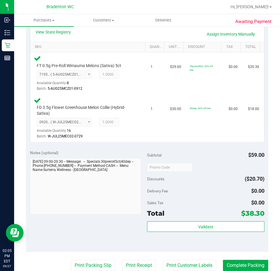
scroll to position [138, 0]
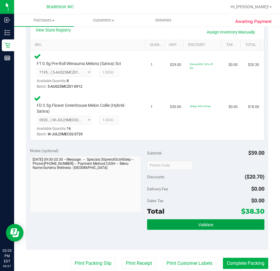
click at [167, 229] on button "Validate" at bounding box center [205, 224] width 117 height 11
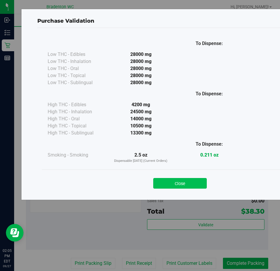
click at [177, 186] on button "Close" at bounding box center [179, 183] width 53 height 11
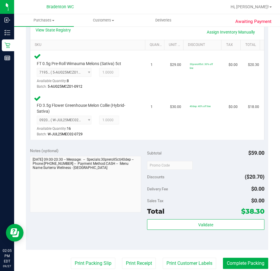
scroll to position [163, 0]
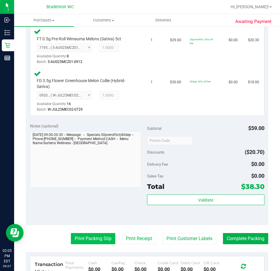
click at [80, 240] on button "Print Packing Slip" at bounding box center [93, 238] width 44 height 11
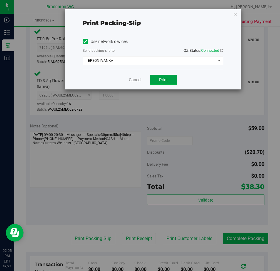
click at [158, 84] on button "Print" at bounding box center [163, 80] width 27 height 10
click at [137, 81] on link "Cancel" at bounding box center [135, 80] width 12 height 6
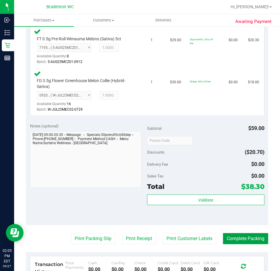
click at [237, 243] on button "Complete Packing" at bounding box center [245, 238] width 45 height 11
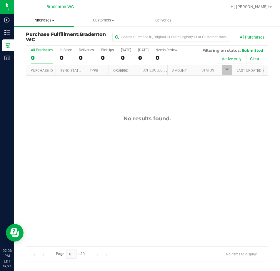
click at [37, 22] on span "Purchases" at bounding box center [44, 20] width 60 height 5
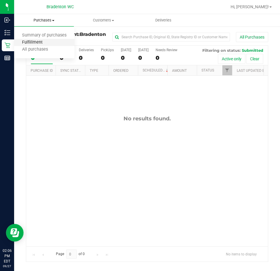
click at [37, 42] on span "Fulfillment" at bounding box center [32, 42] width 36 height 5
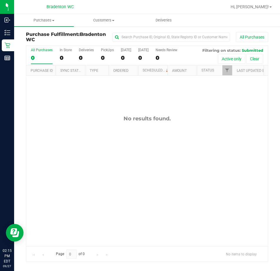
click at [61, 137] on div "No results found." at bounding box center [147, 181] width 242 height 210
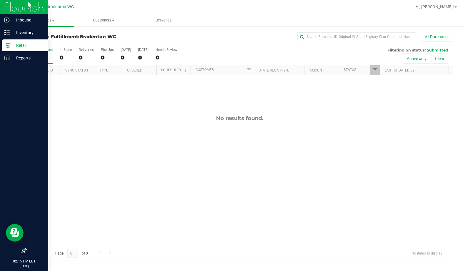
click at [8, 48] on div "Retail" at bounding box center [25, 45] width 46 height 12
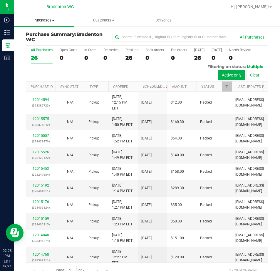
click at [43, 18] on span "Purchases" at bounding box center [44, 20] width 60 height 5
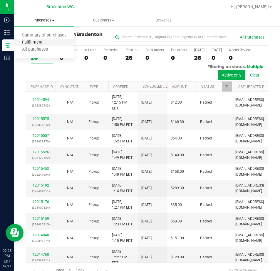
click at [39, 43] on span "Fulfillment" at bounding box center [32, 42] width 36 height 5
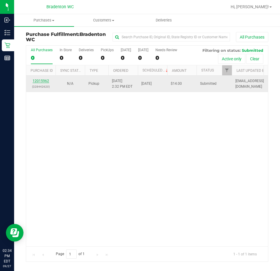
click at [42, 79] on link "12015962" at bounding box center [41, 81] width 16 height 4
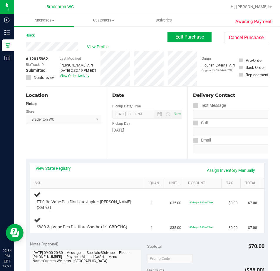
scroll to position [13, 0]
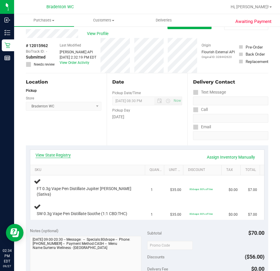
click at [59, 153] on link "View State Registry" at bounding box center [53, 155] width 35 height 6
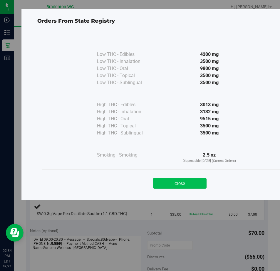
click at [169, 183] on button "Close" at bounding box center [179, 183] width 53 height 11
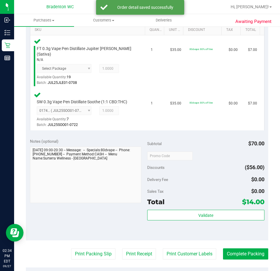
scroll to position [165, 0]
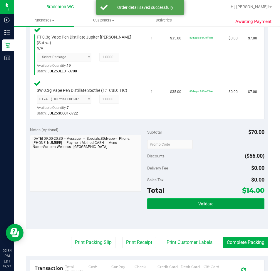
click at [196, 198] on button "Validate" at bounding box center [205, 203] width 117 height 11
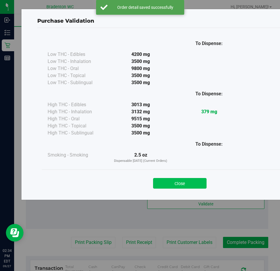
click at [186, 182] on button "Close" at bounding box center [179, 183] width 53 height 11
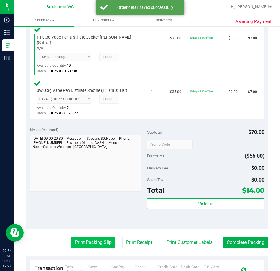
click at [96, 237] on button "Print Packing Slip" at bounding box center [93, 242] width 44 height 11
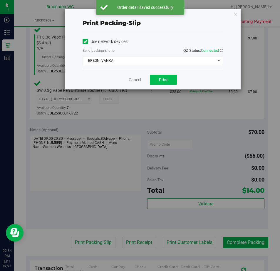
click at [158, 78] on button "Print" at bounding box center [163, 80] width 27 height 10
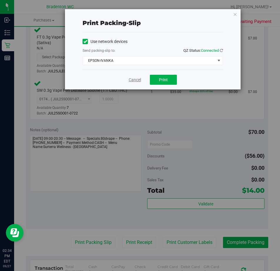
click at [136, 80] on link "Cancel" at bounding box center [135, 80] width 12 height 6
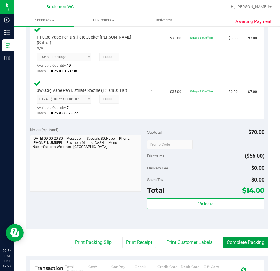
click at [242, 242] on button "Complete Packing" at bounding box center [245, 242] width 45 height 11
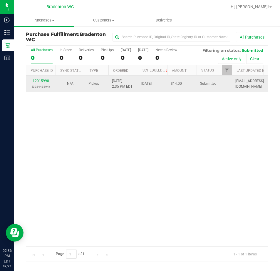
click at [37, 80] on link "12015990" at bounding box center [41, 81] width 16 height 4
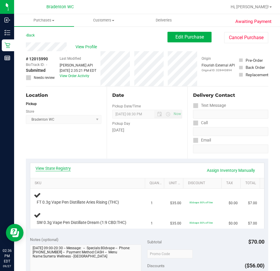
click at [65, 169] on link "View State Registry" at bounding box center [53, 168] width 35 height 6
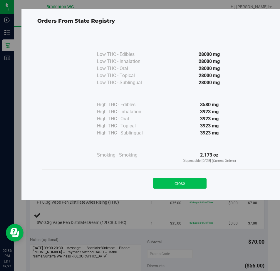
click at [186, 185] on button "Close" at bounding box center [179, 183] width 53 height 11
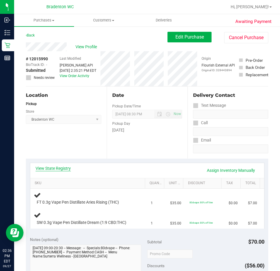
click at [58, 170] on link "View State Registry" at bounding box center [53, 168] width 35 height 6
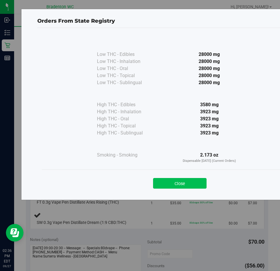
click at [198, 180] on button "Close" at bounding box center [179, 183] width 53 height 11
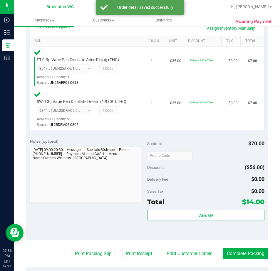
scroll to position [143, 0]
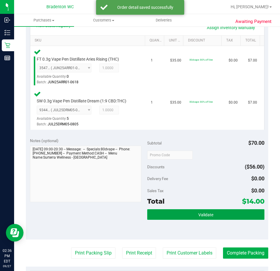
click at [213, 216] on button "Validate" at bounding box center [205, 214] width 117 height 11
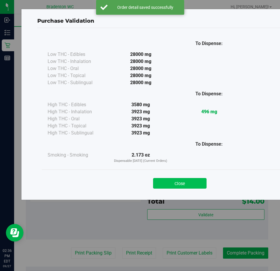
click at [184, 182] on button "Close" at bounding box center [179, 183] width 53 height 11
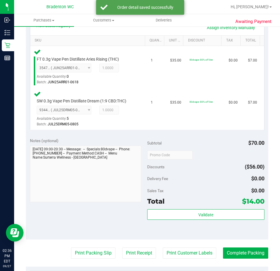
scroll to position [169, 0]
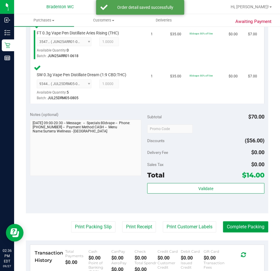
click at [233, 222] on button "Complete Packing" at bounding box center [245, 226] width 45 height 11
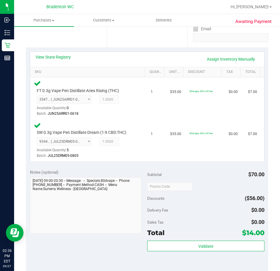
scroll to position [0, 0]
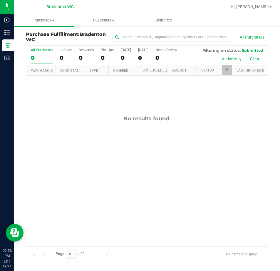
click at [263, 4] on div "Hi, Olivia!" at bounding box center [251, 7] width 46 height 10
click at [259, 7] on span "Hi, Olivia!" at bounding box center [250, 6] width 38 height 5
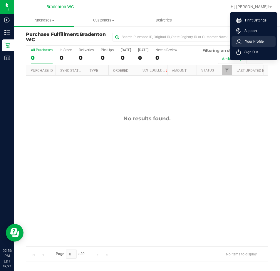
click at [261, 46] on li "Your Profile" at bounding box center [254, 41] width 44 height 11
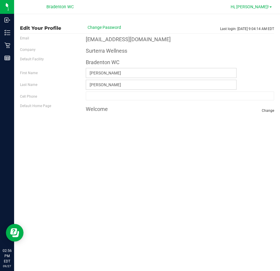
click at [264, 7] on span "Hi, Olivia!" at bounding box center [250, 6] width 38 height 5
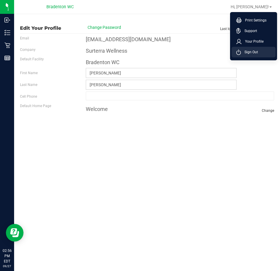
click at [252, 51] on span "Sign Out" at bounding box center [249, 52] width 17 height 6
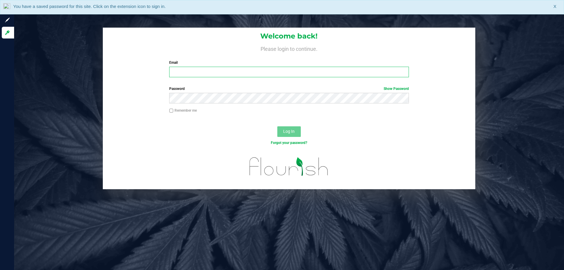
drag, startPoint x: 229, startPoint y: 70, endPoint x: 305, endPoint y: 15, distance: 94.5
click at [237, 64] on div "Email Required Please format your email correctly." at bounding box center [289, 68] width 248 height 17
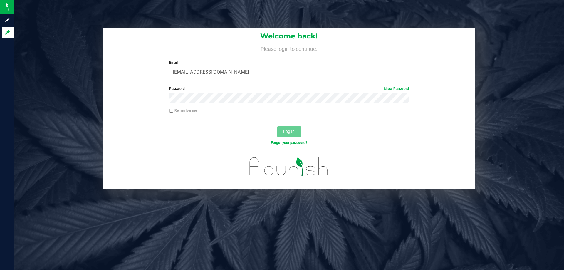
type input "[EMAIL_ADDRESS][DOMAIN_NAME]"
click at [291, 130] on span "Log In" at bounding box center [288, 131] width 11 height 5
